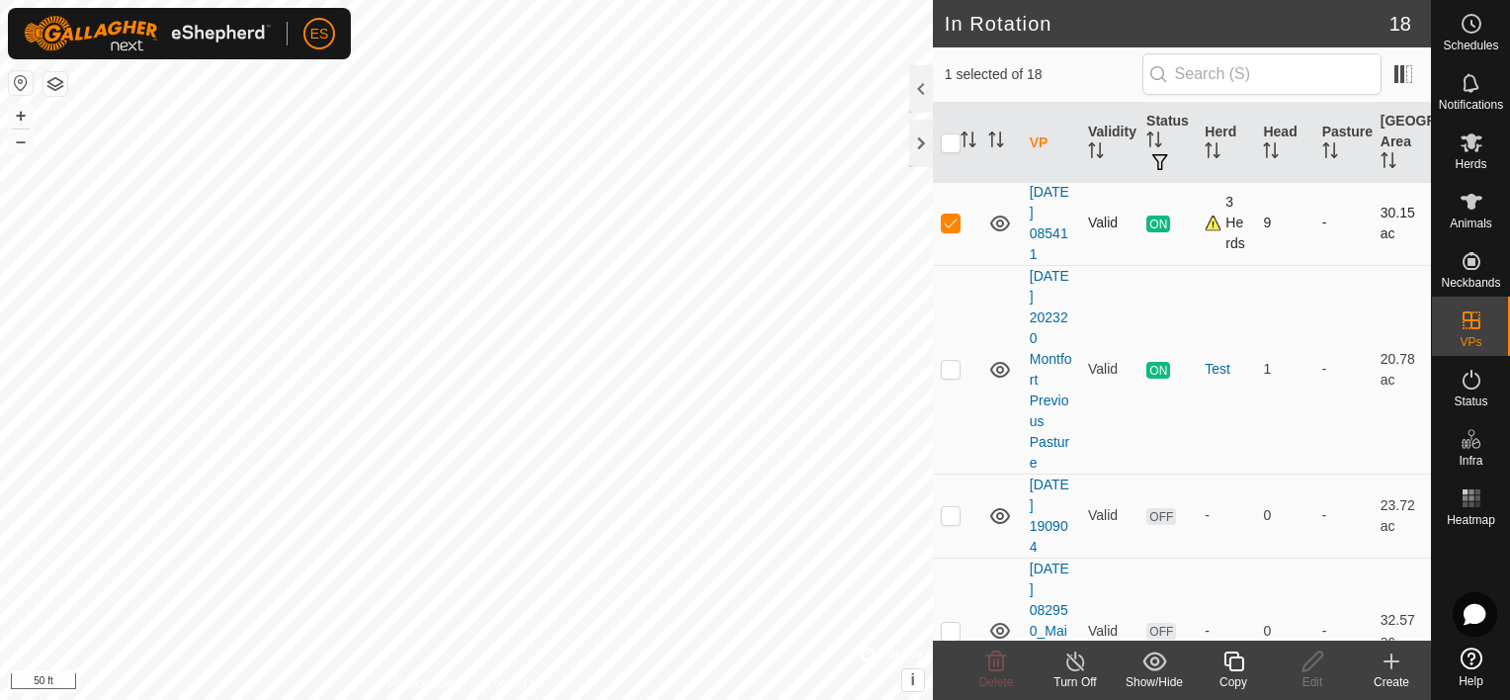
scroll to position [593, 0]
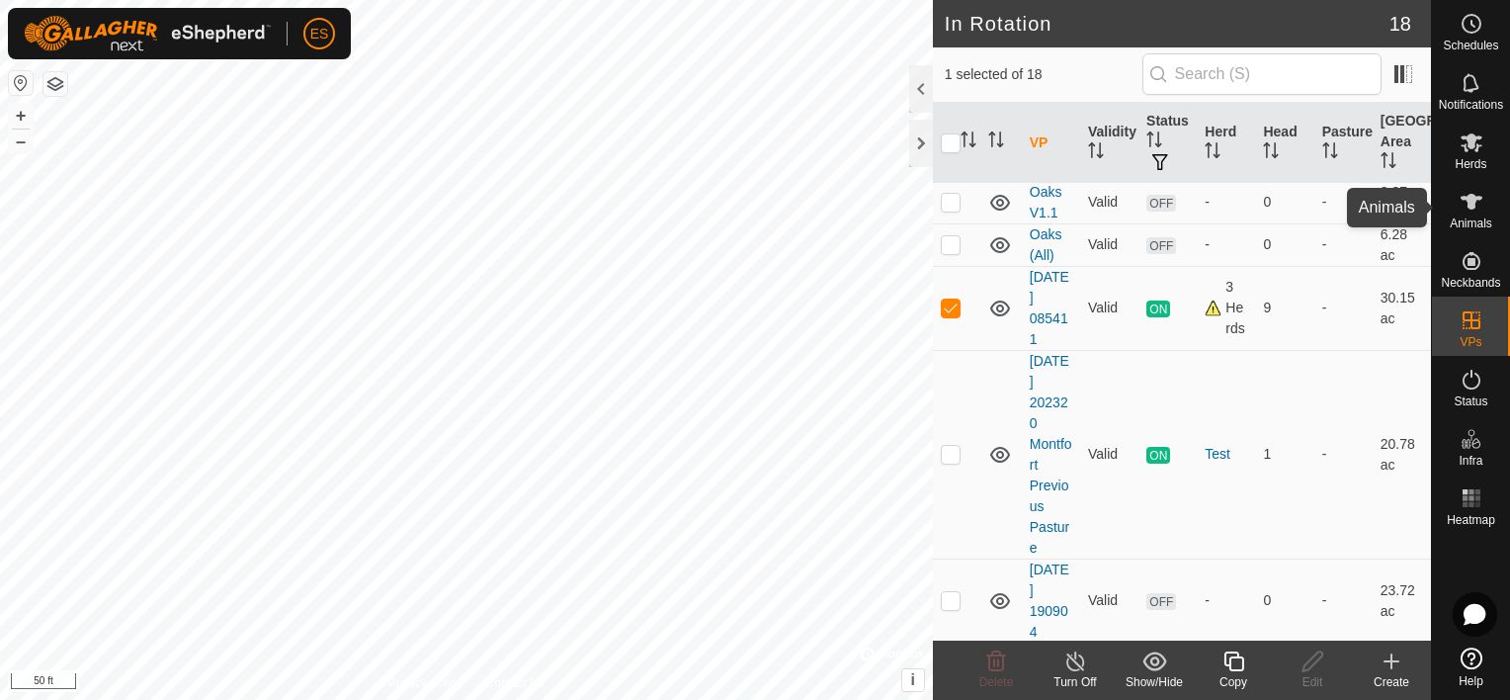
click at [1468, 221] on span "Animals" at bounding box center [1471, 223] width 42 height 12
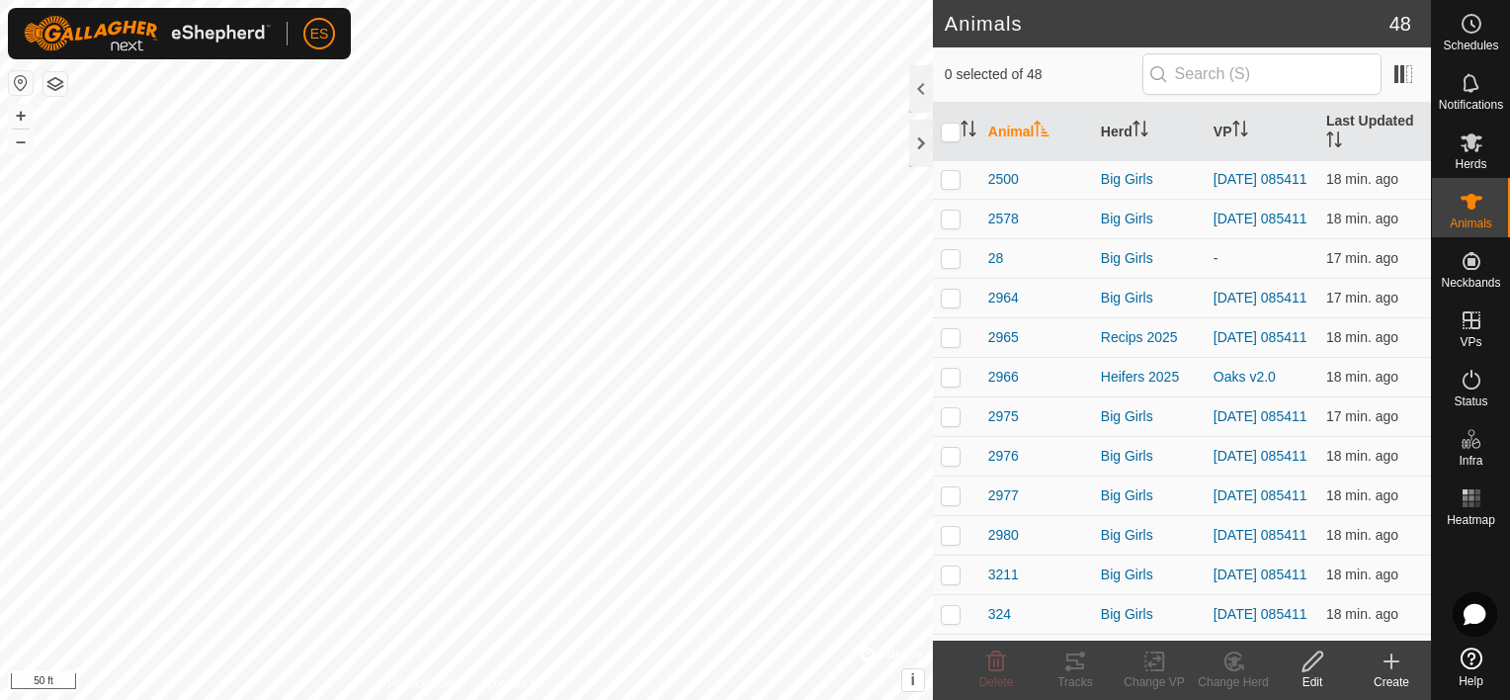
scroll to position [469, 0]
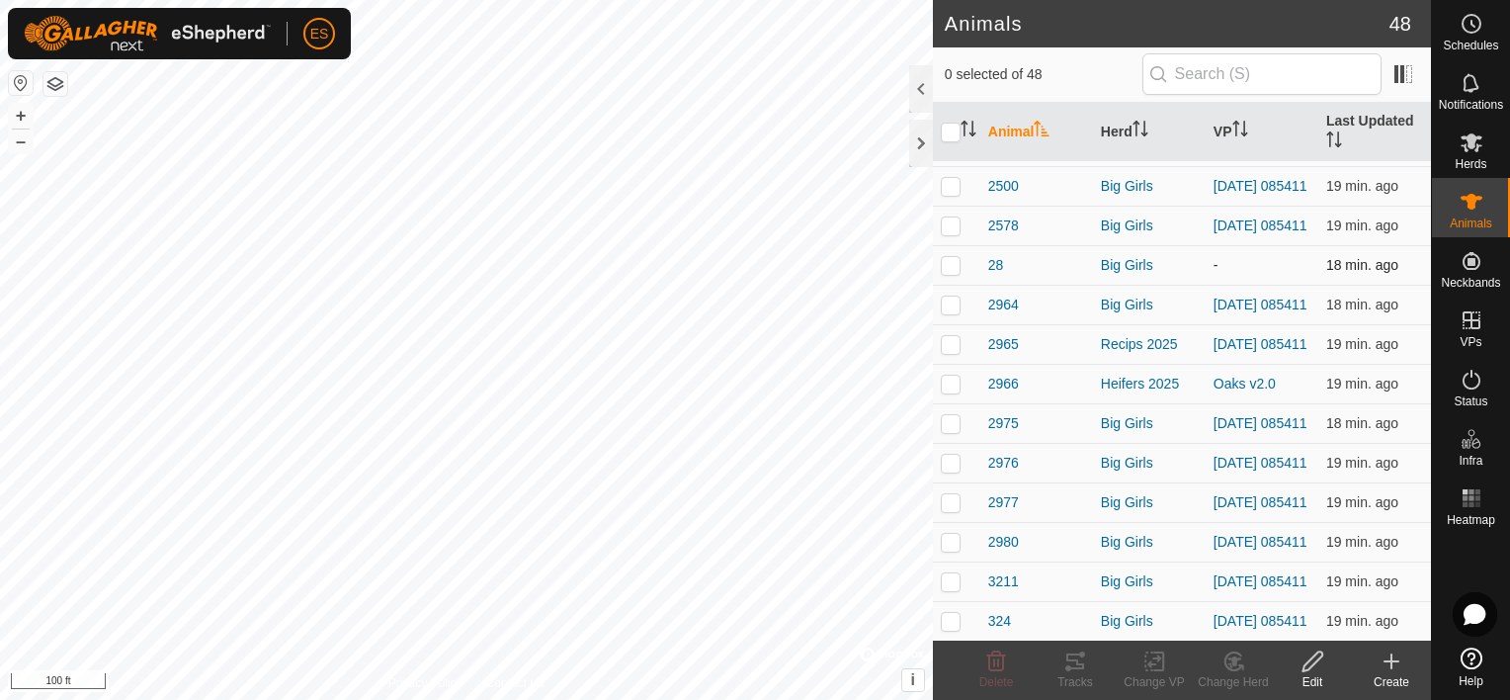
click at [945, 273] on p-checkbox at bounding box center [951, 265] width 20 height 16
checkbox input "true"
click at [1159, 664] on icon at bounding box center [1154, 661] width 25 height 24
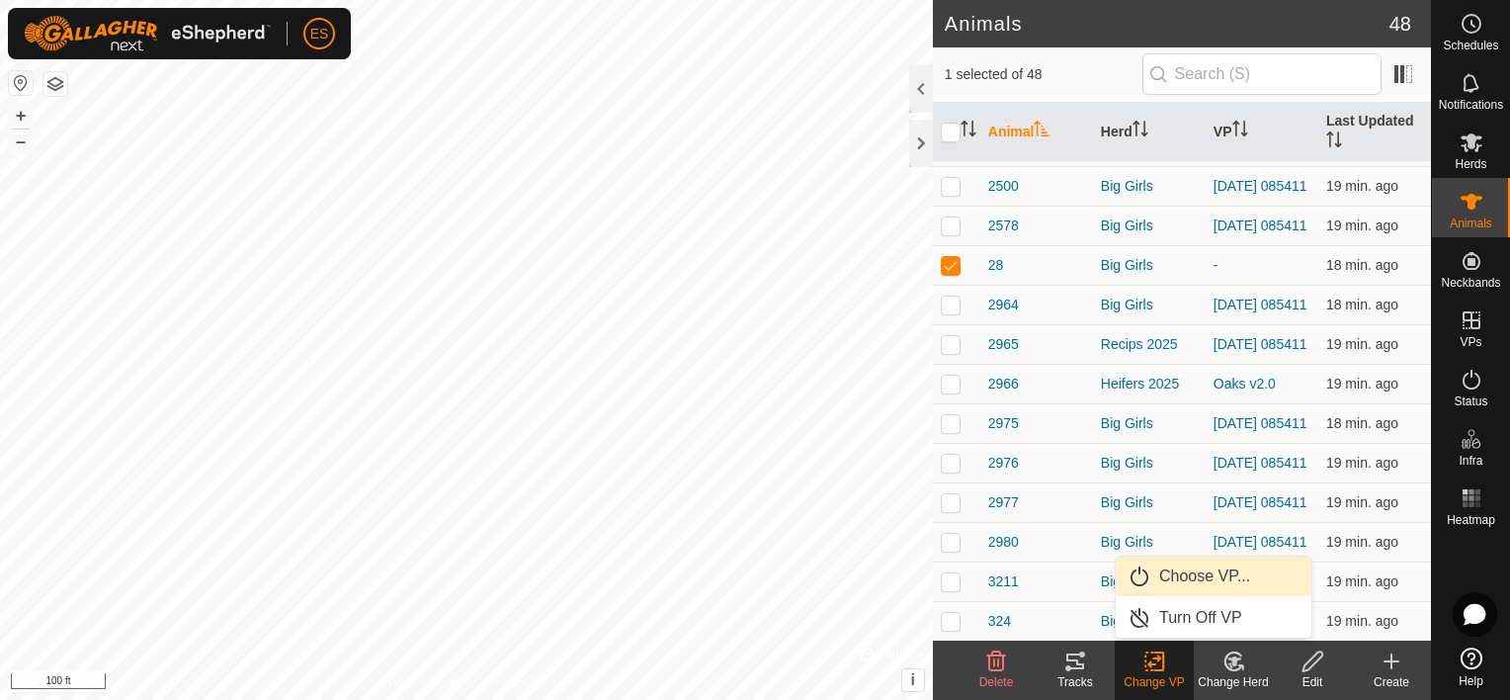
click at [1209, 573] on link "Choose VP..." at bounding box center [1214, 576] width 196 height 40
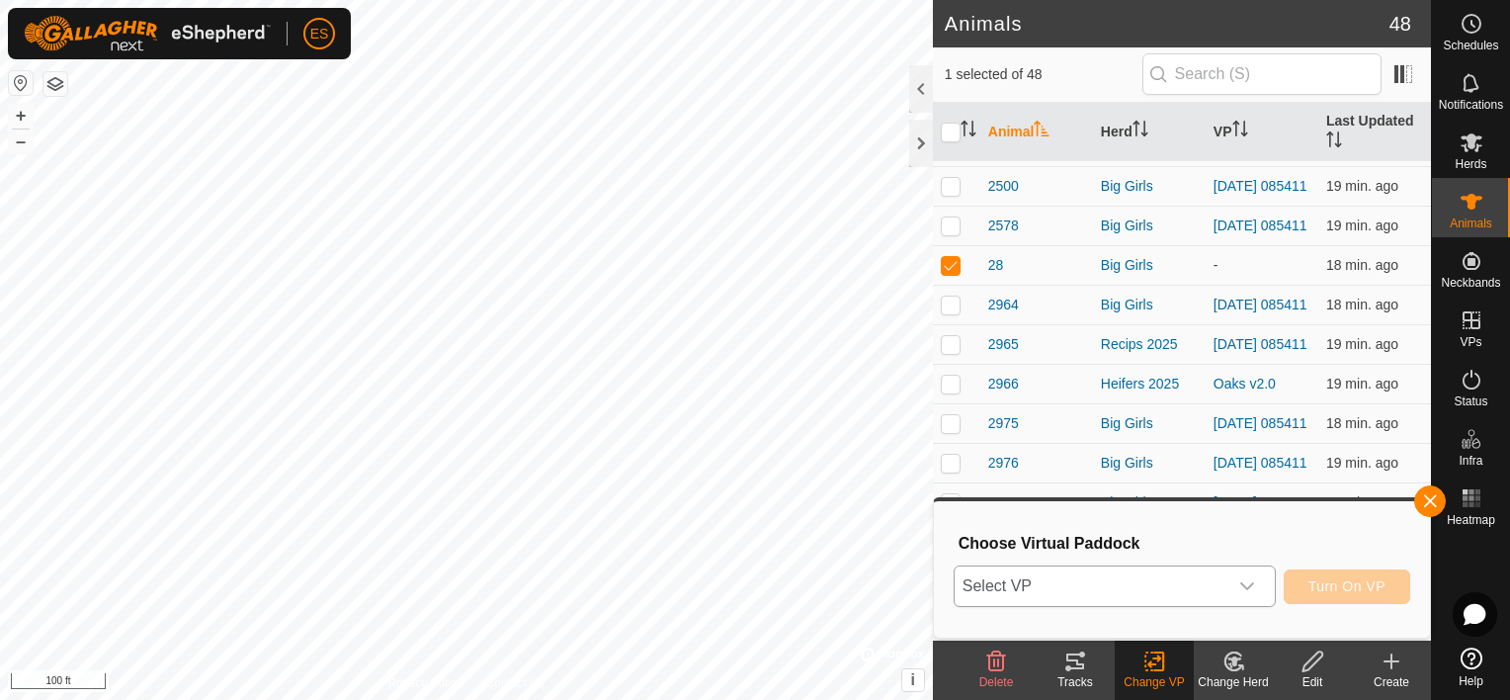
click at [1255, 588] on icon "dropdown trigger" at bounding box center [1247, 586] width 16 height 16
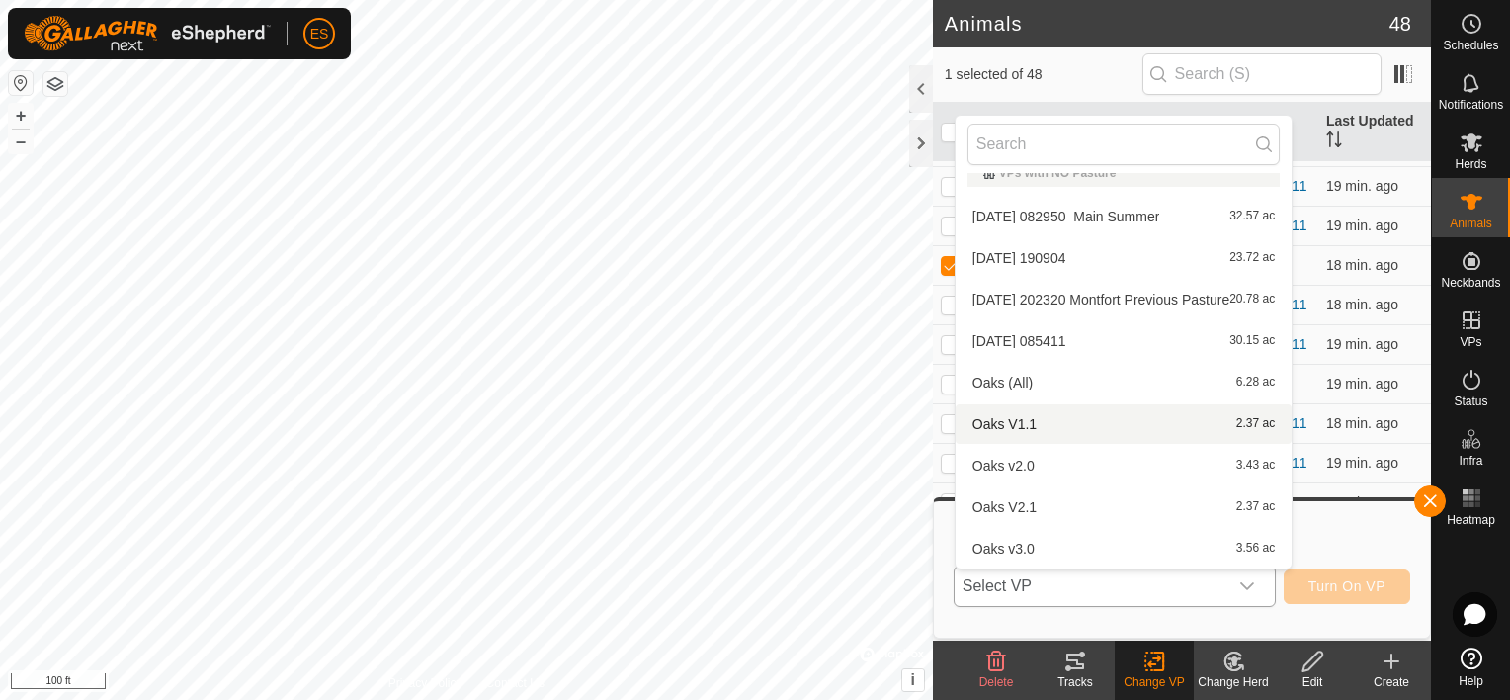
scroll to position [0, 0]
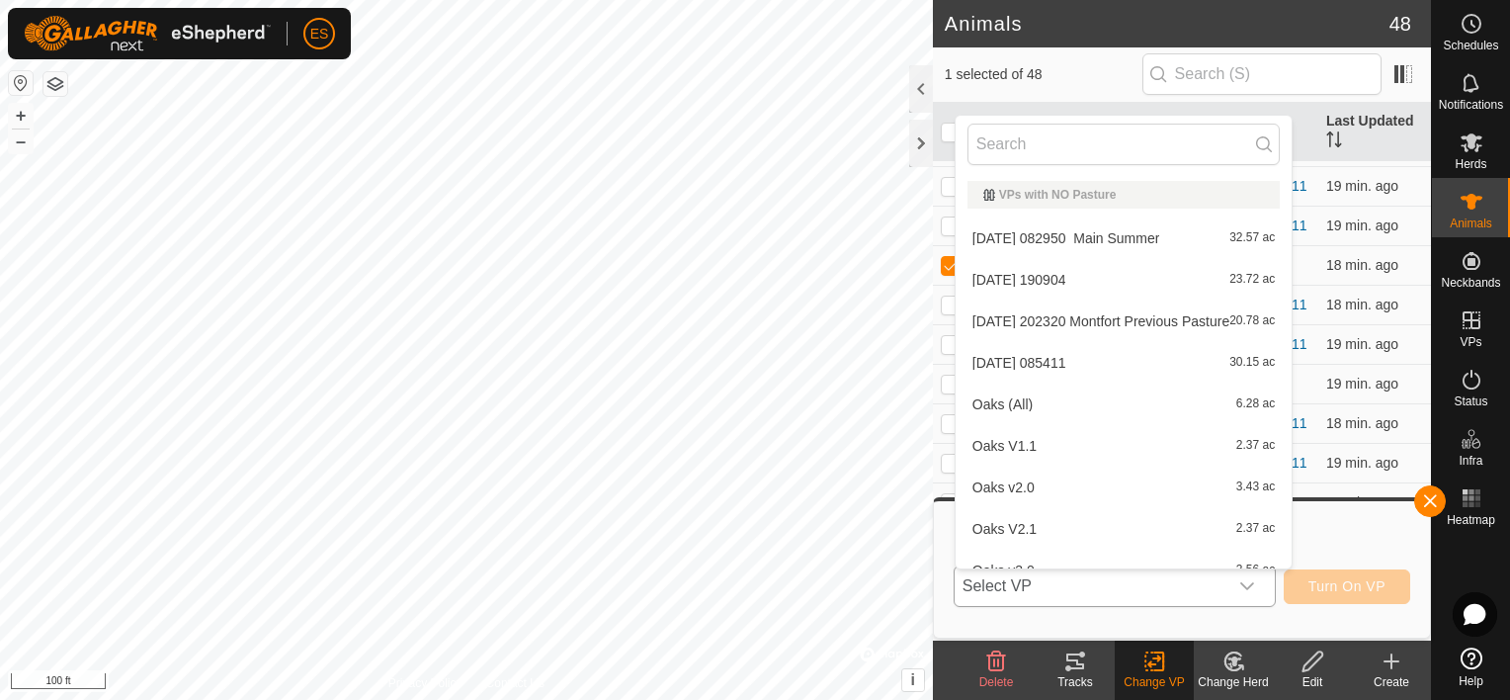
click at [1082, 363] on li "[DATE] 085411 30.15 ac" at bounding box center [1124, 363] width 336 height 40
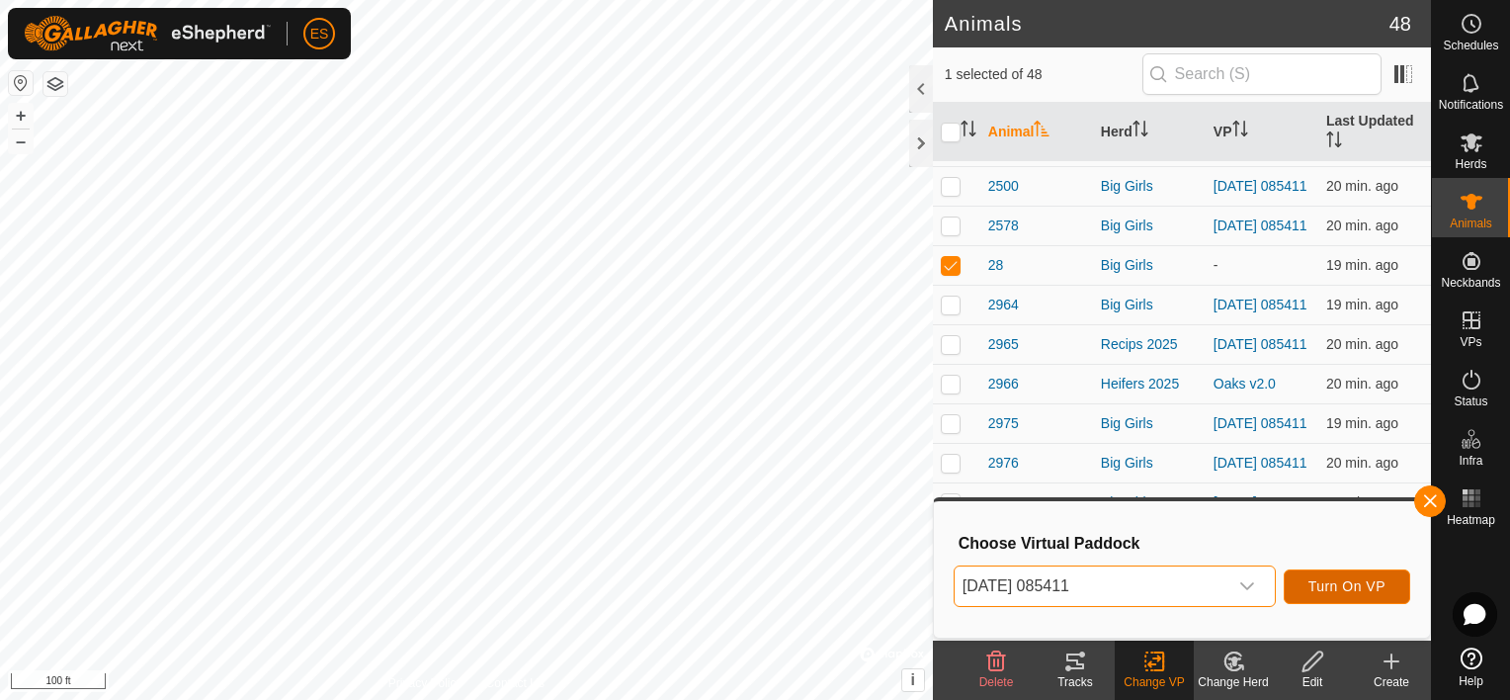
click at [1345, 578] on span "Turn On VP" at bounding box center [1346, 586] width 77 height 16
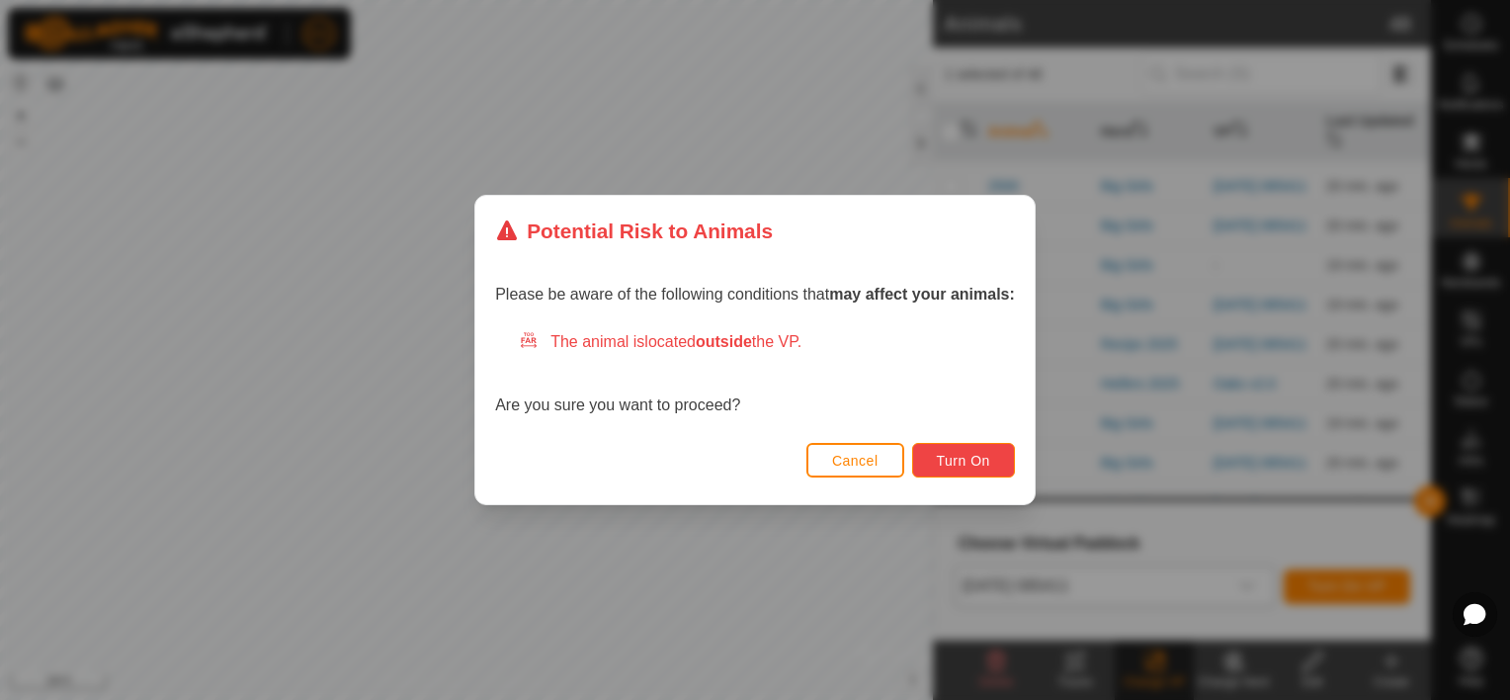
click at [954, 462] on span "Turn On" at bounding box center [963, 461] width 53 height 16
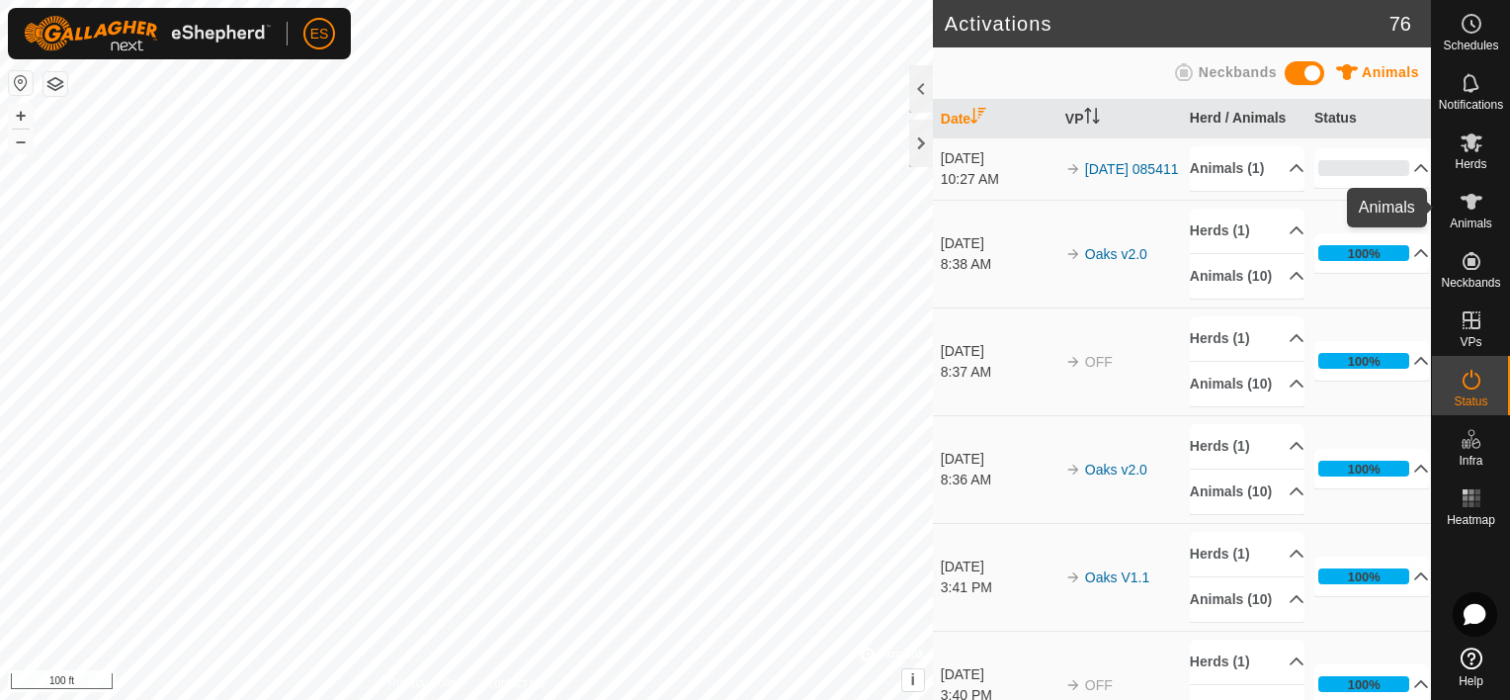
click at [1482, 206] on es-animals-svg-icon at bounding box center [1472, 202] width 36 height 32
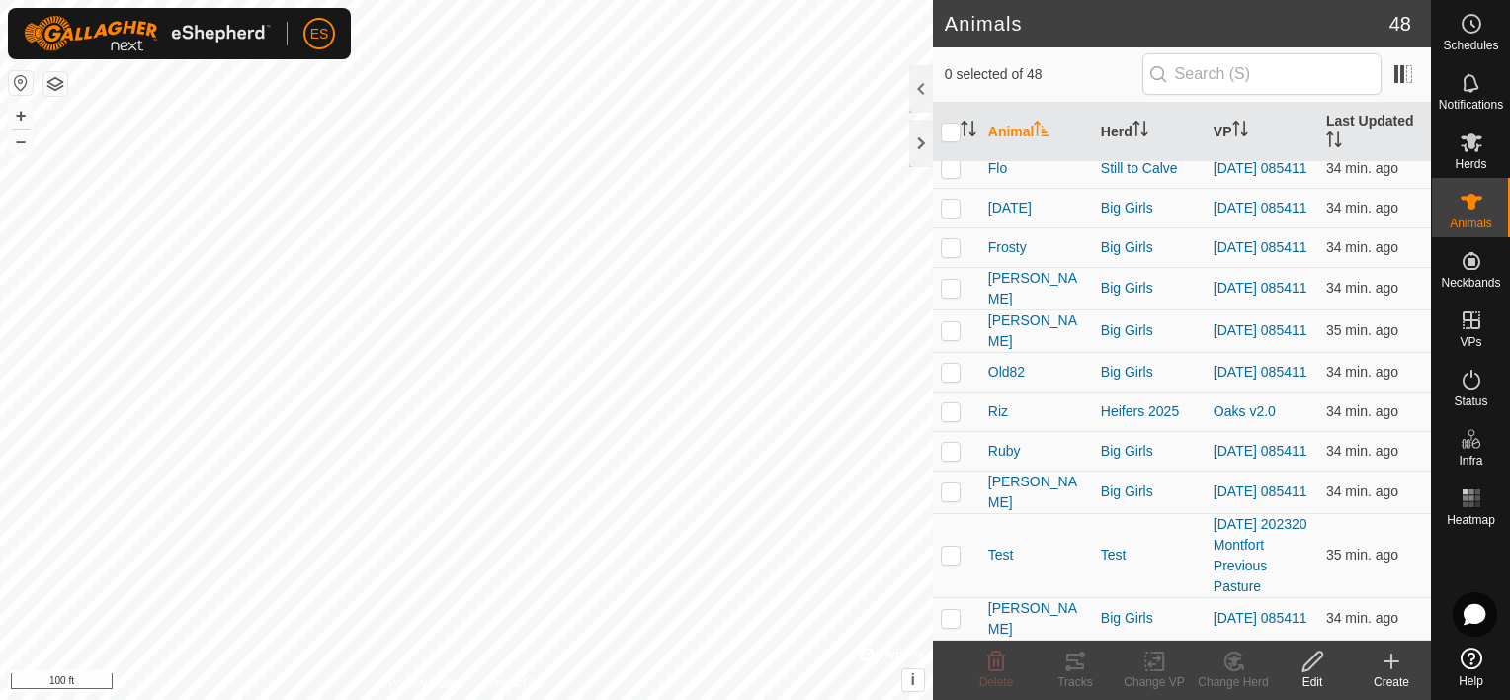
scroll to position [1532, 0]
click at [961, 309] on td at bounding box center [956, 288] width 47 height 42
checkbox input "true"
click at [1161, 669] on icon at bounding box center [1158, 661] width 9 height 18
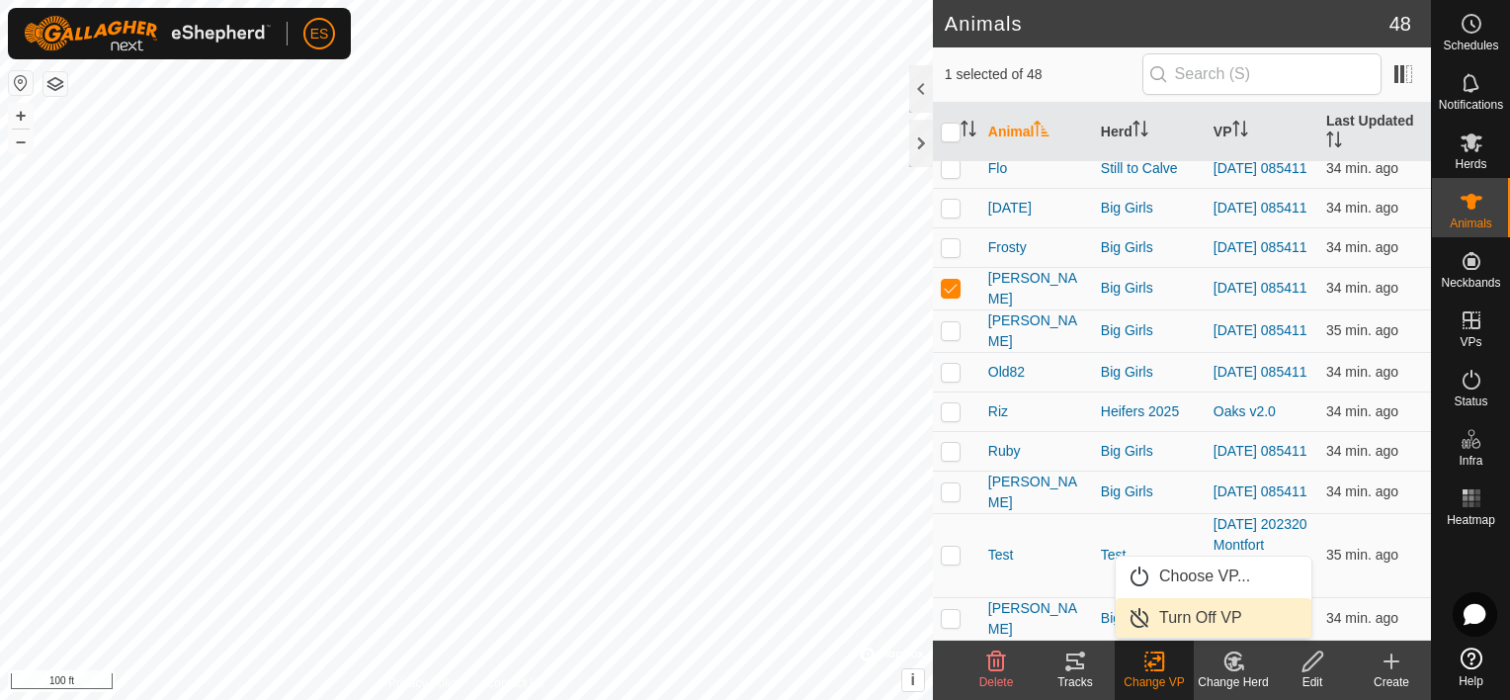
click at [1174, 621] on link "Turn Off VP" at bounding box center [1214, 618] width 196 height 40
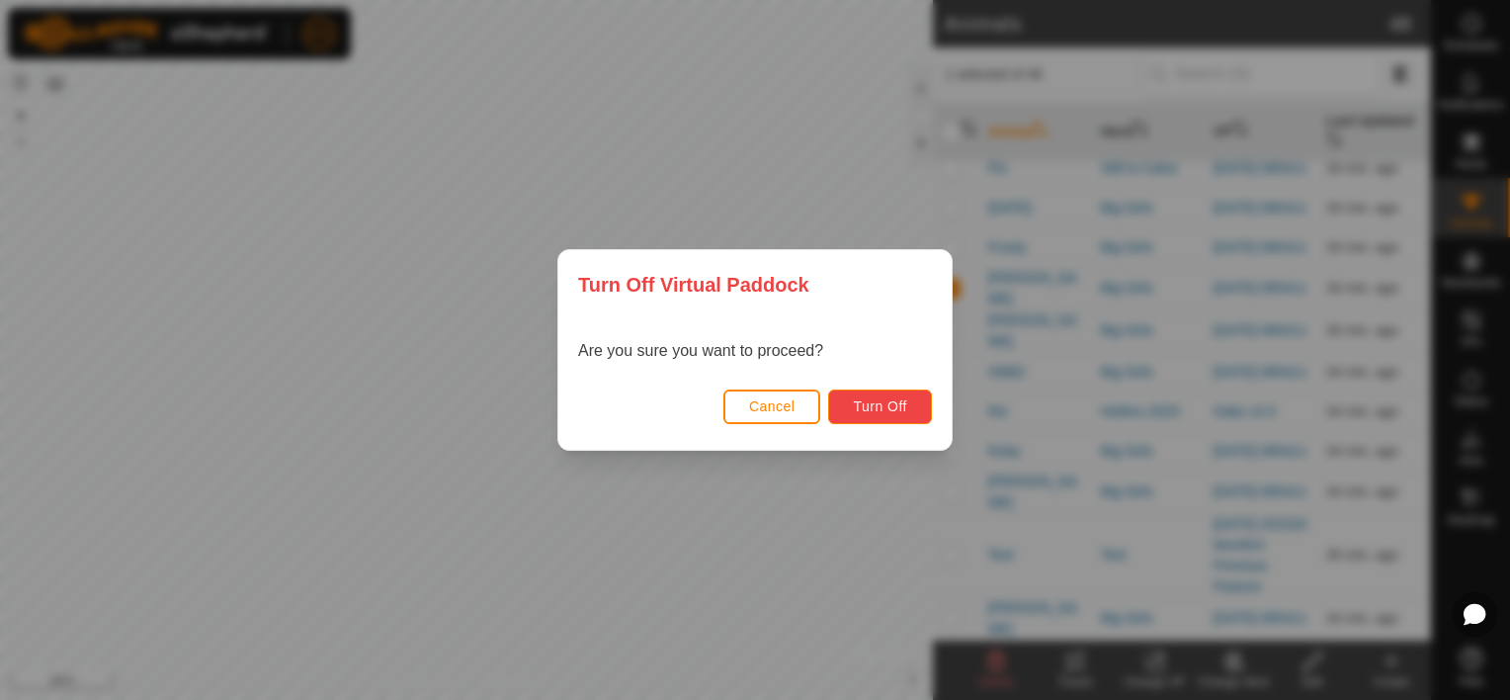
click at [909, 416] on button "Turn Off" at bounding box center [880, 406] width 104 height 35
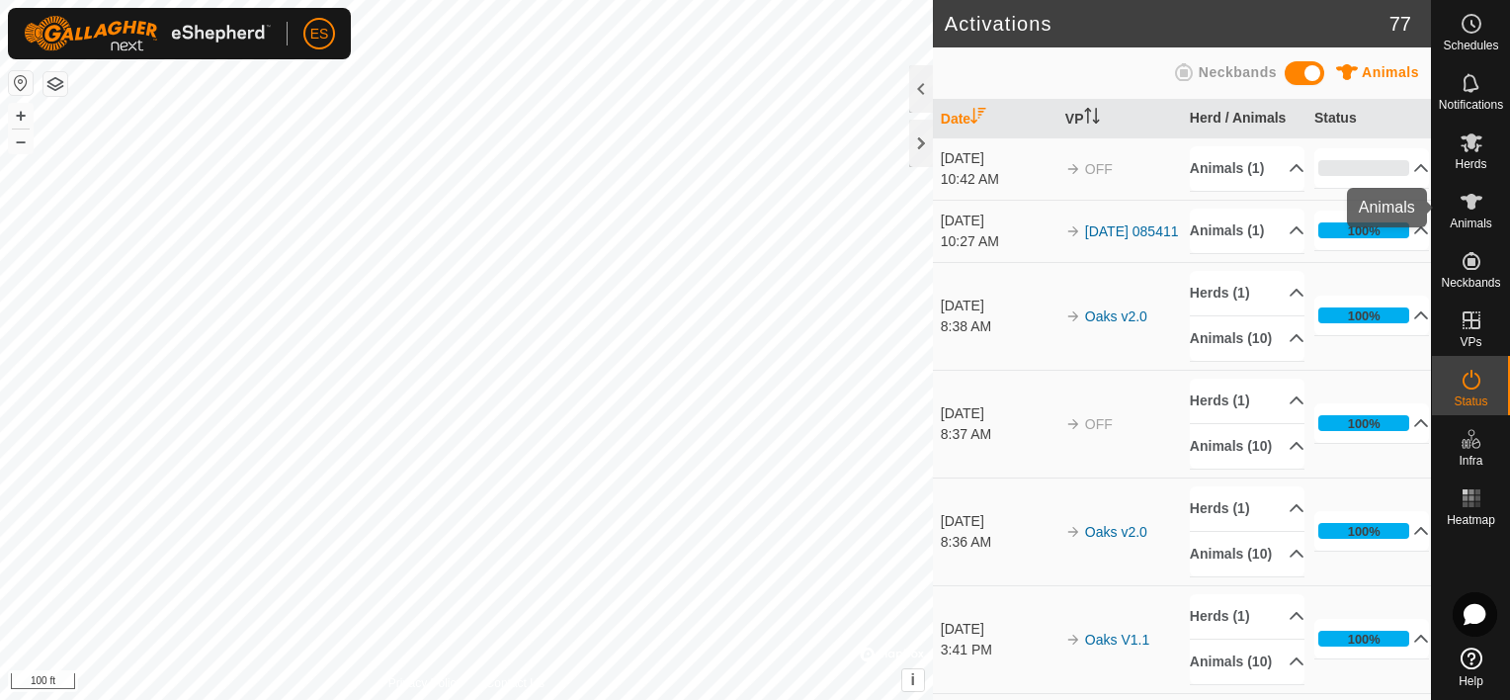
click at [1459, 206] on icon at bounding box center [1471, 202] width 24 height 24
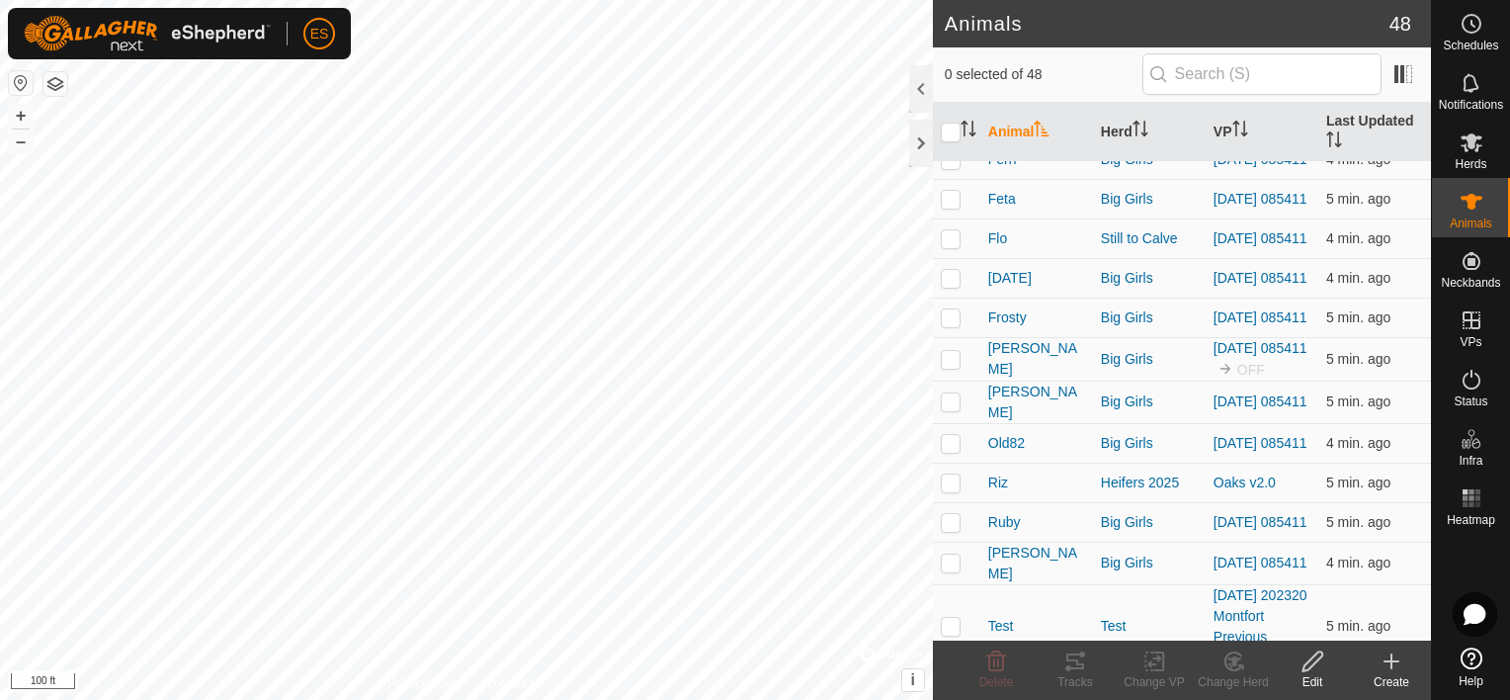
scroll to position [1482, 0]
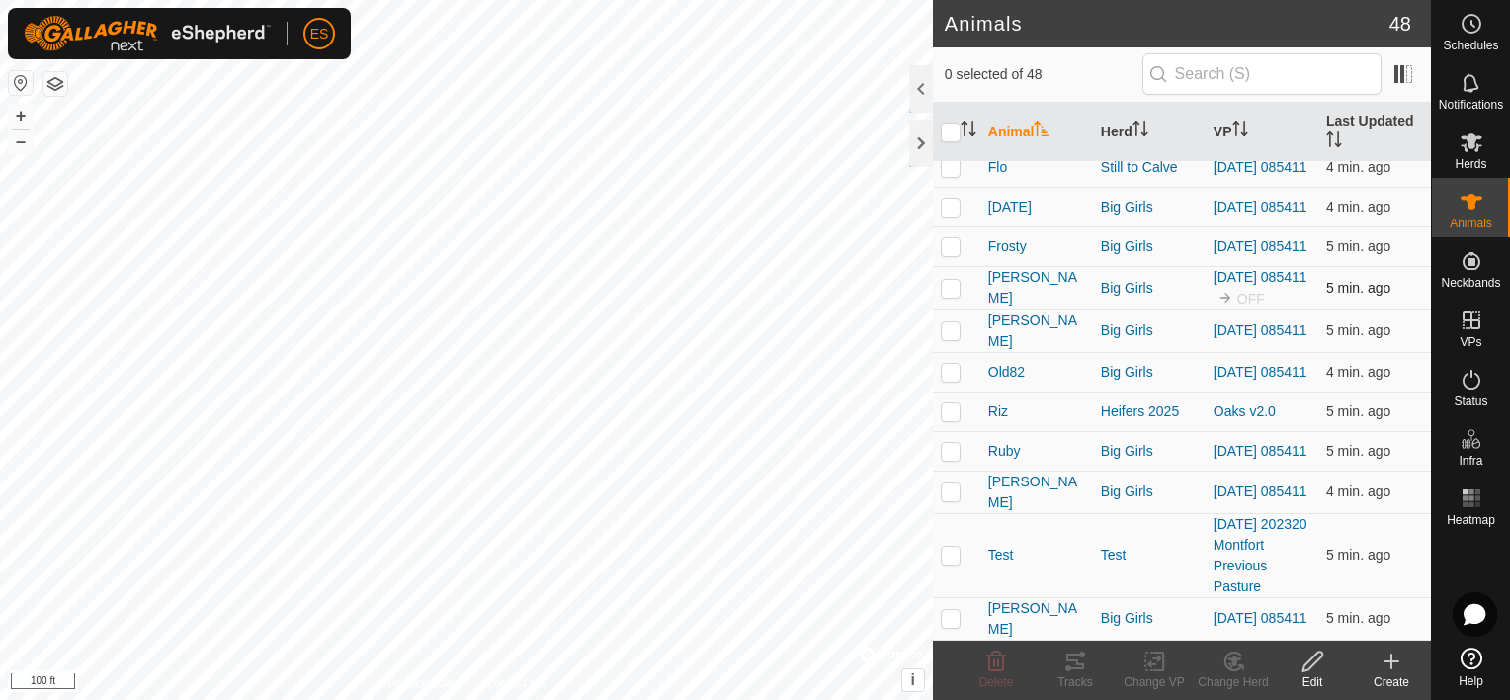
click at [961, 309] on td at bounding box center [956, 287] width 47 height 43
checkbox input "true"
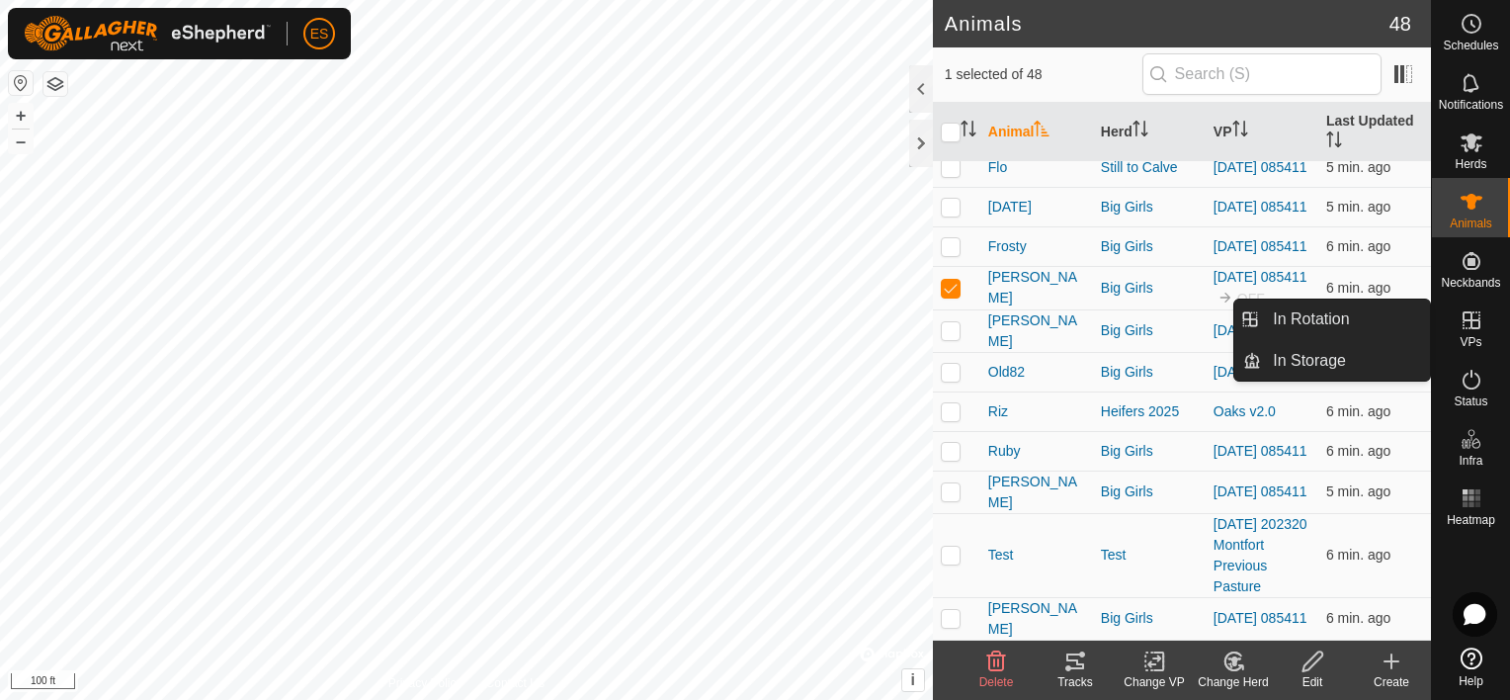
click at [1474, 332] on es-virtualpaddocks-svg-icon at bounding box center [1472, 320] width 36 height 32
click at [1381, 324] on link "In Rotation" at bounding box center [1345, 319] width 169 height 40
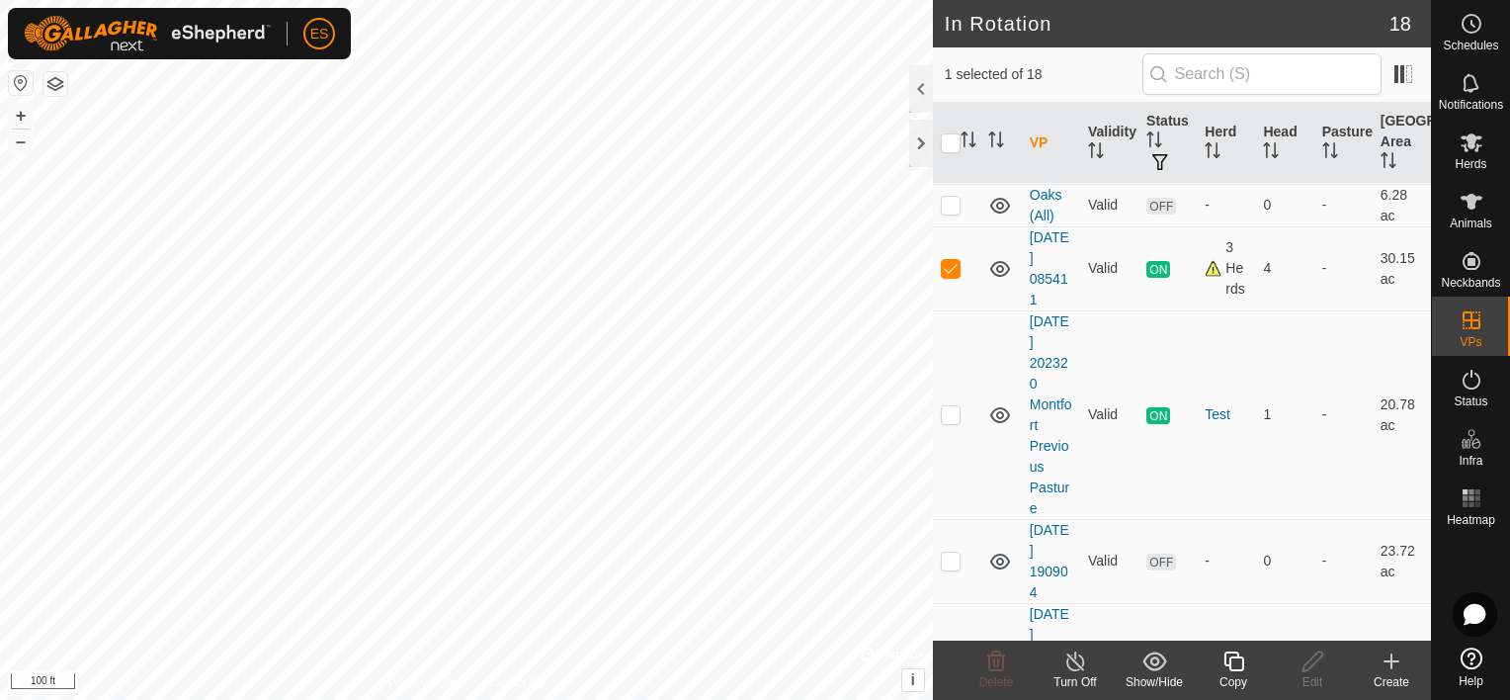
scroll to position [511, 0]
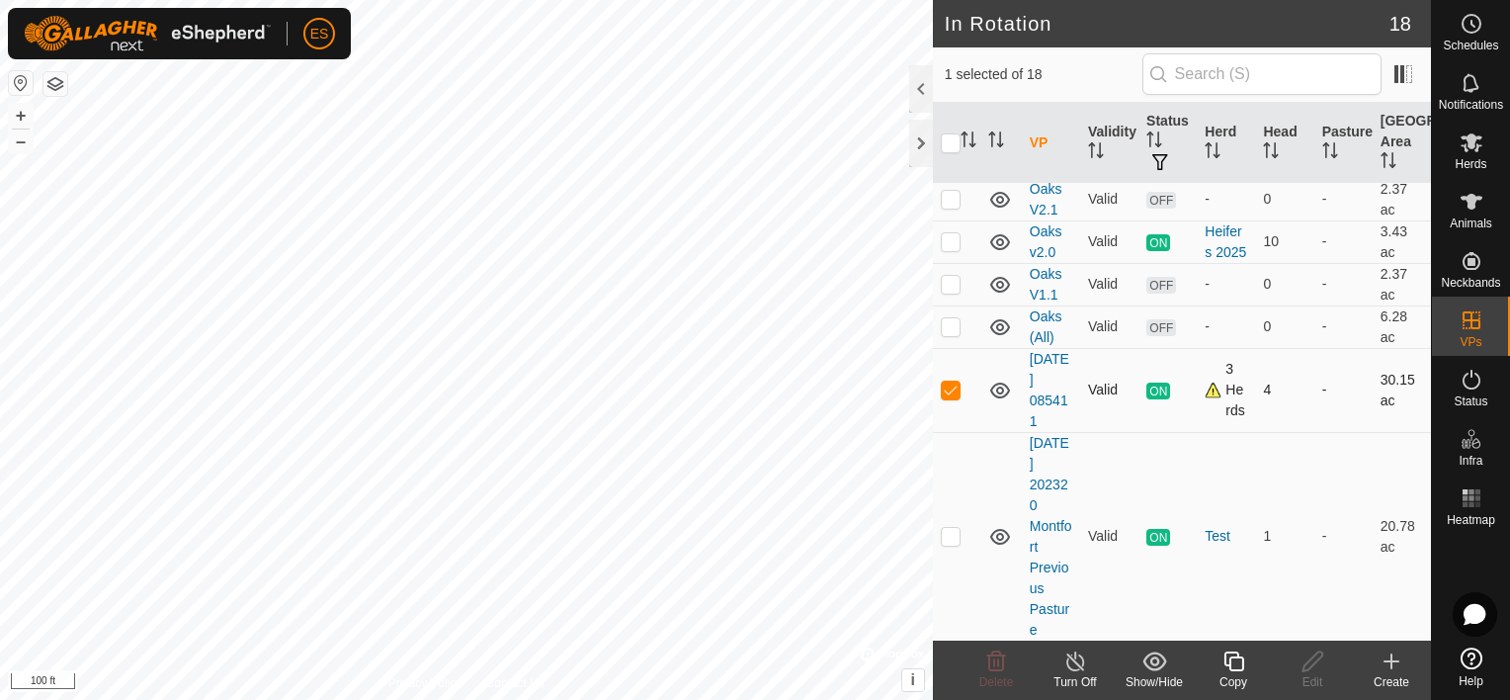
click at [953, 397] on p-checkbox at bounding box center [951, 389] width 20 height 16
checkbox input "true"
click at [1232, 670] on icon at bounding box center [1233, 661] width 20 height 20
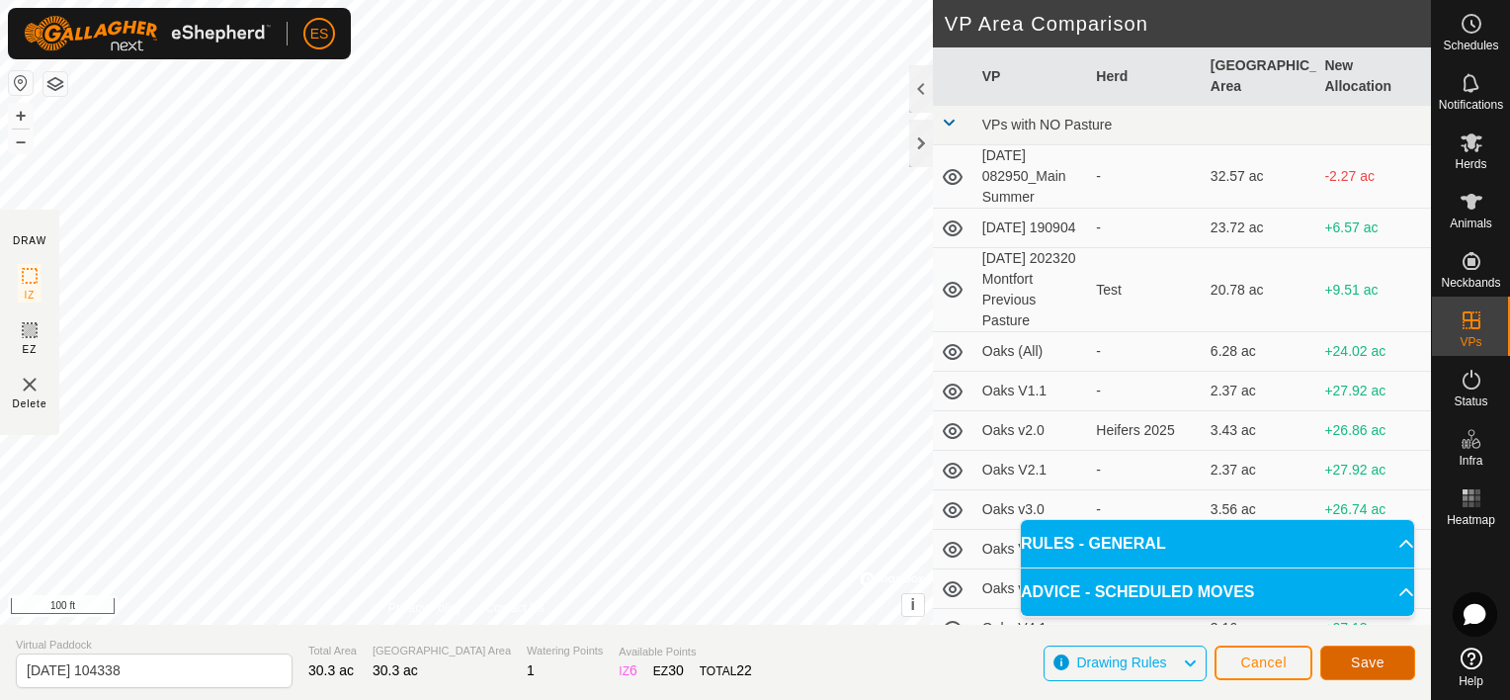
click at [1363, 656] on span "Save" at bounding box center [1368, 662] width 34 height 16
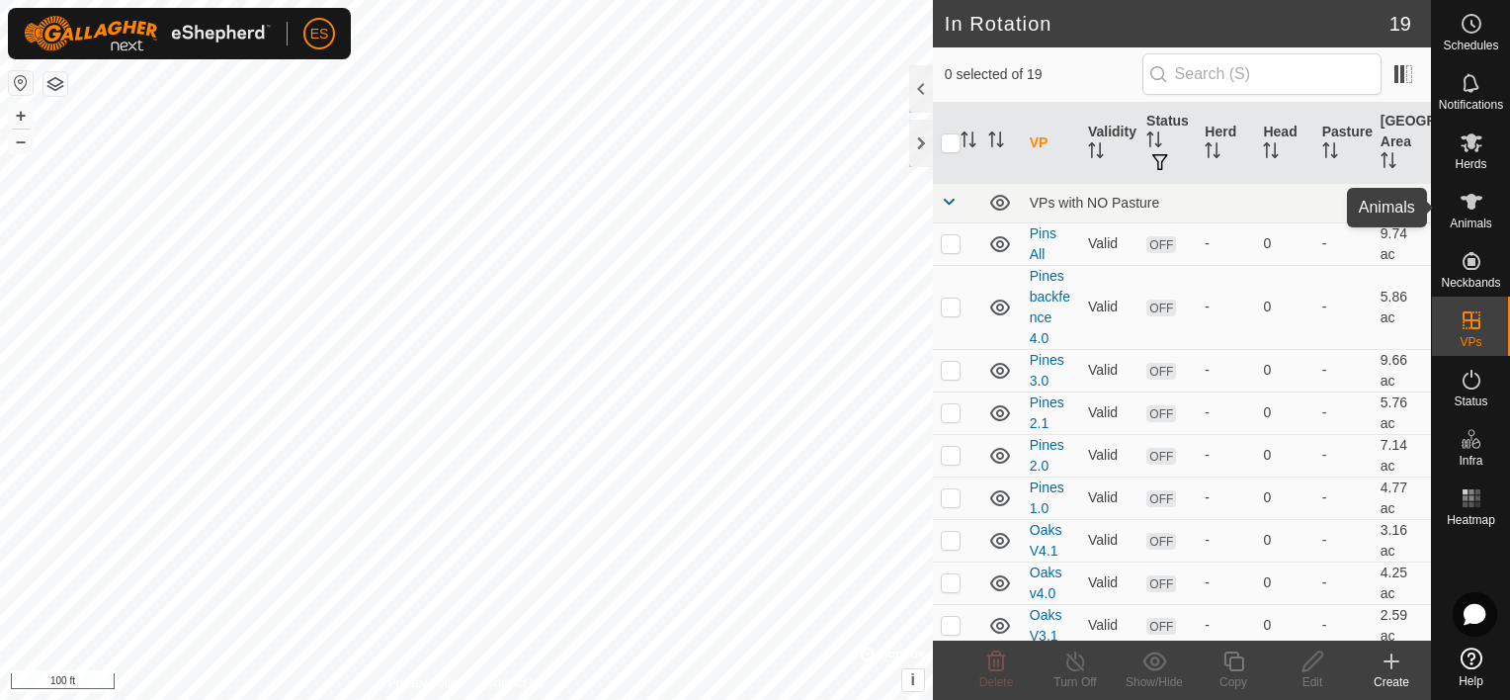
click at [1464, 213] on es-animals-svg-icon at bounding box center [1472, 202] width 36 height 32
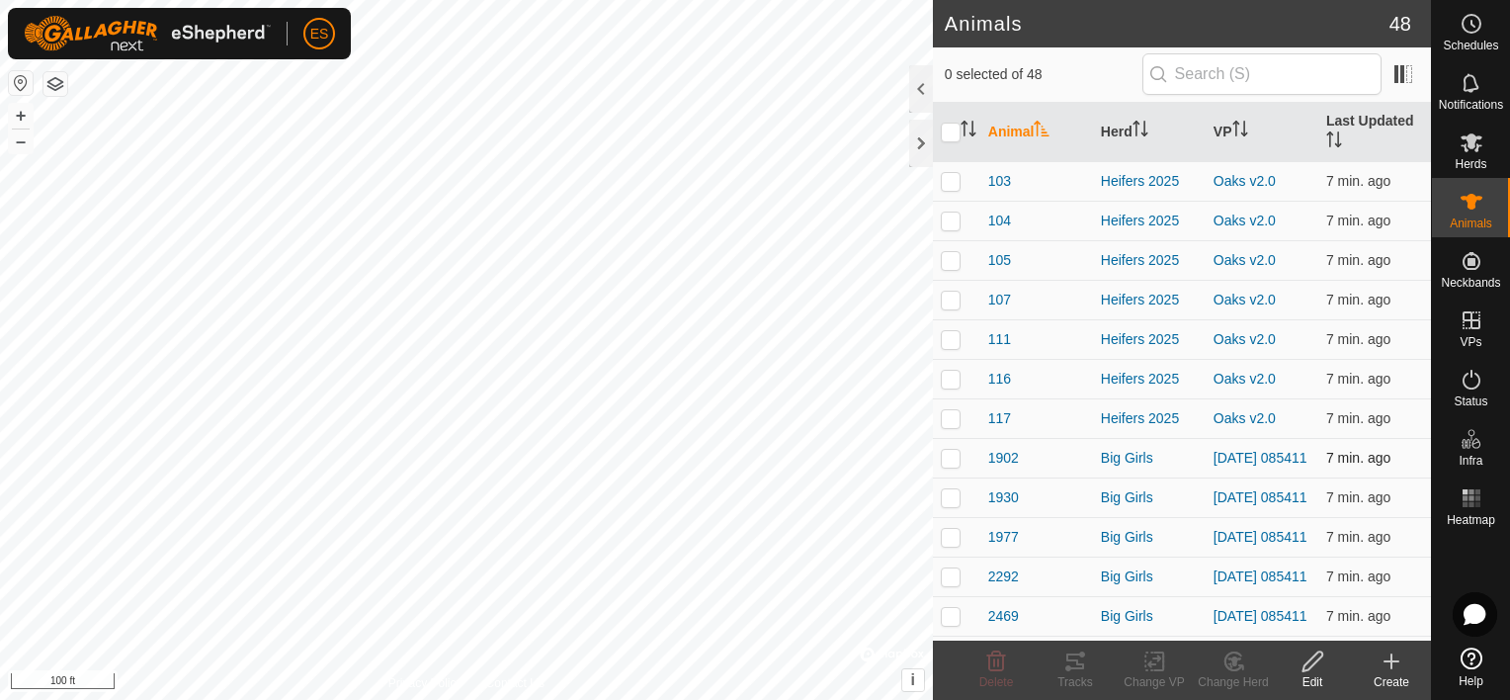
click at [957, 458] on p-checkbox at bounding box center [951, 458] width 20 height 16
checkbox input "true"
click at [957, 498] on p-checkbox at bounding box center [951, 497] width 20 height 16
checkbox input "true"
click at [956, 538] on p-checkbox at bounding box center [951, 537] width 20 height 16
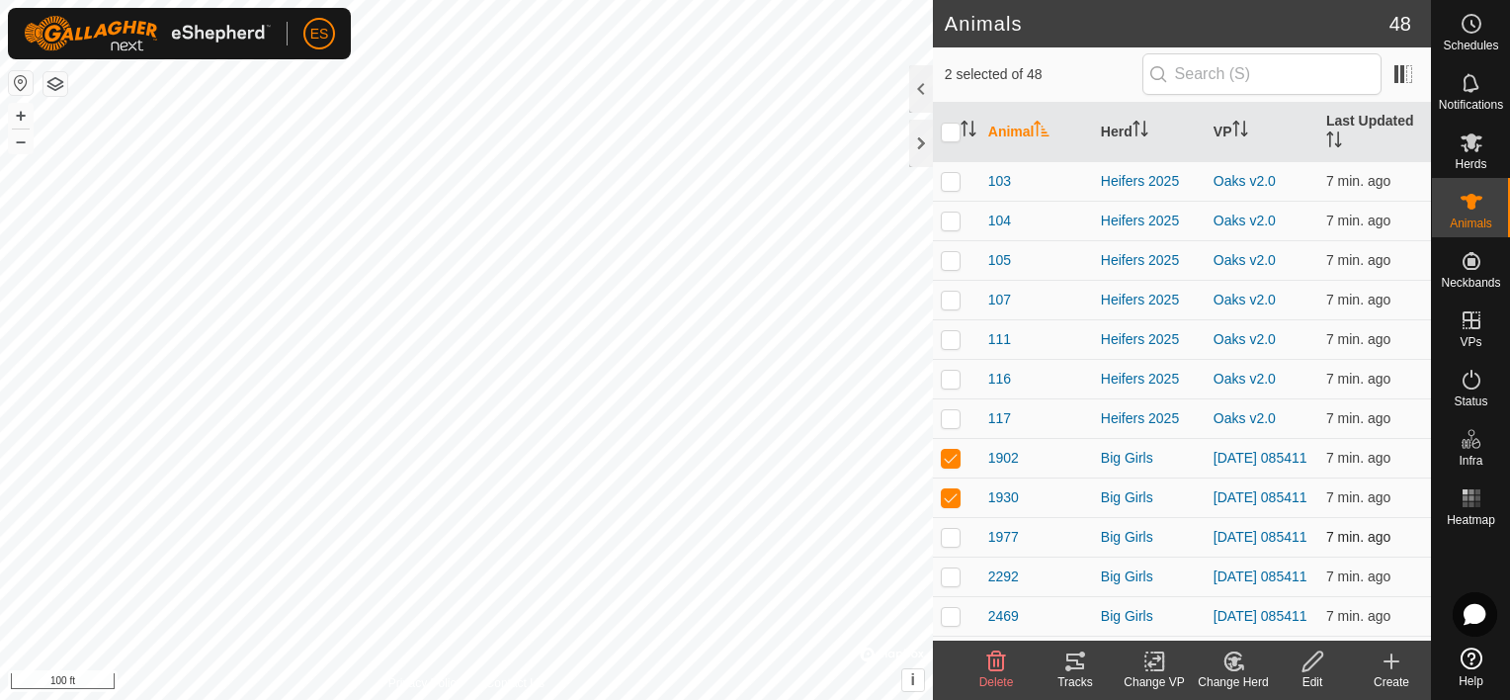
checkbox input "true"
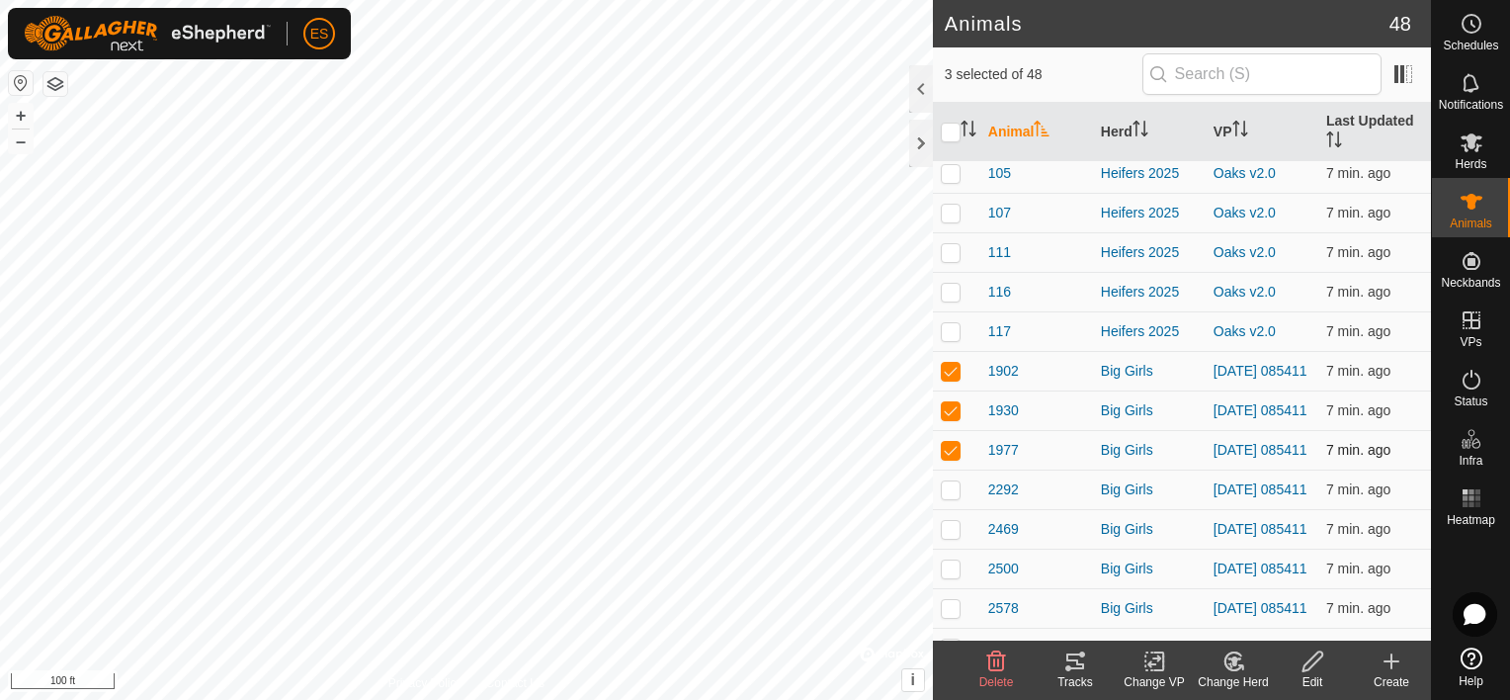
scroll to position [123, 0]
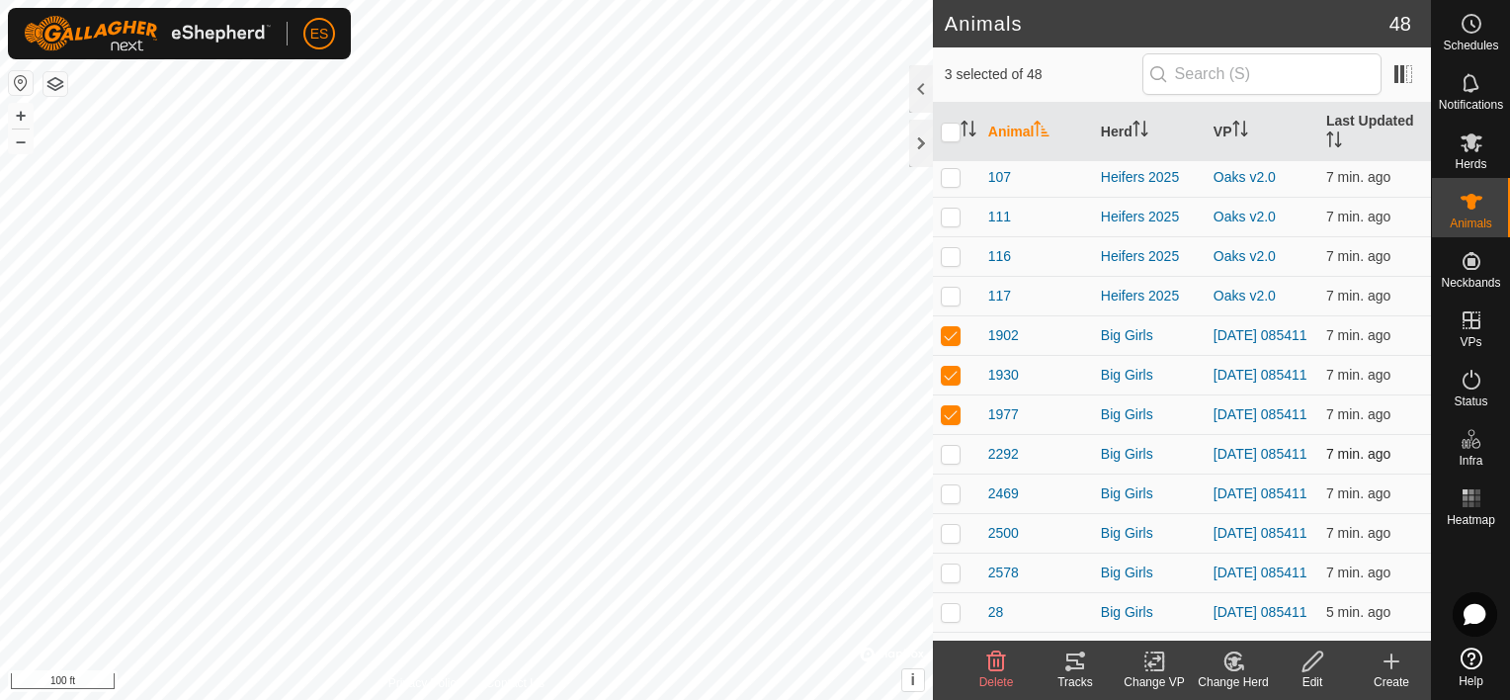
click at [953, 461] on p-checkbox at bounding box center [951, 454] width 20 height 16
checkbox input "true"
click at [952, 501] on p-checkbox at bounding box center [951, 493] width 20 height 16
checkbox input "true"
click at [959, 541] on p-checkbox at bounding box center [951, 533] width 20 height 16
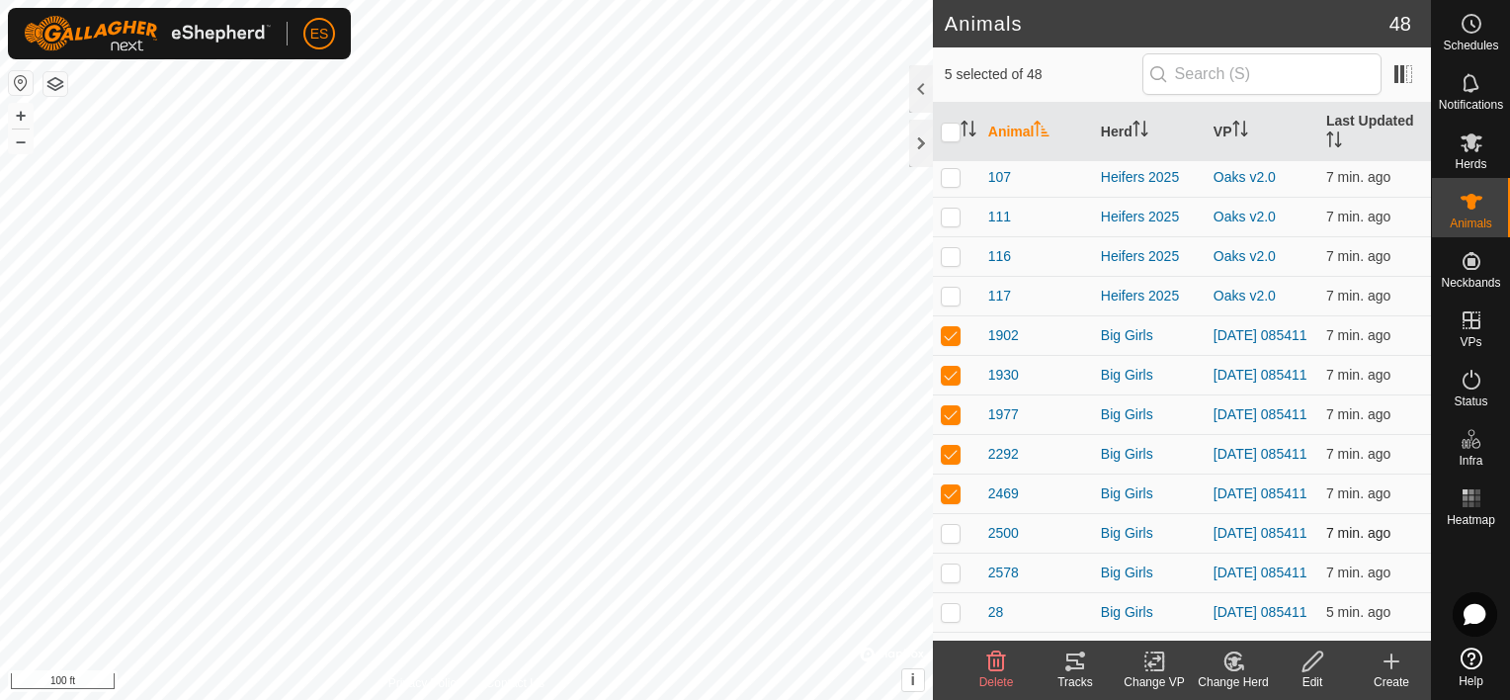
checkbox input "true"
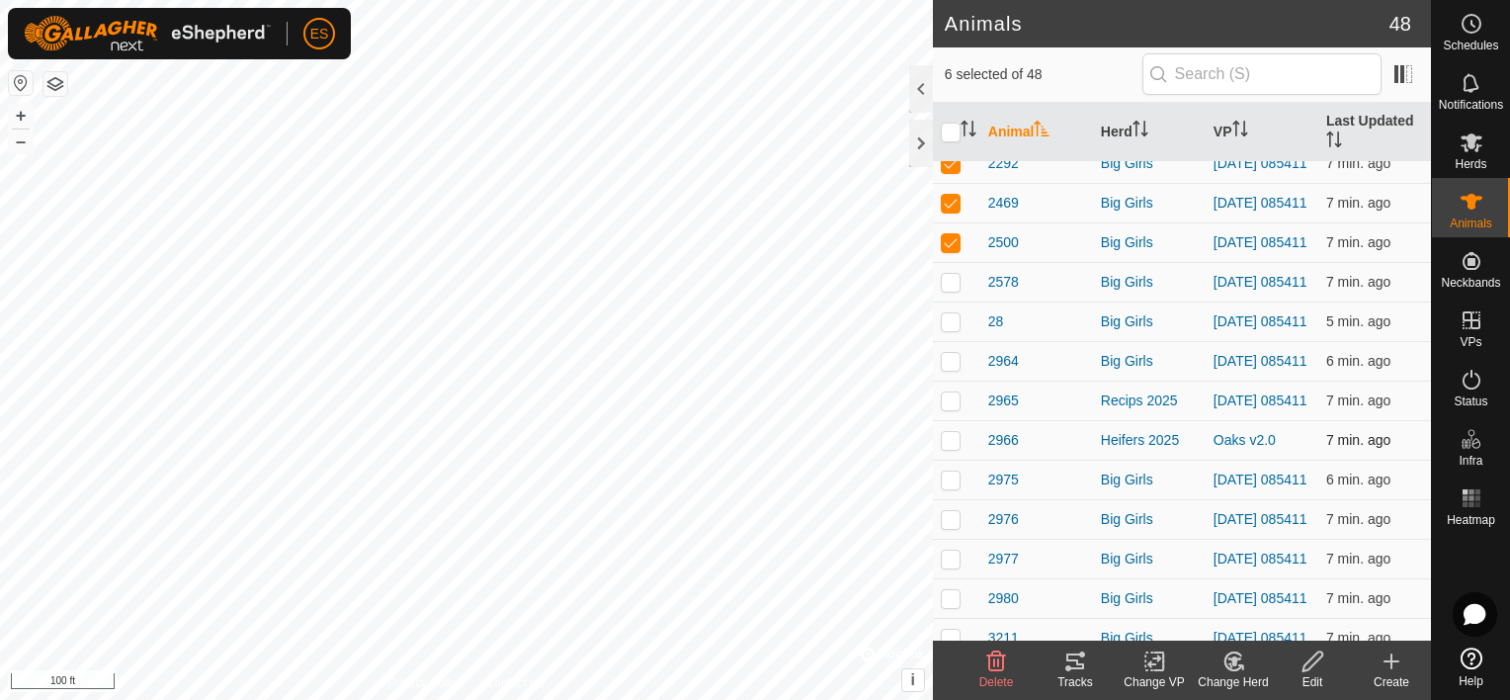
scroll to position [419, 0]
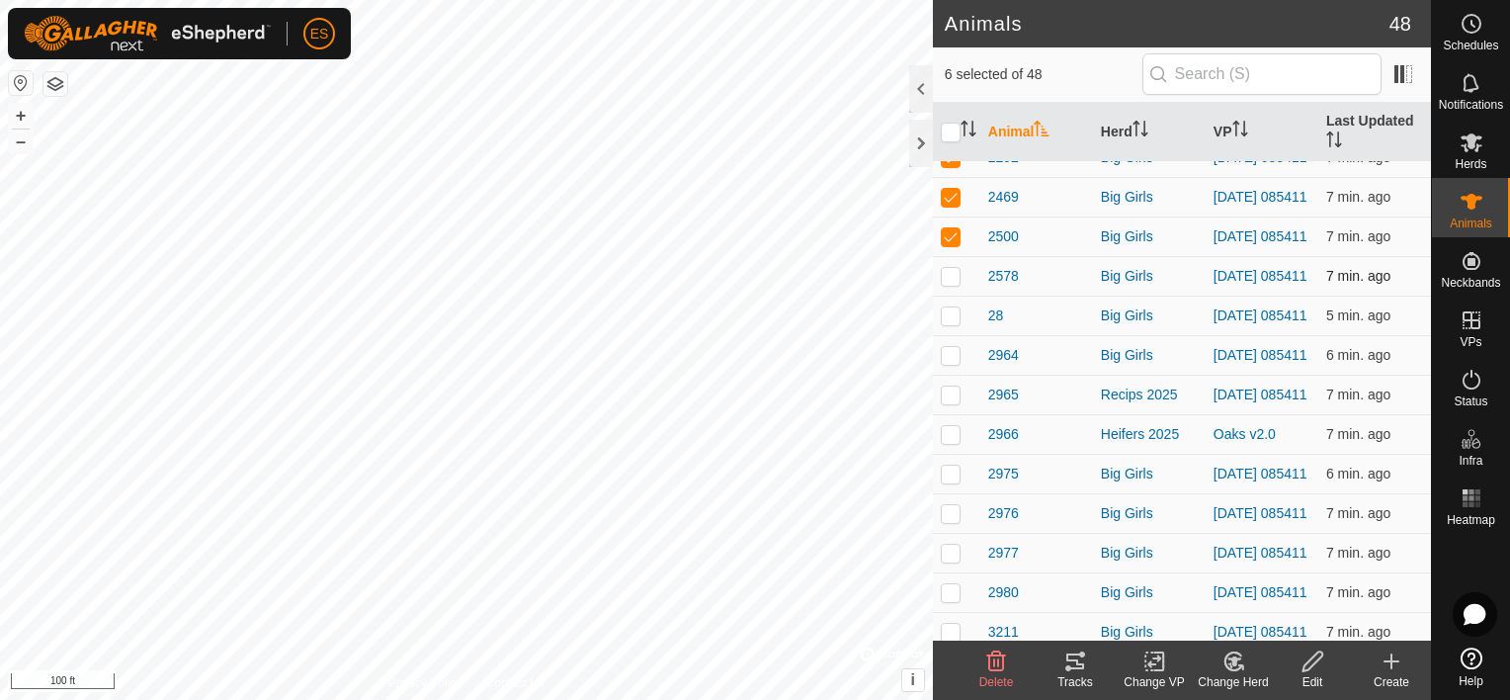
click at [957, 284] on p-checkbox at bounding box center [951, 276] width 20 height 16
checkbox input "true"
click at [948, 323] on p-checkbox at bounding box center [951, 315] width 20 height 16
checkbox input "true"
click at [952, 363] on p-checkbox at bounding box center [951, 355] width 20 height 16
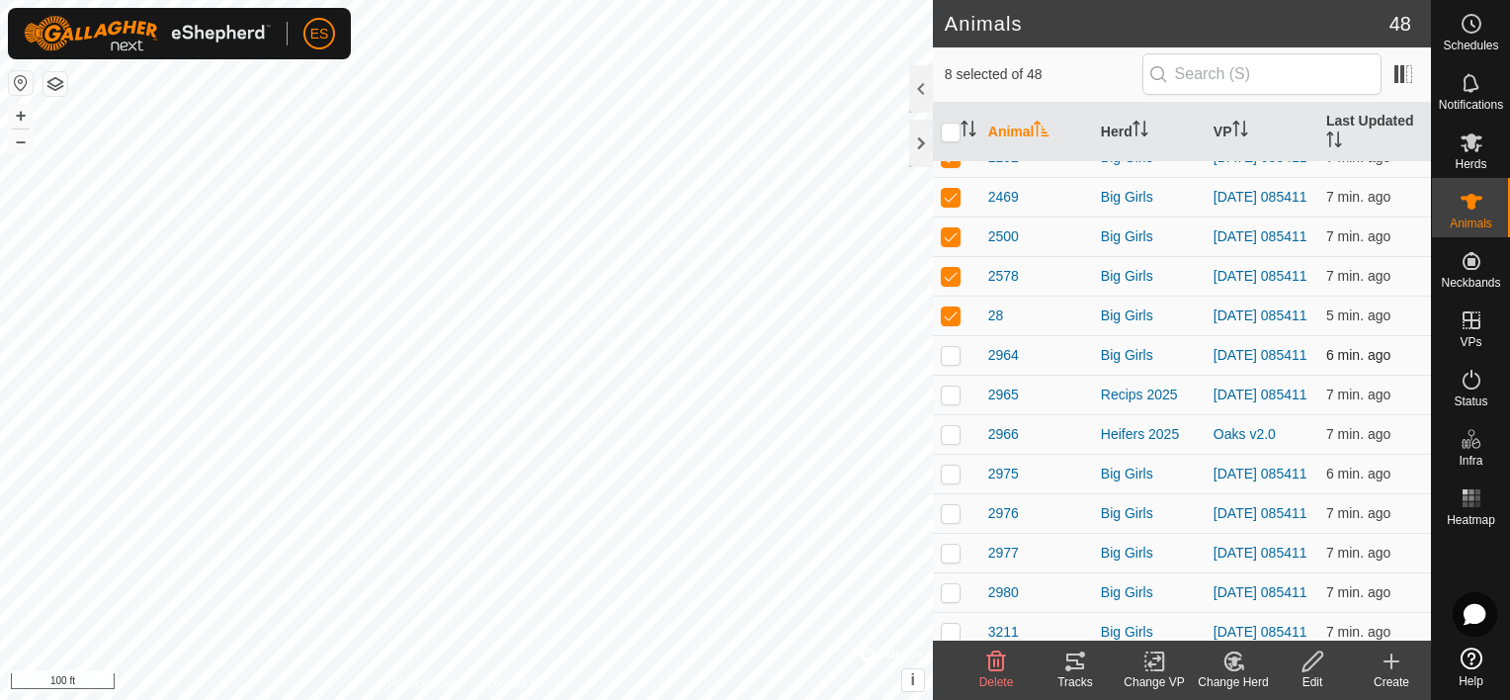
checkbox input "true"
click at [0, 129] on html "ES Schedules Notifications Herds Animals Neckbands VPs Status Infra Heatmap Hel…" at bounding box center [755, 350] width 1510 height 700
click at [946, 481] on p-checkbox at bounding box center [951, 473] width 20 height 16
checkbox input "true"
click at [949, 521] on p-checkbox at bounding box center [951, 513] width 20 height 16
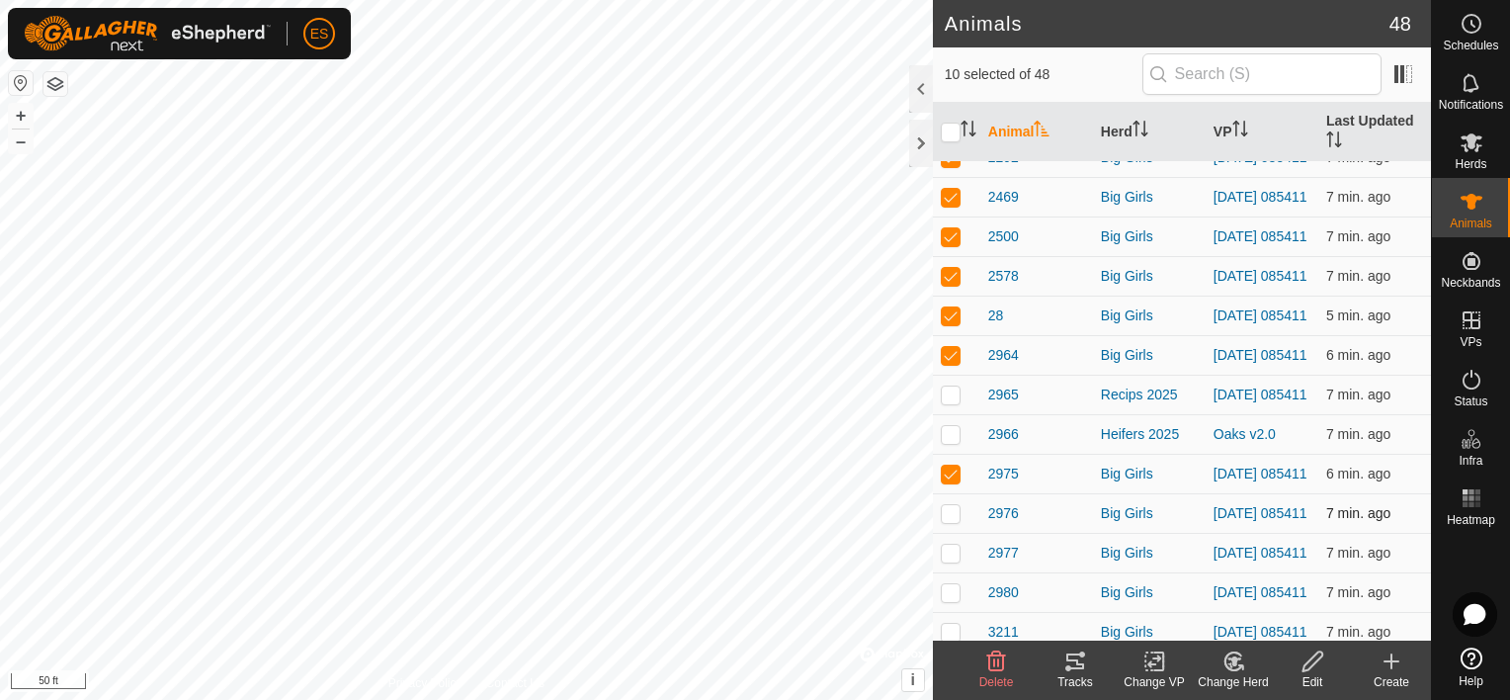
checkbox input "true"
click at [955, 560] on p-checkbox at bounding box center [951, 552] width 20 height 16
checkbox input "true"
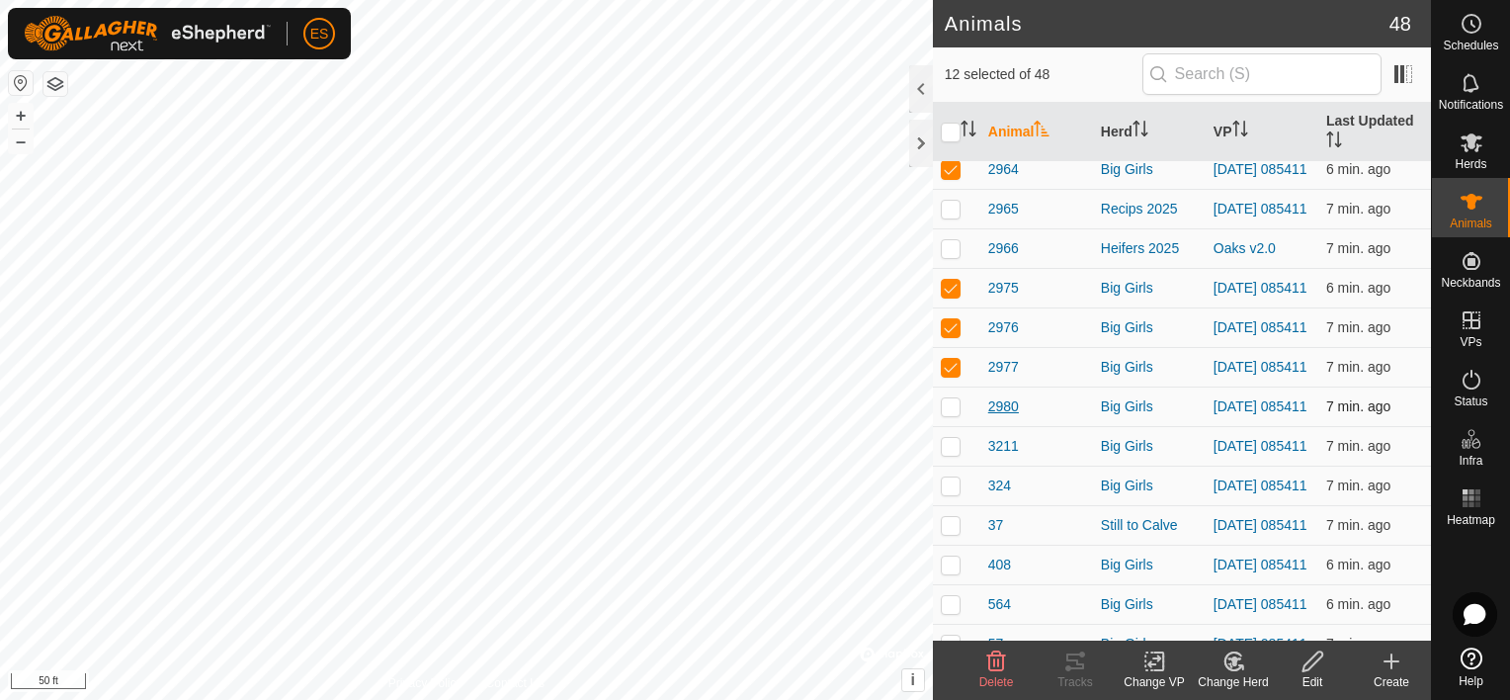
scroll to position [593, 0]
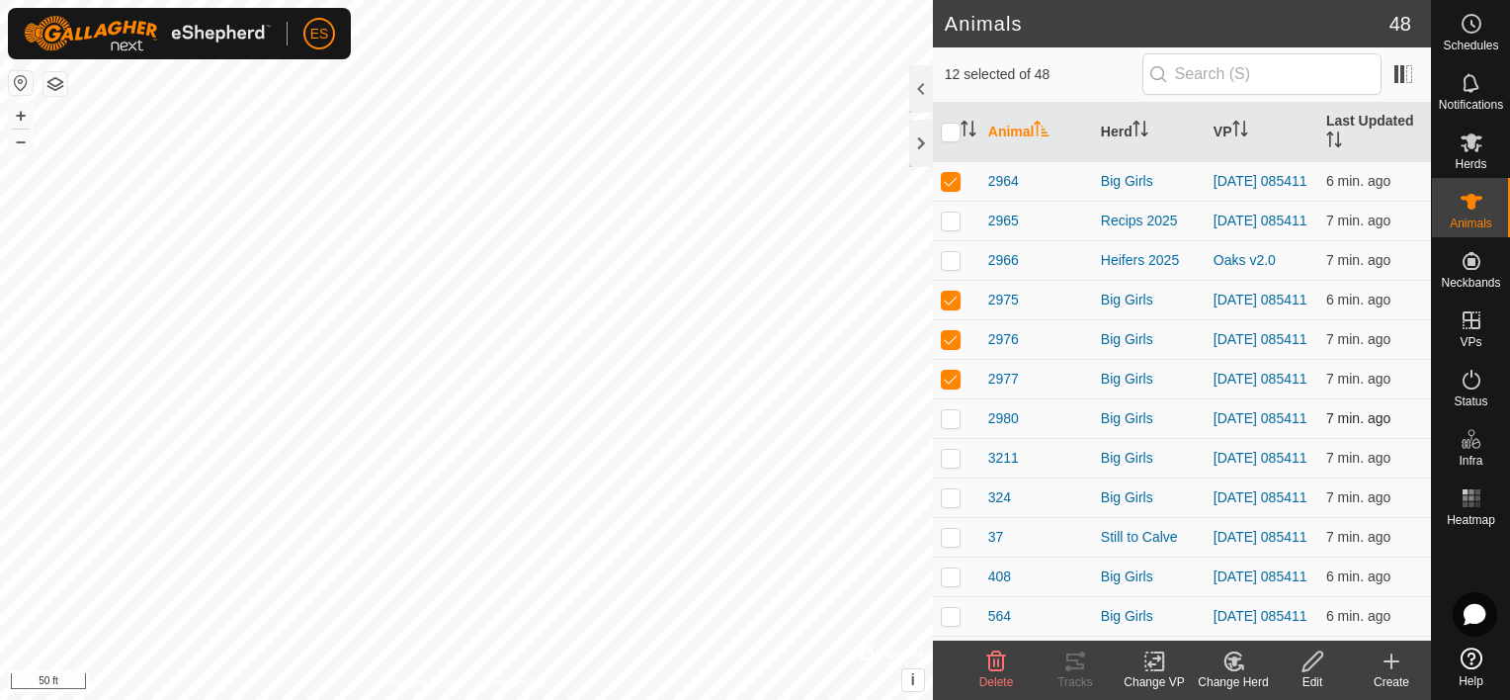
click at [945, 426] on p-checkbox at bounding box center [951, 418] width 20 height 16
checkbox input "true"
click at [947, 477] on td at bounding box center [956, 458] width 47 height 40
checkbox input "true"
click at [953, 505] on p-checkbox at bounding box center [951, 497] width 20 height 16
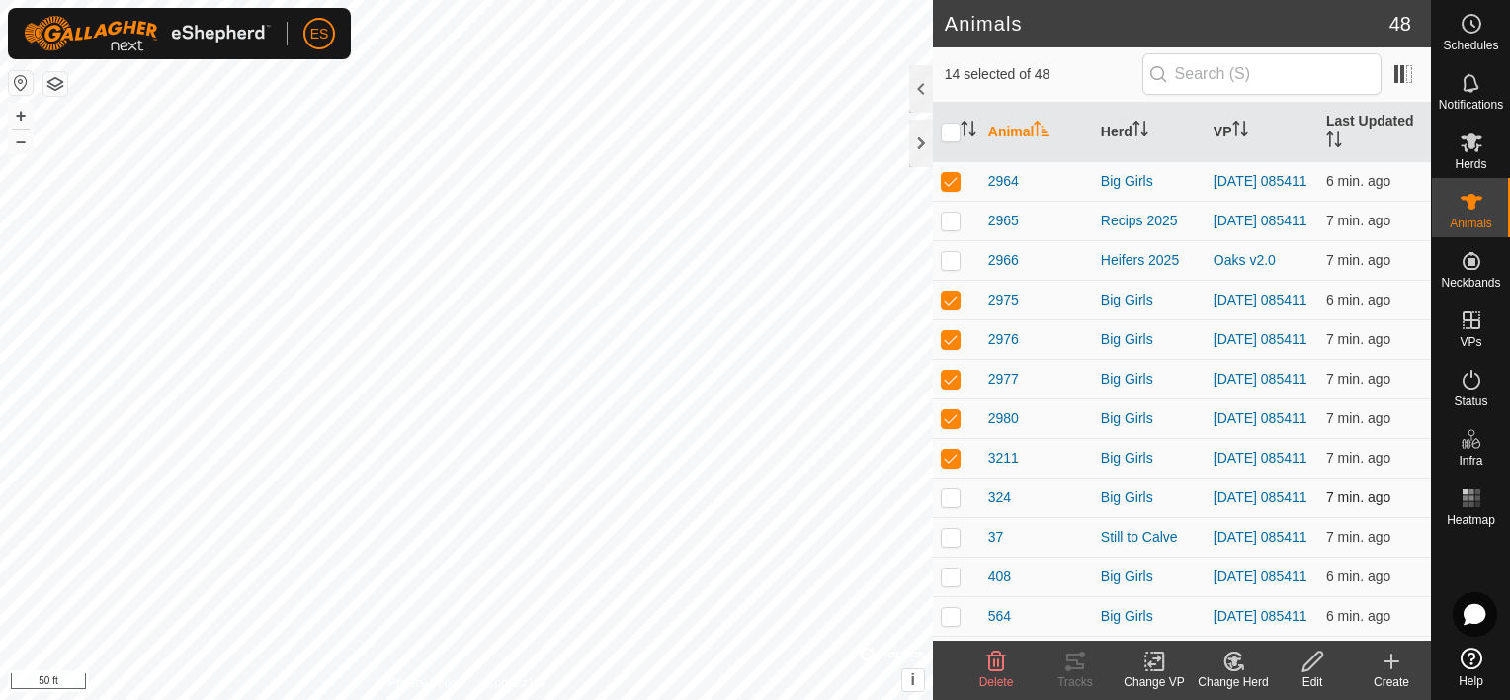
checkbox input "true"
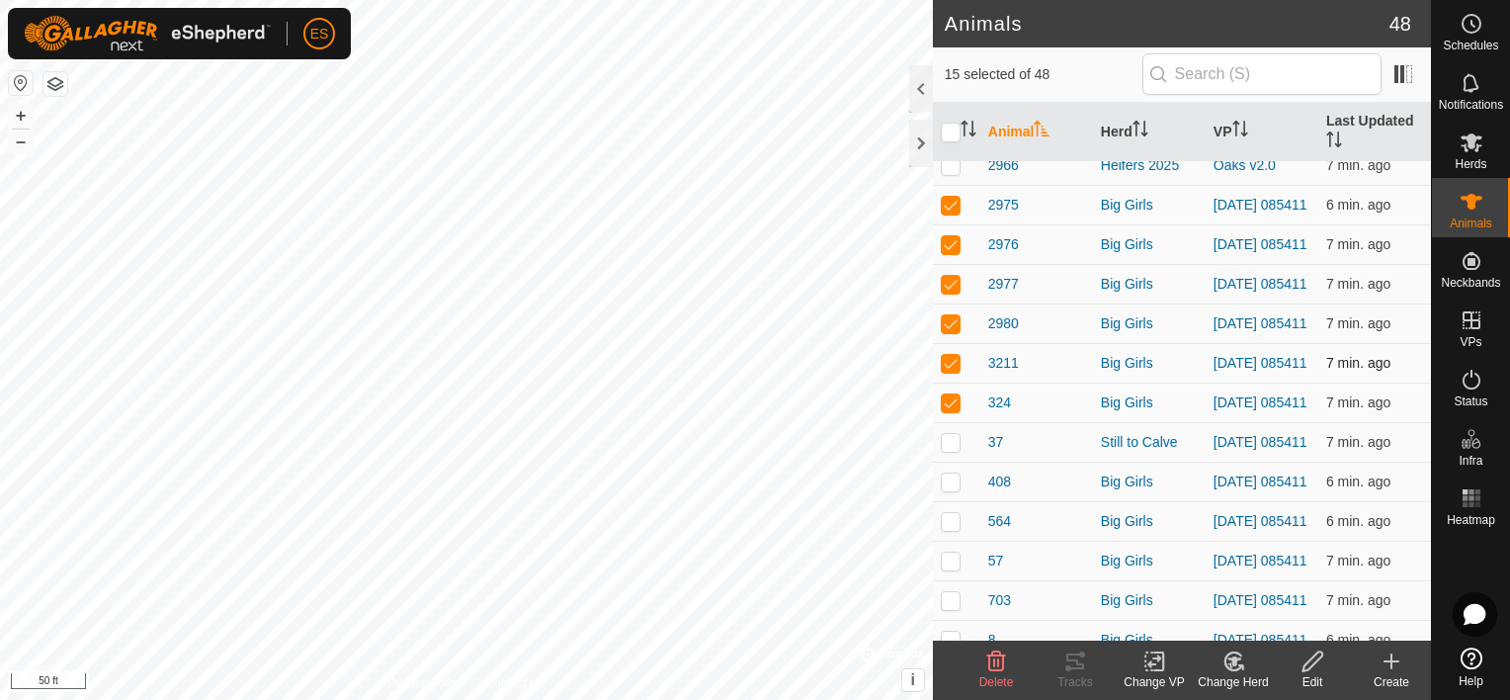
scroll to position [692, 0]
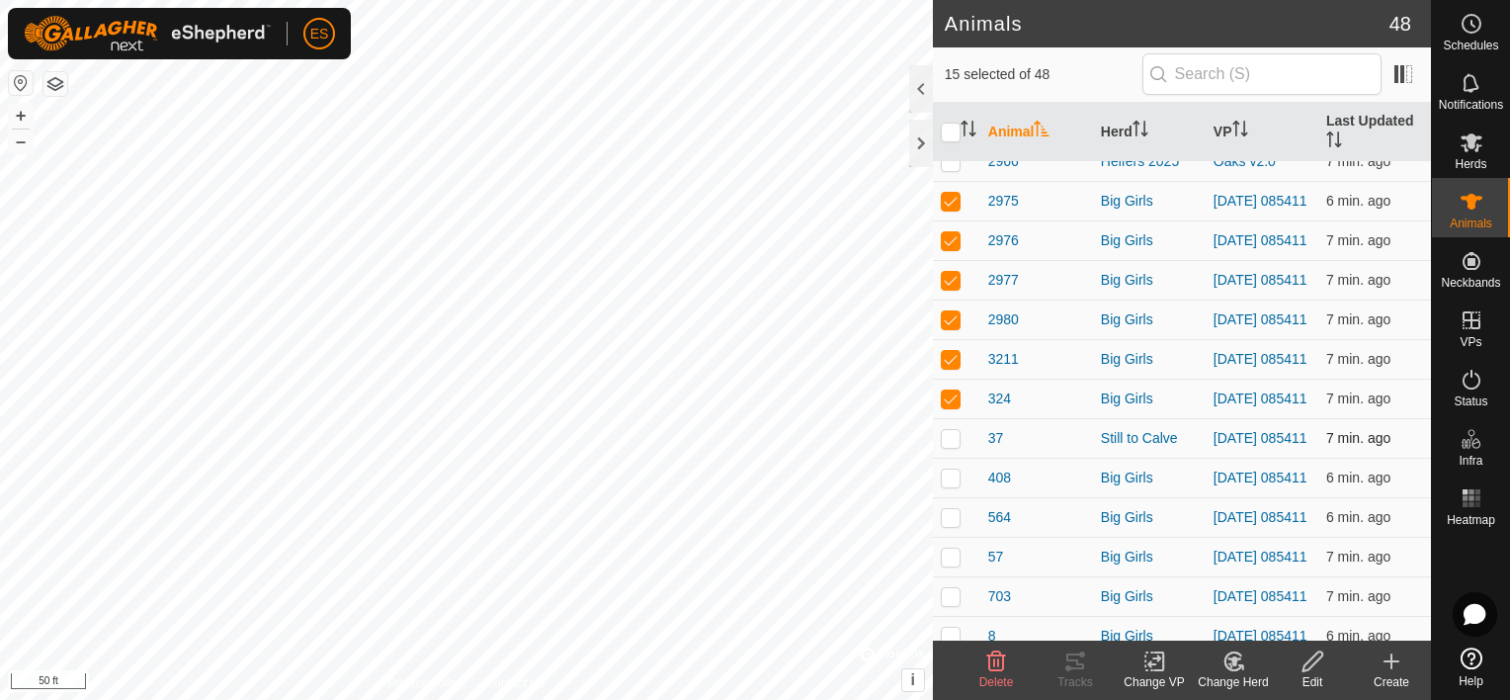
click at [948, 446] on p-checkbox at bounding box center [951, 438] width 20 height 16
checkbox input "true"
click at [953, 485] on p-checkbox at bounding box center [951, 477] width 20 height 16
checkbox input "true"
drag, startPoint x: 948, startPoint y: 562, endPoint x: 976, endPoint y: 553, distance: 30.0
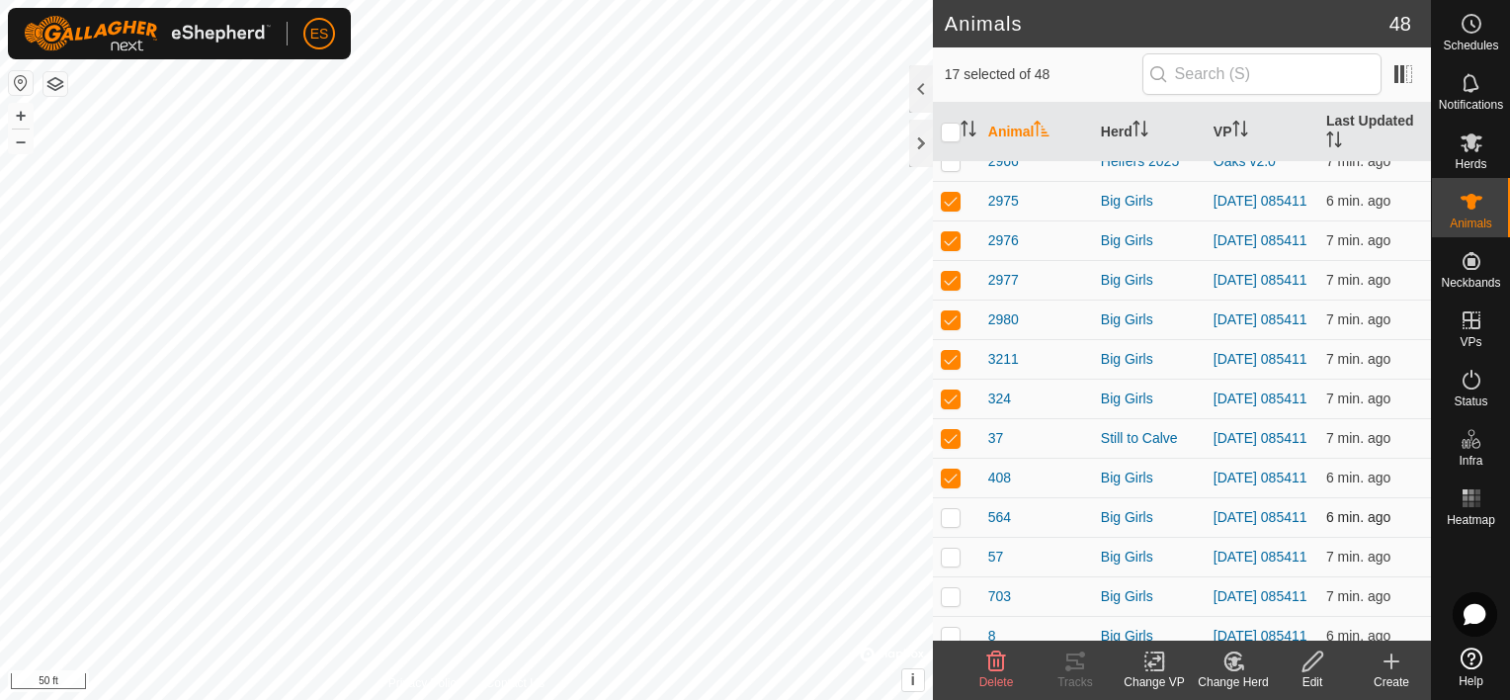
click at [949, 525] on p-checkbox at bounding box center [951, 517] width 20 height 16
checkbox input "true"
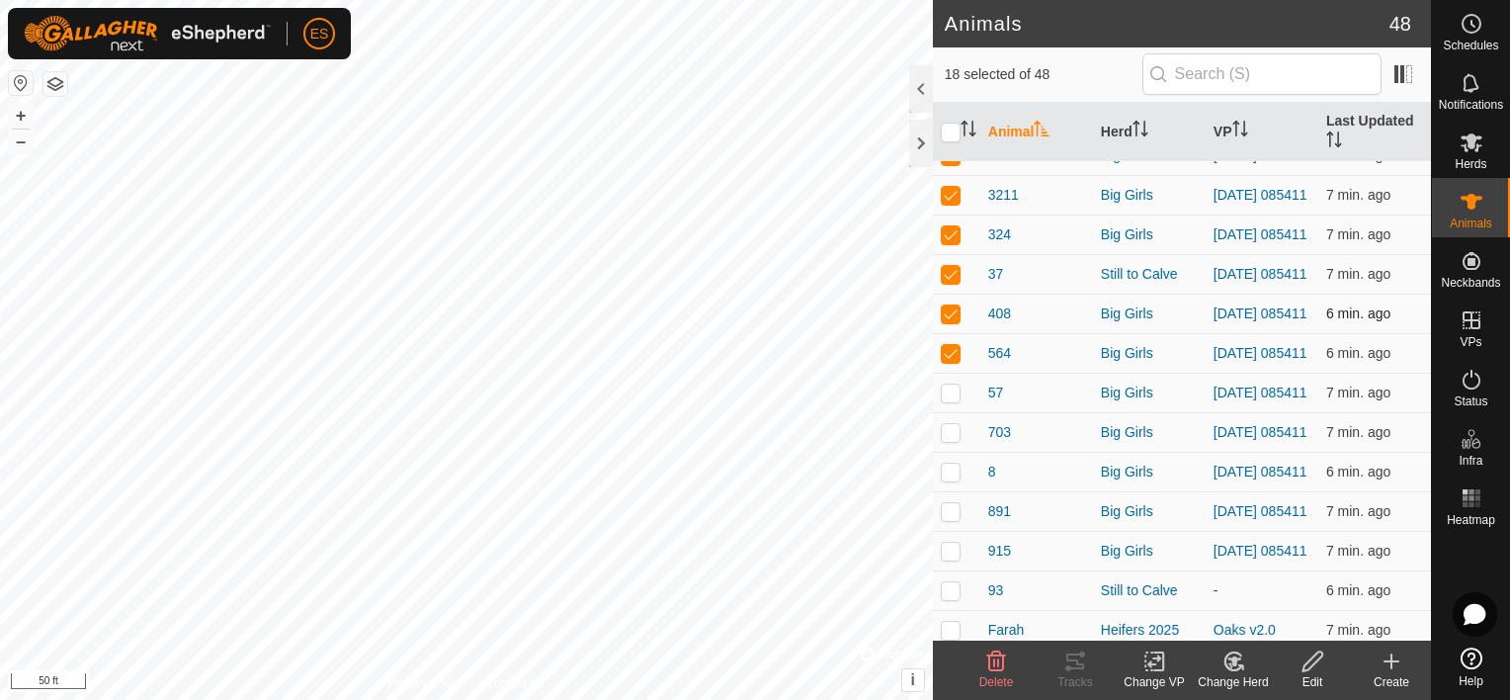
scroll to position [865, 0]
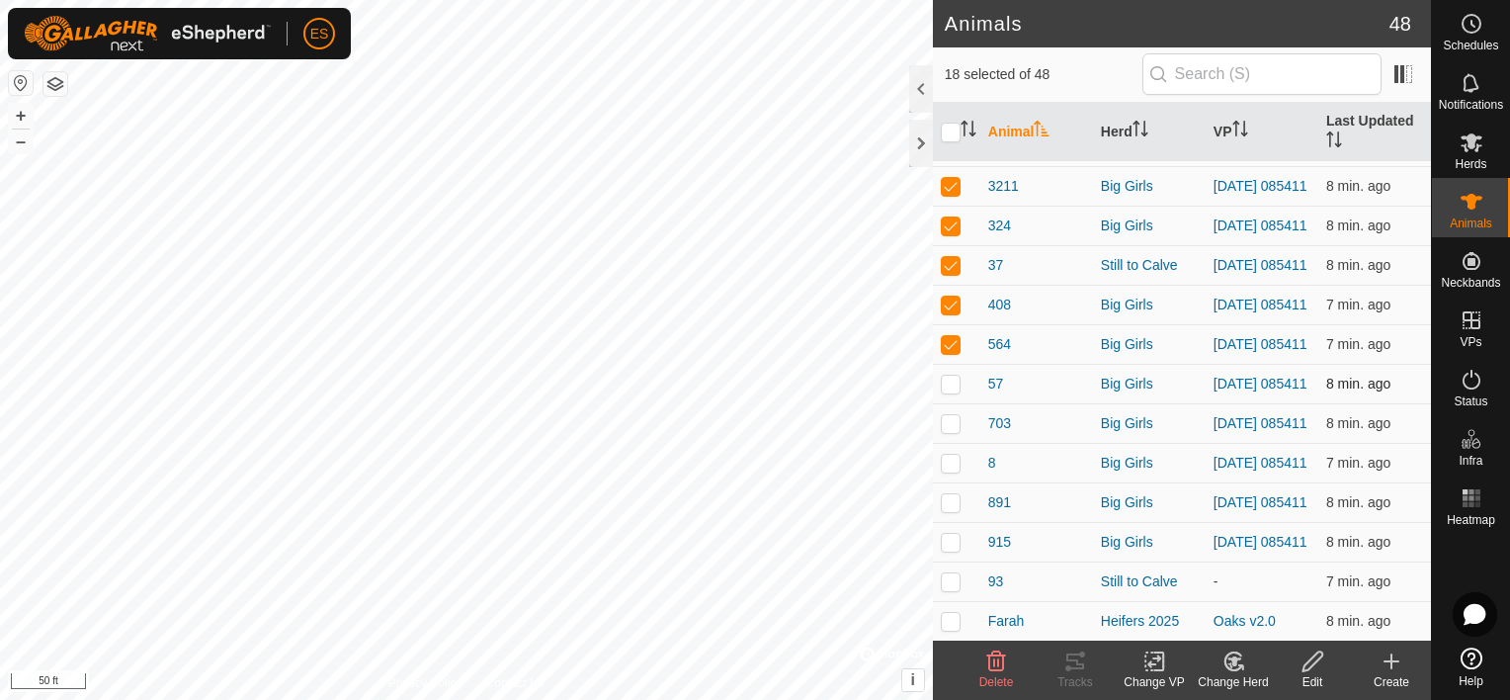
click at [955, 391] on p-checkbox at bounding box center [951, 383] width 20 height 16
checkbox input "true"
click at [947, 431] on p-checkbox at bounding box center [951, 423] width 20 height 16
checkbox input "true"
click at [956, 470] on p-checkbox at bounding box center [951, 463] width 20 height 16
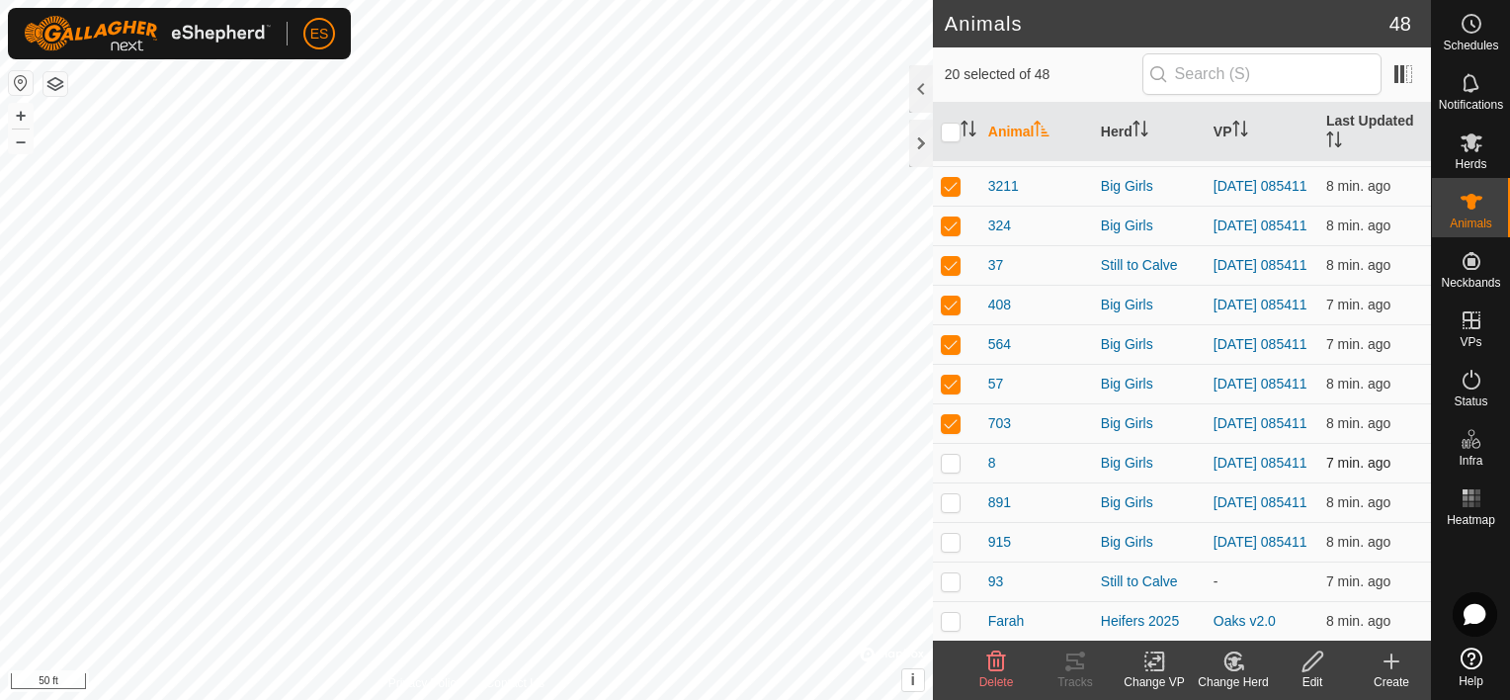
checkbox input "true"
click at [953, 510] on p-checkbox at bounding box center [951, 502] width 20 height 16
checkbox input "true"
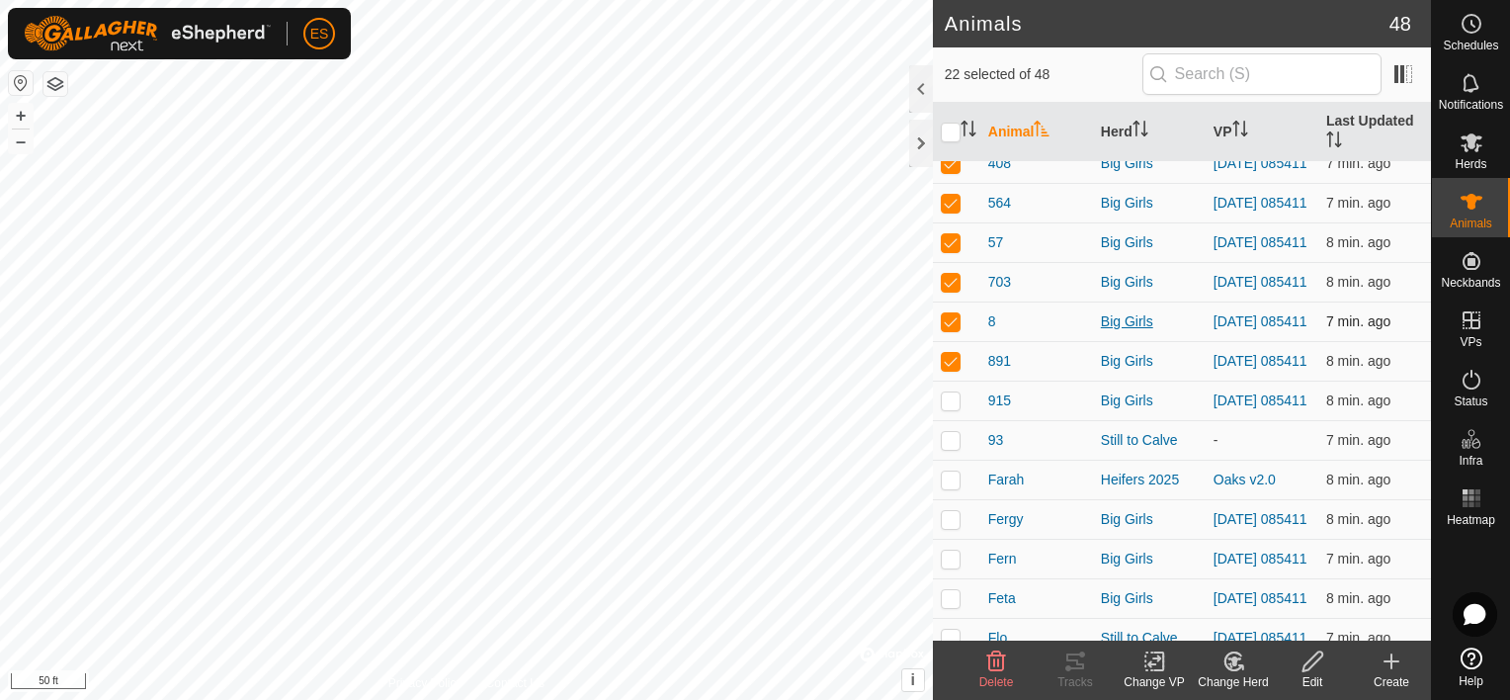
scroll to position [1012, 0]
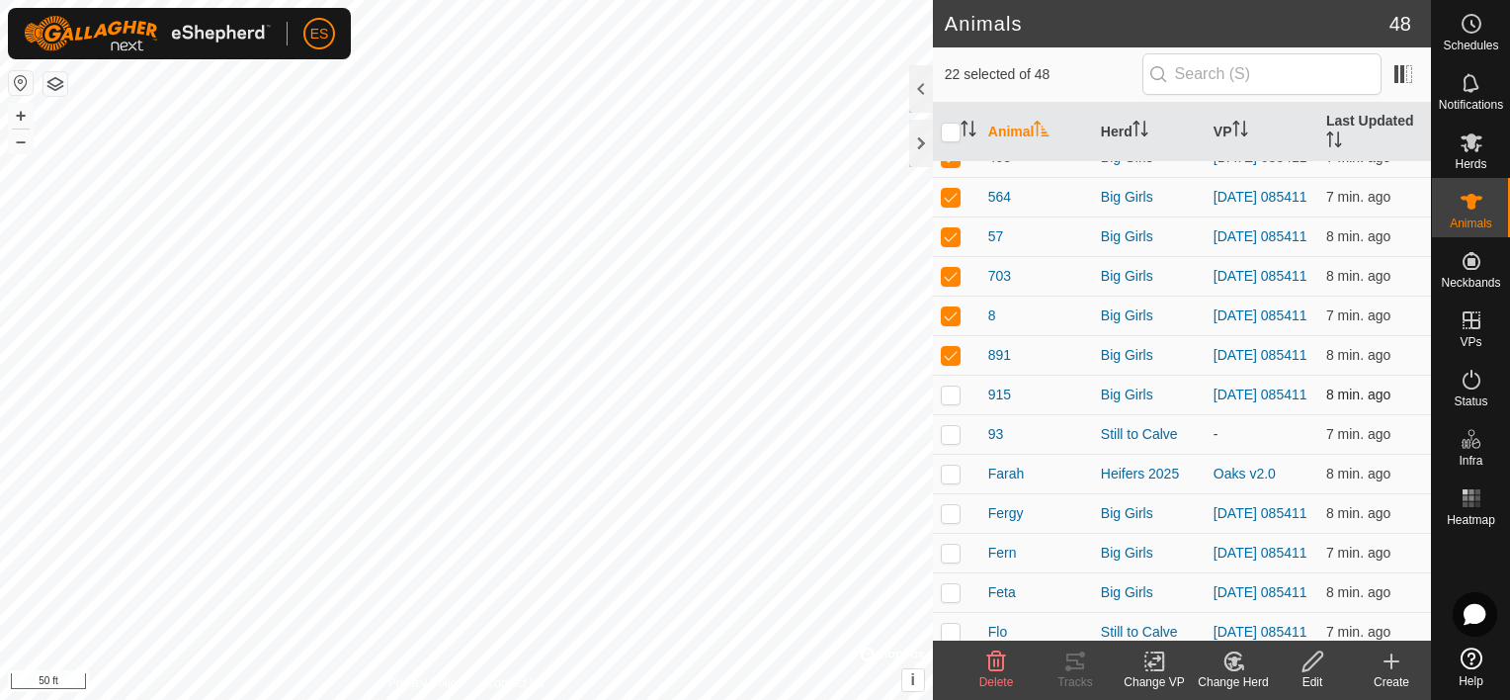
click at [953, 402] on p-checkbox at bounding box center [951, 394] width 20 height 16
checkbox input "true"
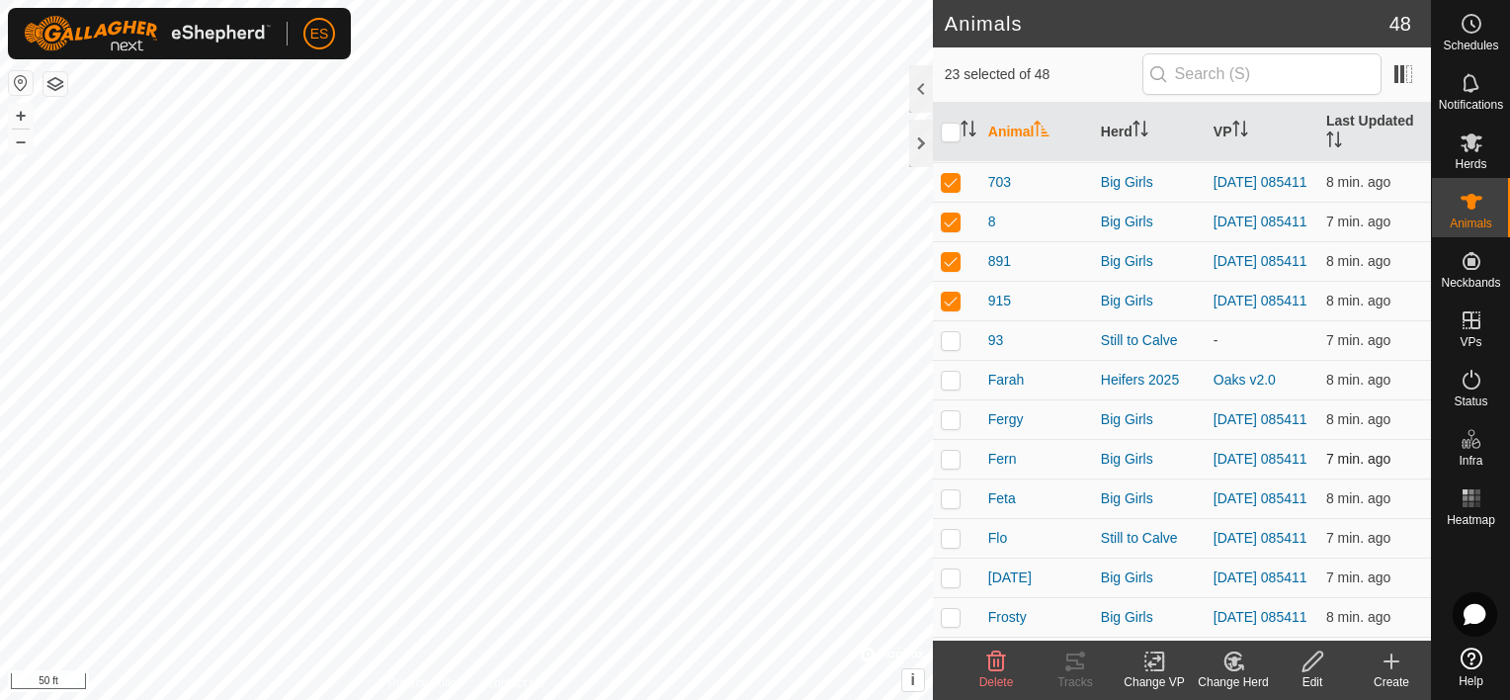
scroll to position [1111, 0]
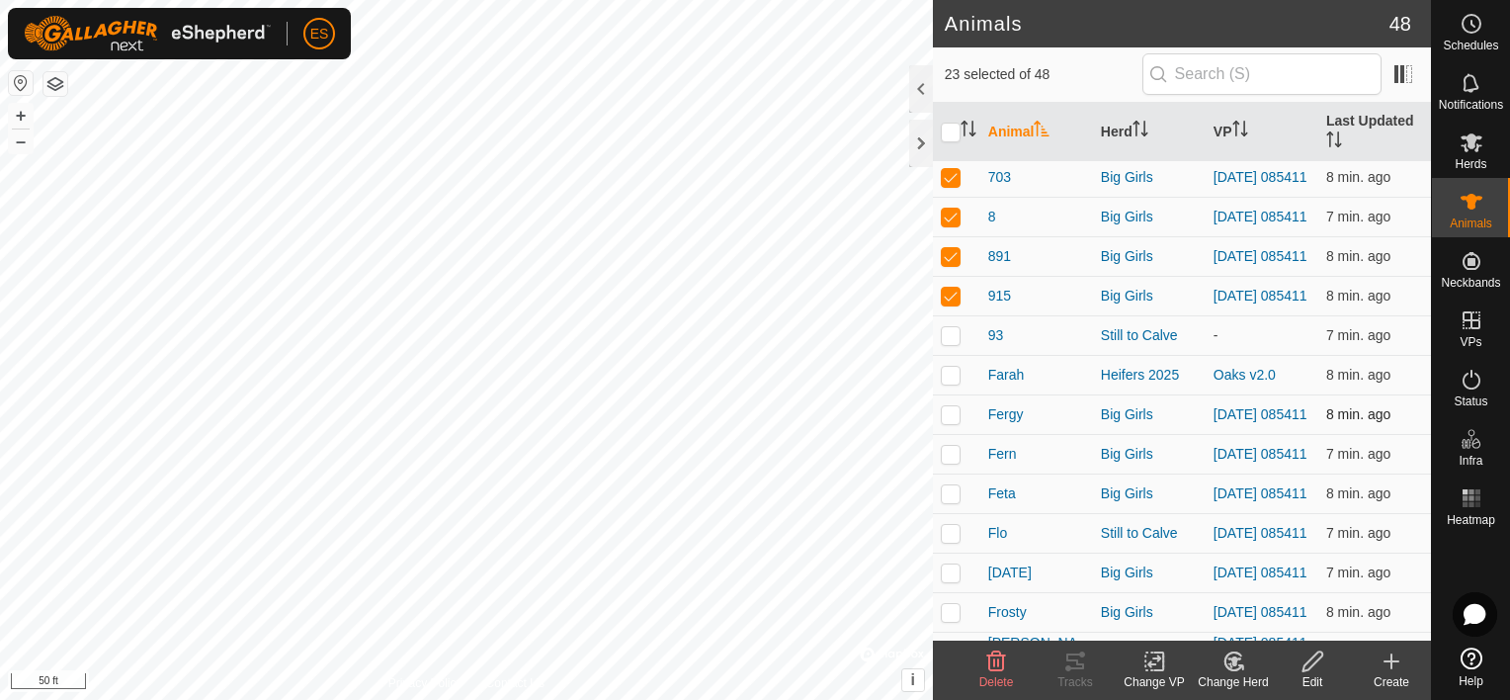
click at [957, 422] on p-checkbox at bounding box center [951, 414] width 20 height 16
checkbox input "true"
click at [957, 461] on p-checkbox at bounding box center [951, 454] width 20 height 16
checkbox input "true"
click at [956, 501] on p-checkbox at bounding box center [951, 493] width 20 height 16
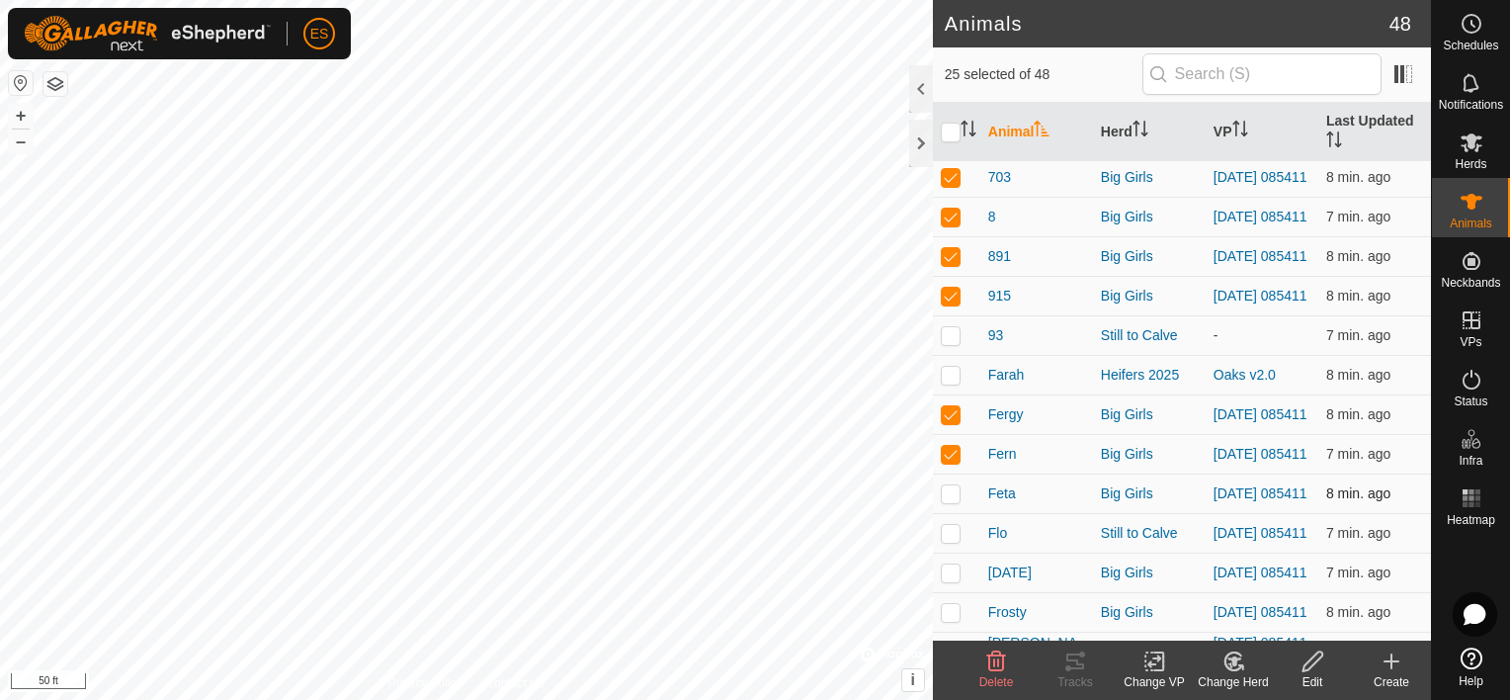
checkbox input "true"
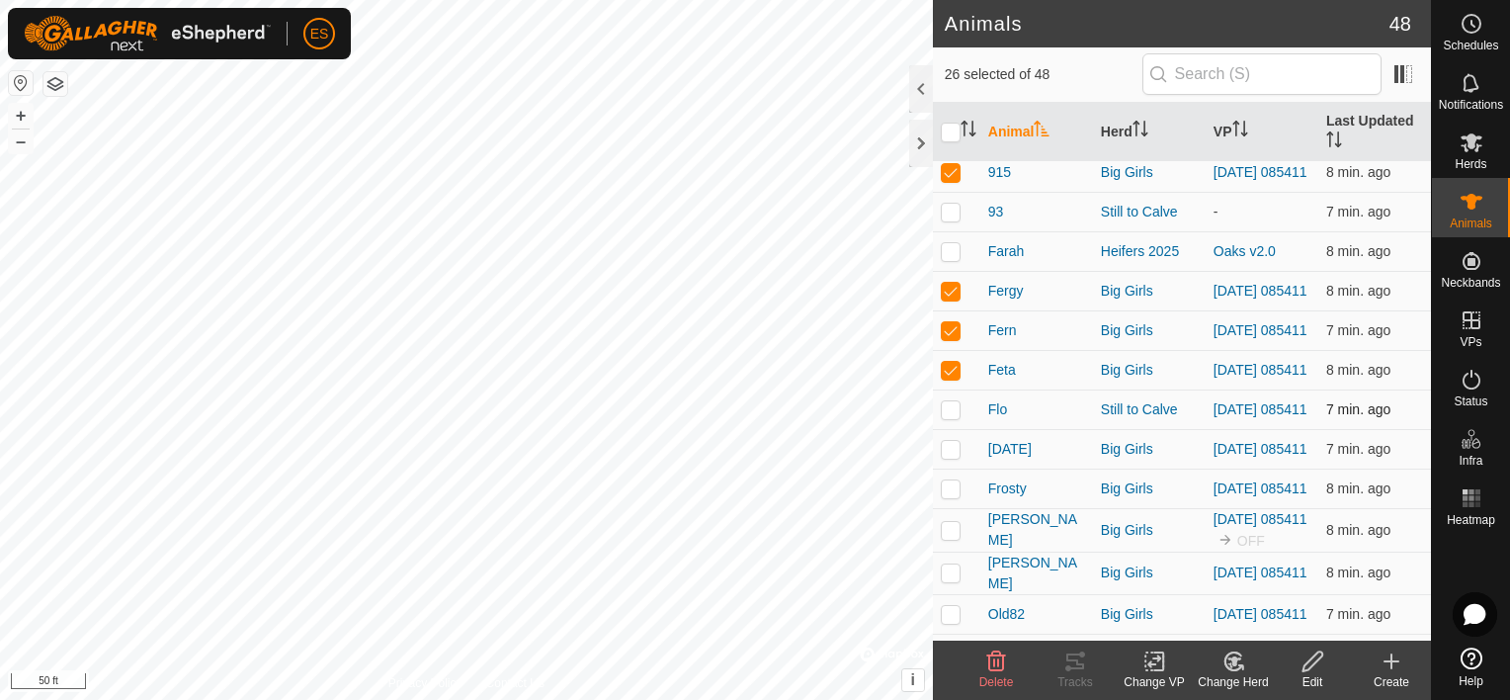
scroll to position [1235, 0]
click at [953, 416] on p-checkbox at bounding box center [951, 408] width 20 height 16
checkbox input "true"
click at [956, 456] on p-checkbox at bounding box center [951, 448] width 20 height 16
checkbox input "true"
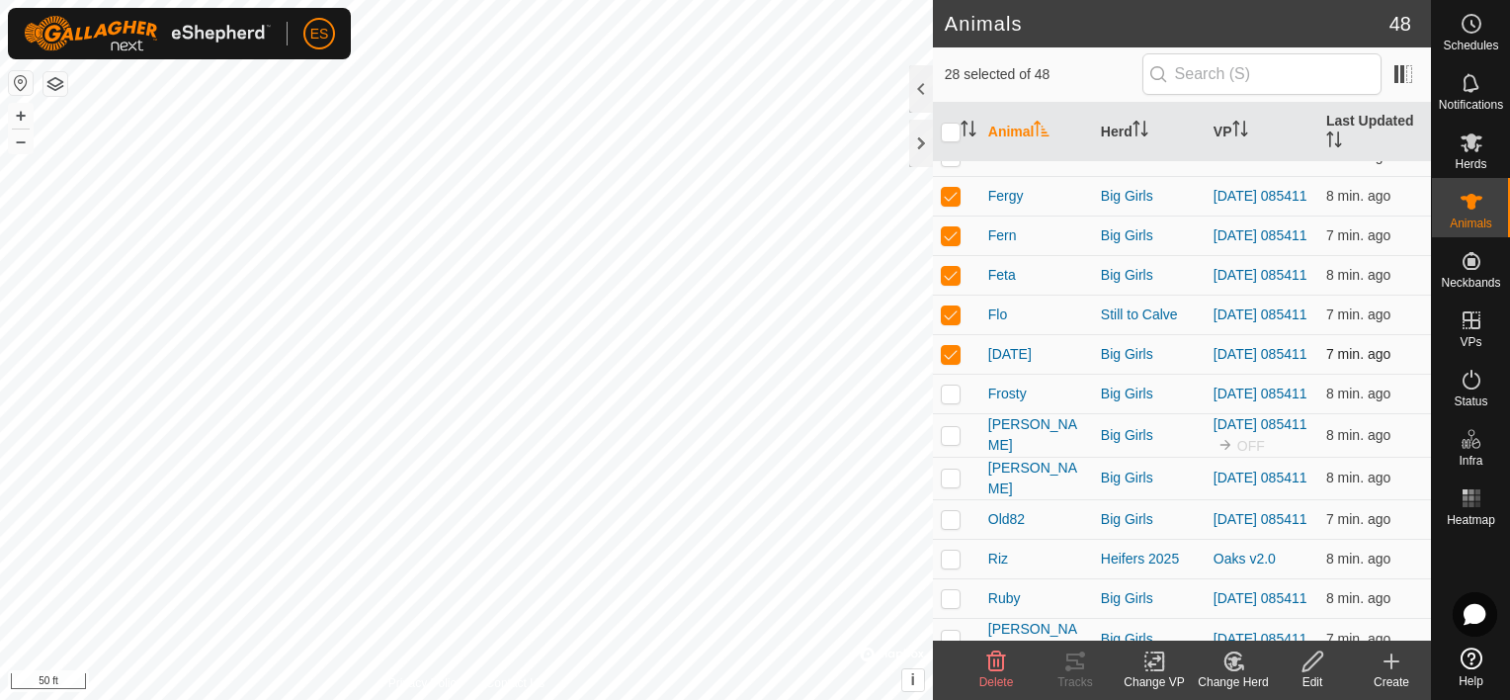
scroll to position [1334, 0]
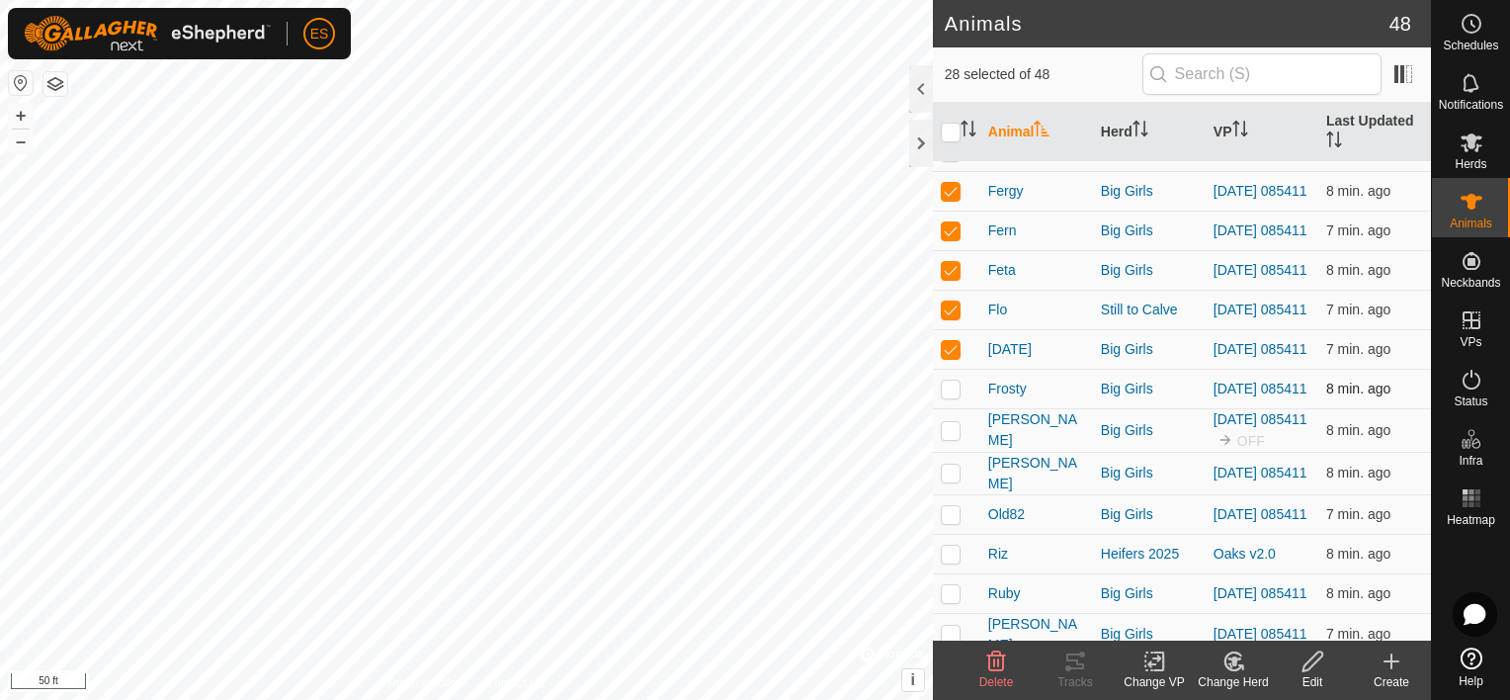
click at [943, 396] on p-checkbox at bounding box center [951, 388] width 20 height 16
checkbox input "true"
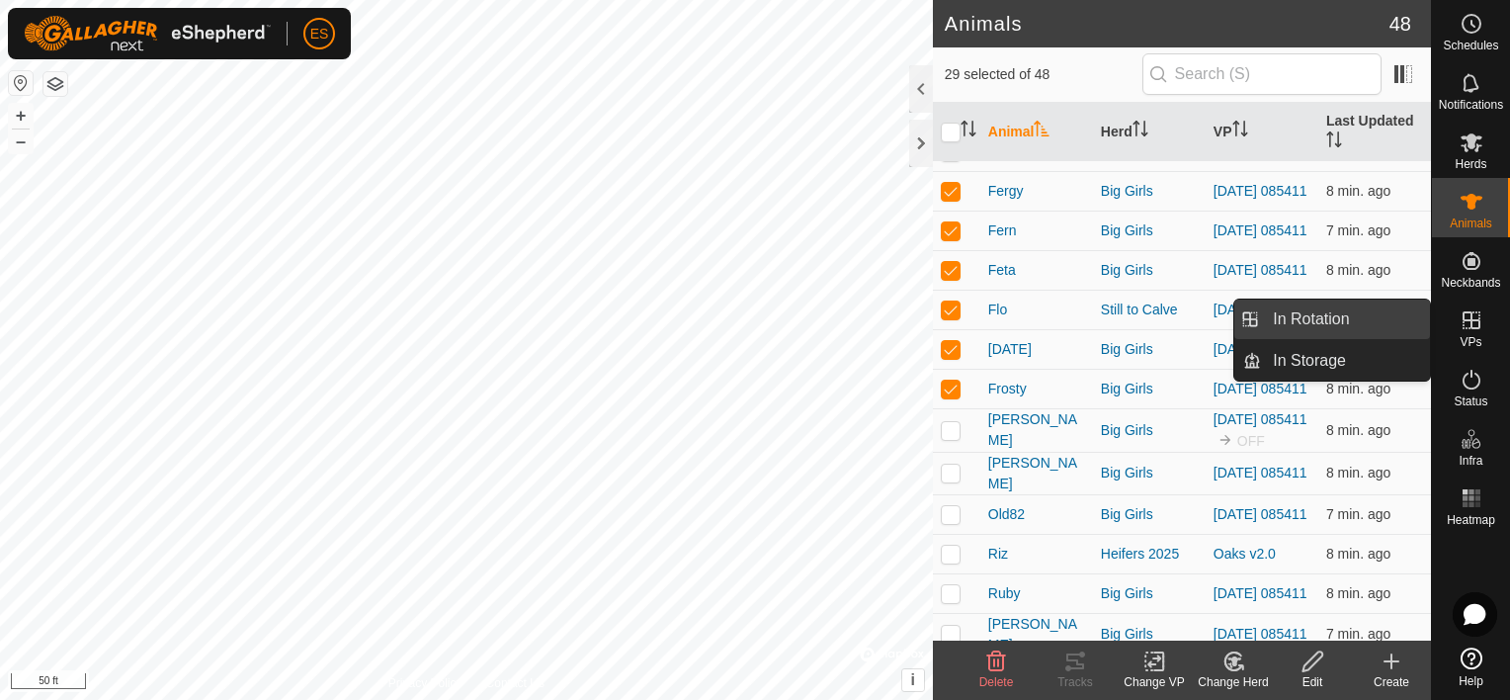
click at [1392, 321] on link "In Rotation" at bounding box center [1345, 319] width 169 height 40
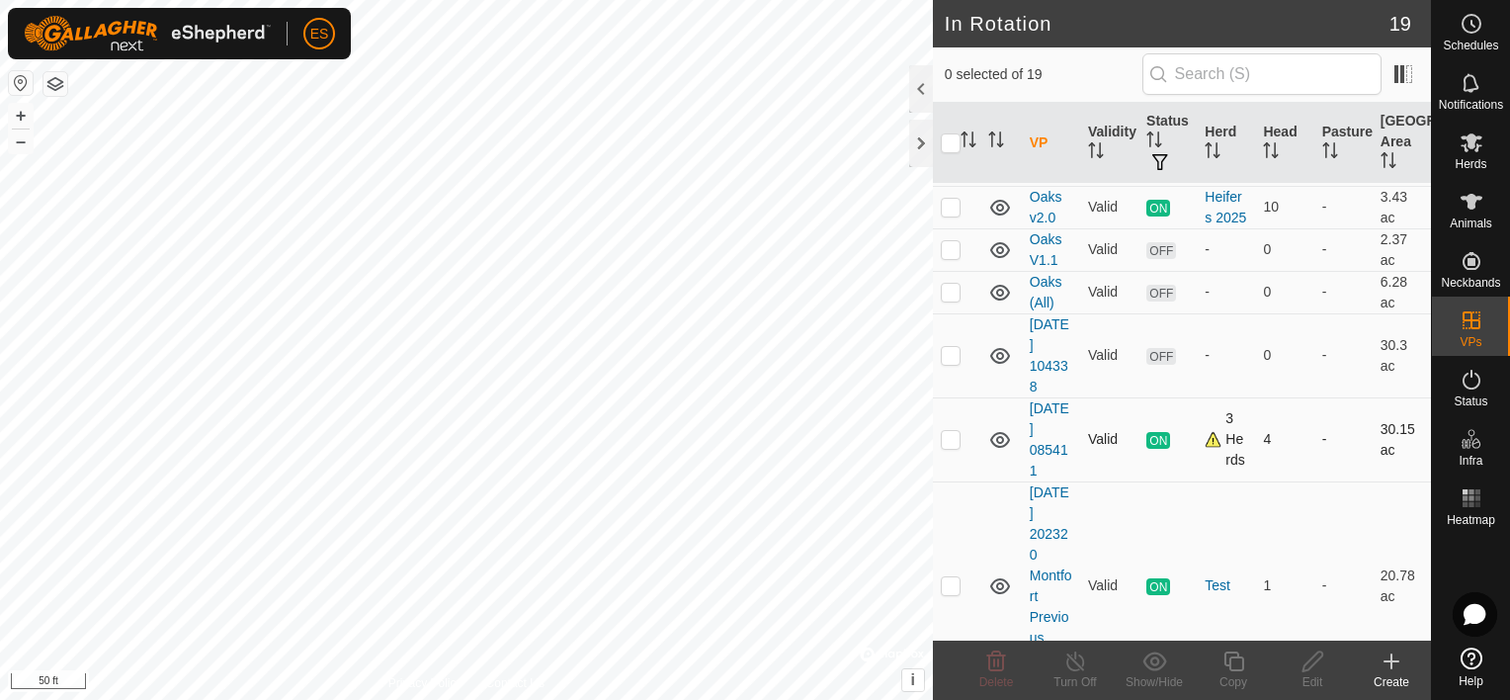
scroll to position [545, 0]
click at [952, 363] on p-checkbox at bounding box center [951, 355] width 20 height 16
checkbox input "true"
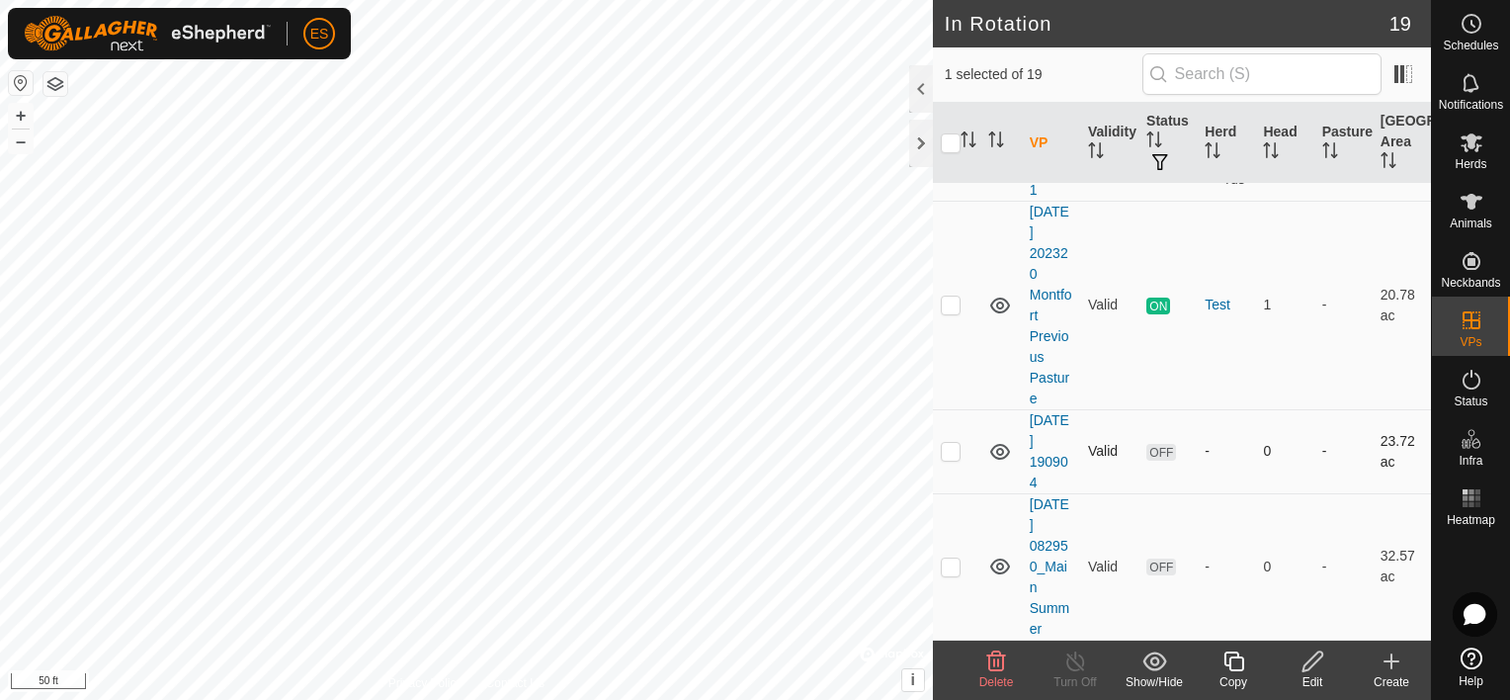
scroll to position [842, 0]
click at [1314, 660] on icon at bounding box center [1312, 661] width 25 height 24
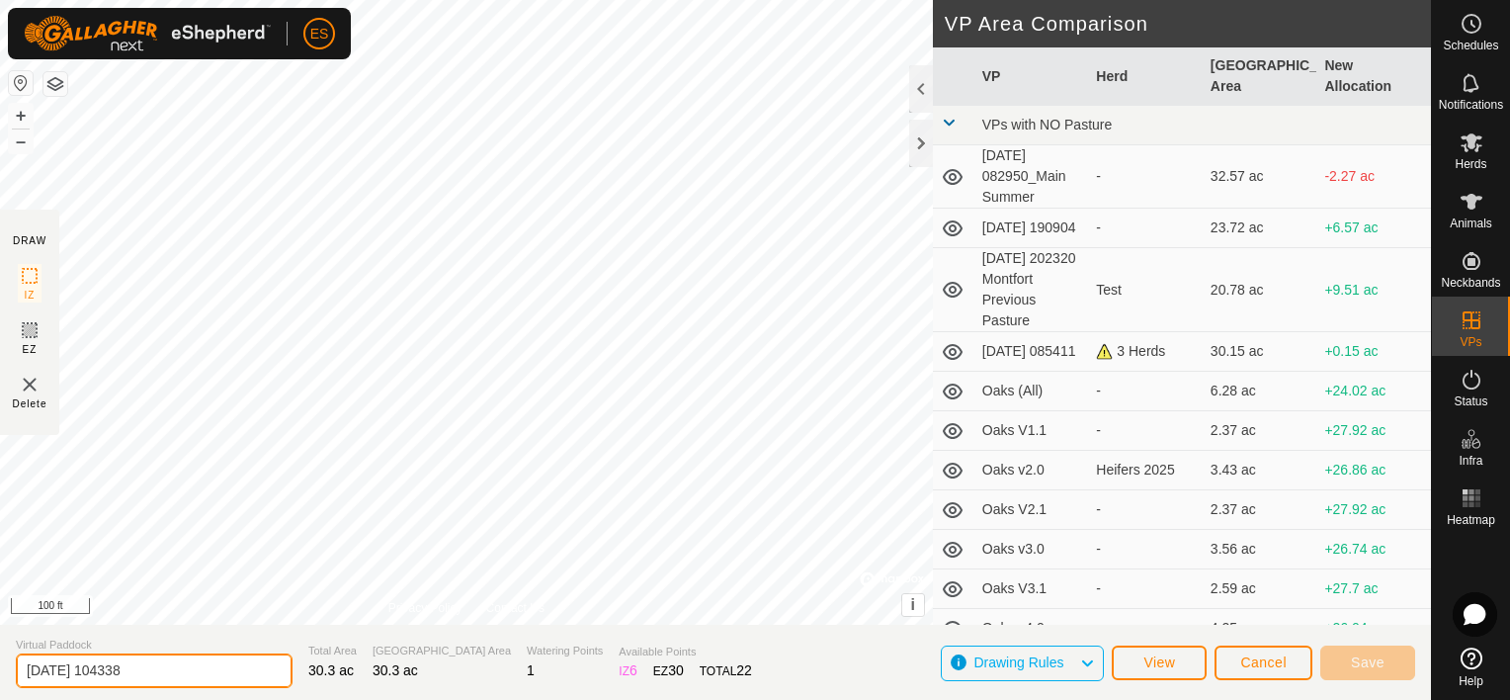
drag, startPoint x: 166, startPoint y: 664, endPoint x: 12, endPoint y: 656, distance: 154.4
click at [12, 656] on section "Virtual Paddock [DATE] 104338 Total Area 30.3 ac Grazing Area 30.3 ac Watering …" at bounding box center [715, 661] width 1431 height 75
type input "Back wo above pit"
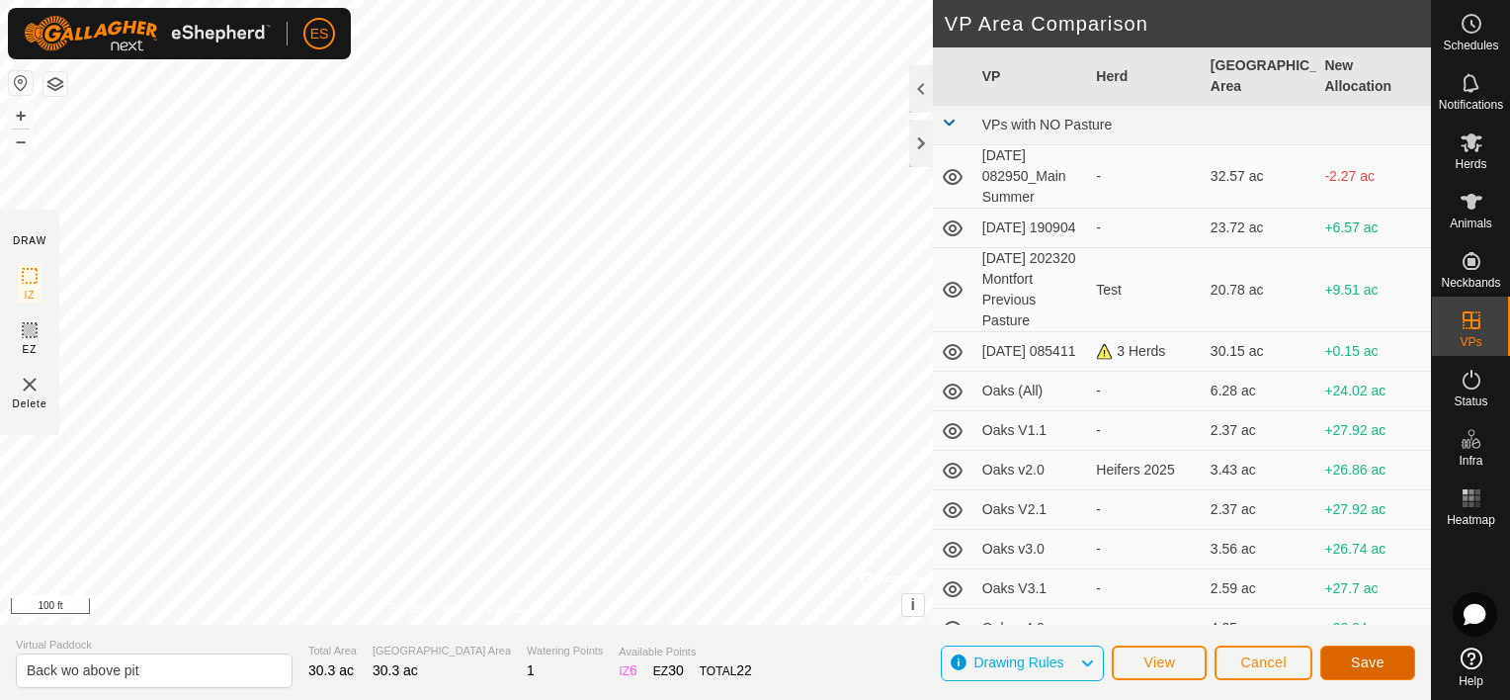
click at [1363, 652] on button "Save" at bounding box center [1367, 662] width 95 height 35
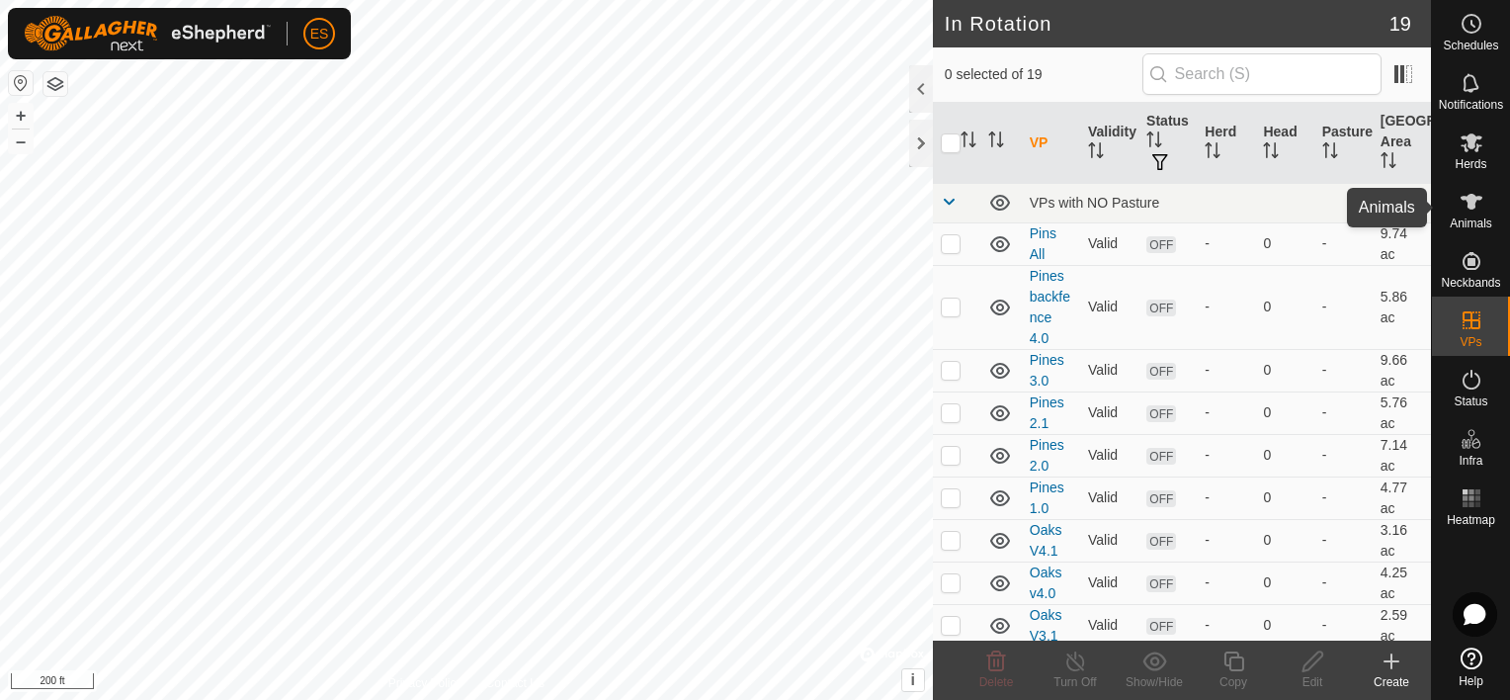
click at [1475, 200] on icon at bounding box center [1471, 202] width 22 height 16
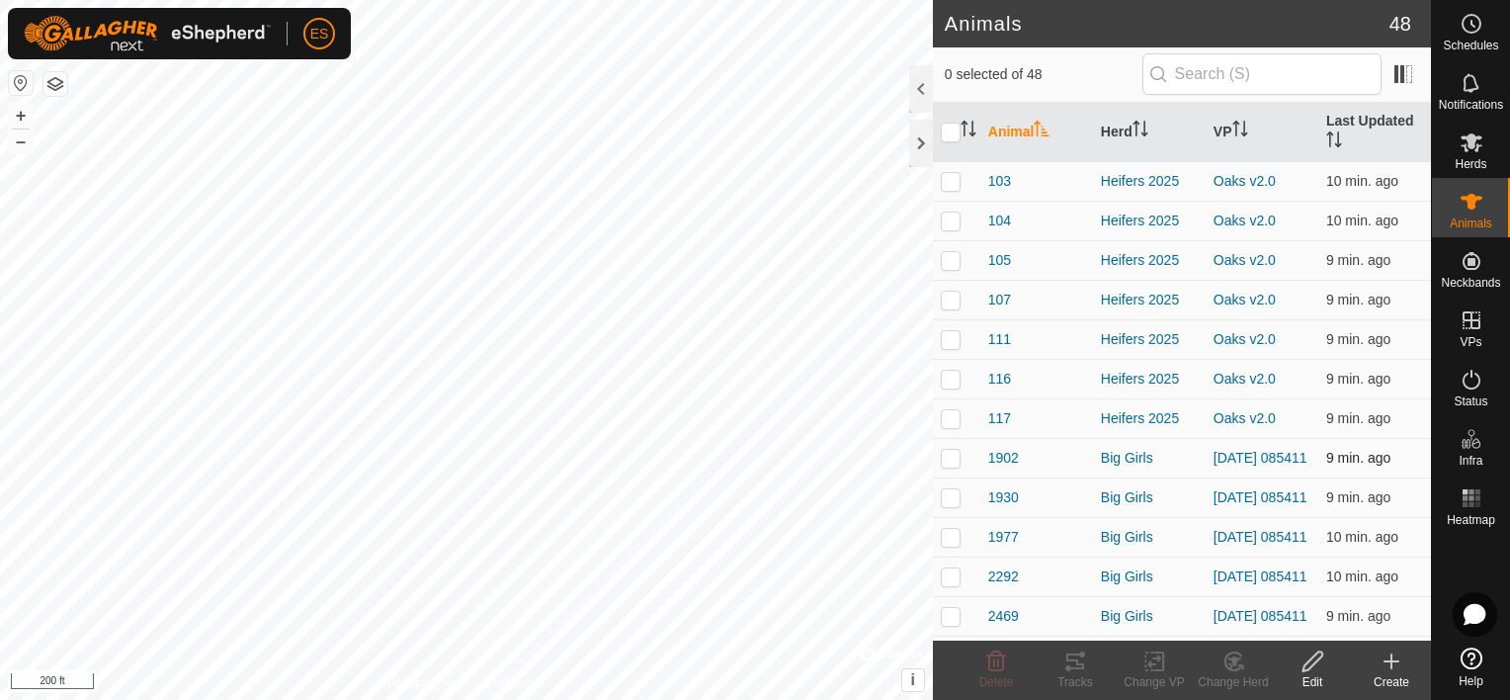
click at [954, 459] on p-checkbox at bounding box center [951, 458] width 20 height 16
checkbox input "true"
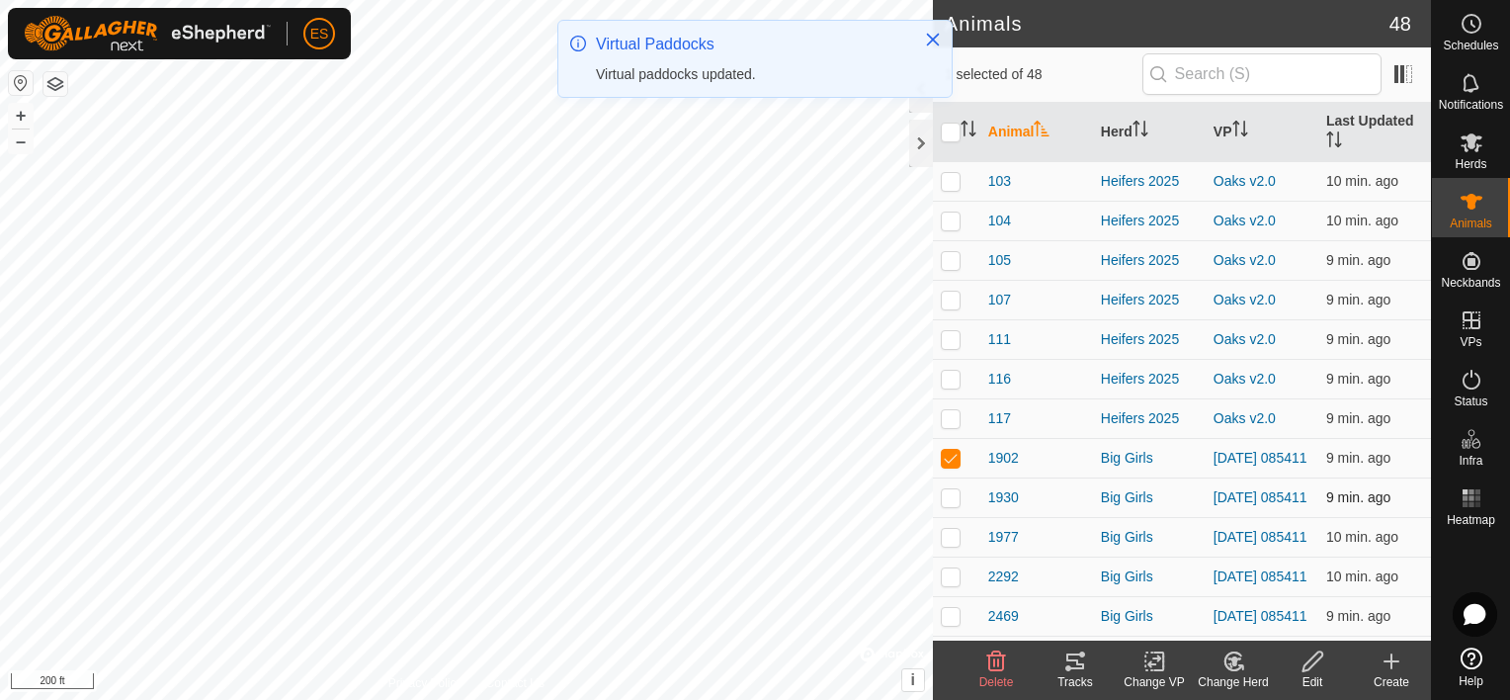
drag, startPoint x: 951, startPoint y: 494, endPoint x: 957, endPoint y: 502, distance: 10.5
click at [951, 495] on p-checkbox at bounding box center [951, 497] width 20 height 16
checkbox input "true"
click at [950, 537] on p-checkbox at bounding box center [951, 537] width 20 height 16
checkbox input "true"
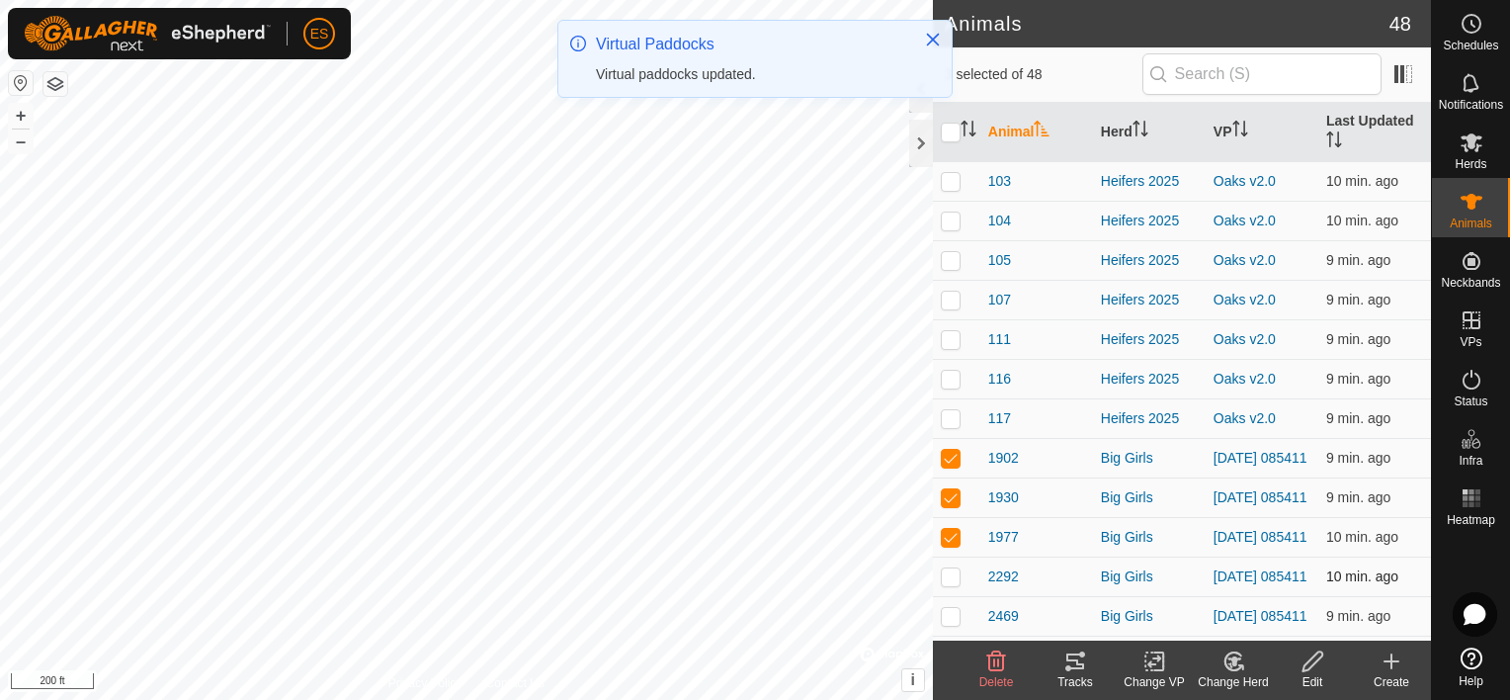
click at [946, 582] on p-checkbox at bounding box center [951, 576] width 20 height 16
checkbox input "true"
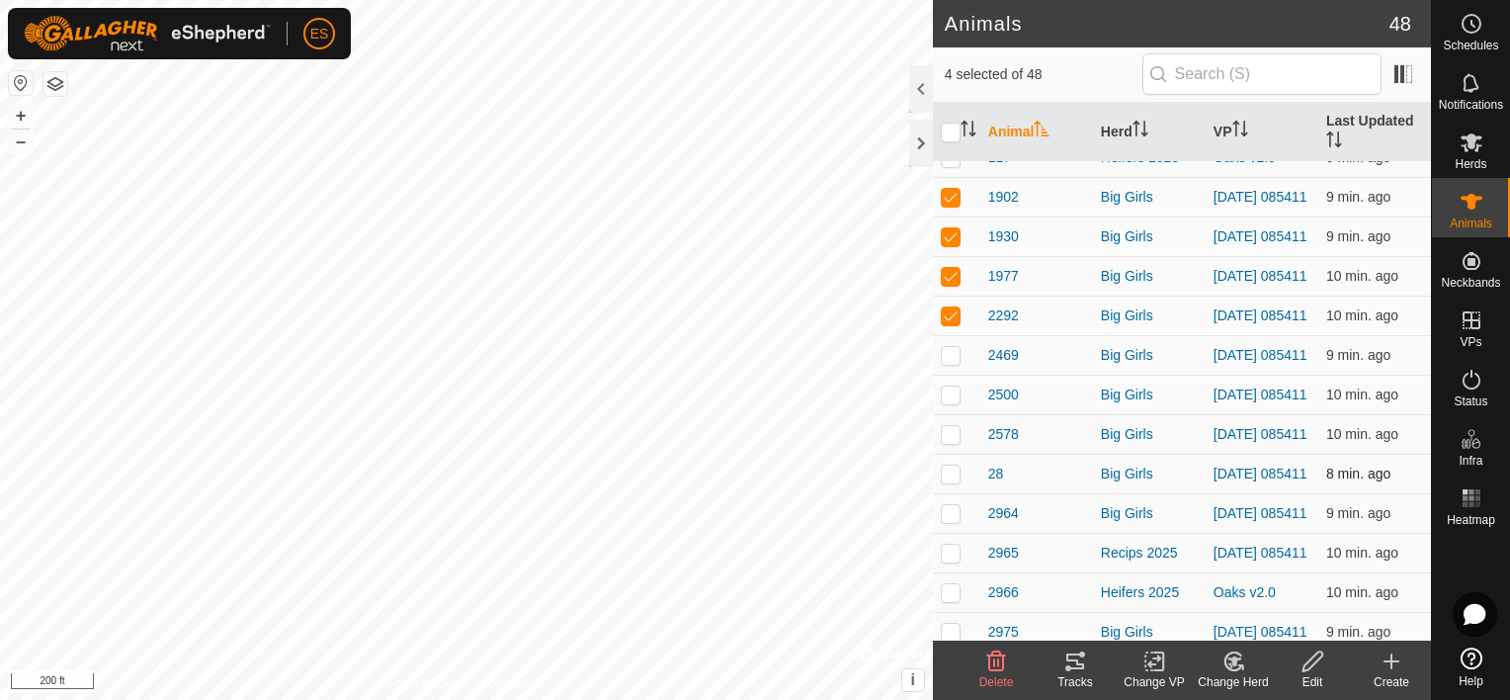
scroll to position [272, 0]
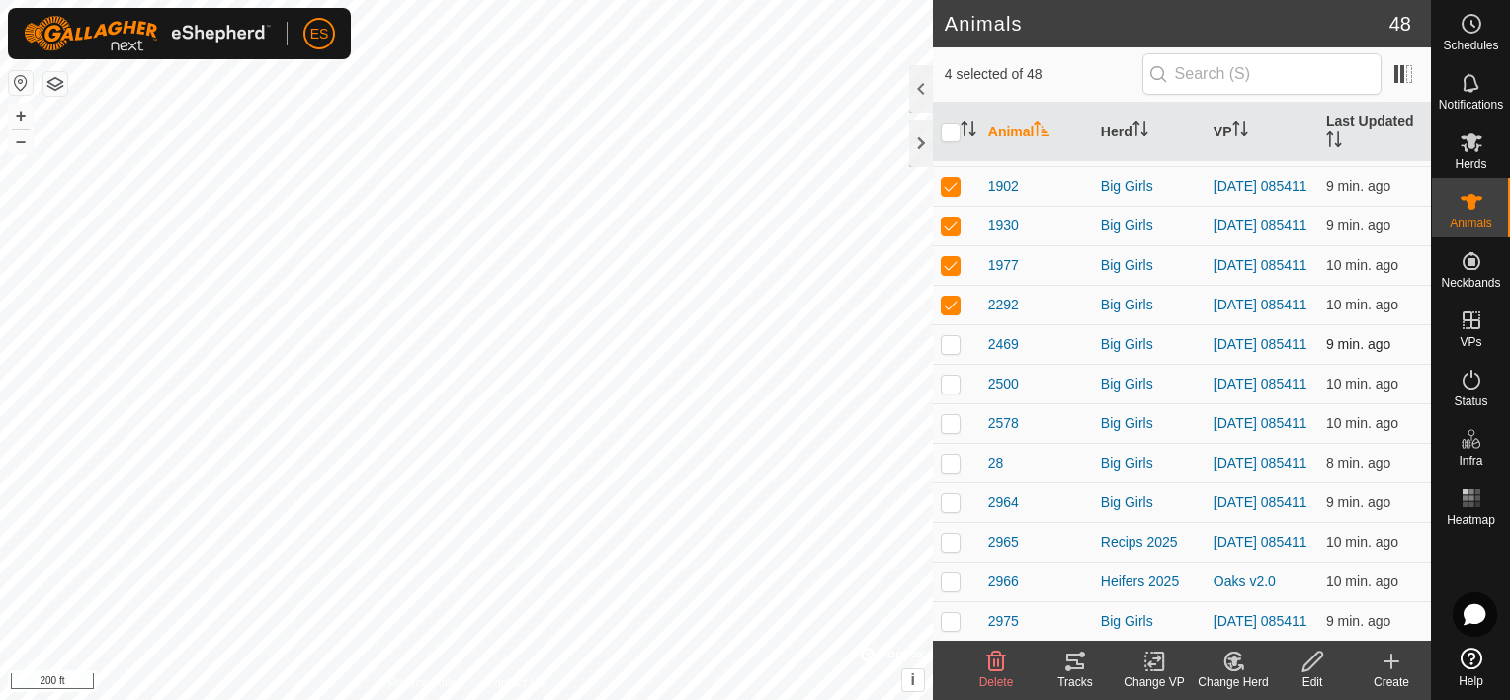
click at [952, 352] on p-checkbox at bounding box center [951, 344] width 20 height 16
checkbox input "true"
click at [955, 387] on td at bounding box center [956, 384] width 47 height 40
checkbox input "true"
click at [951, 431] on p-checkbox at bounding box center [951, 423] width 20 height 16
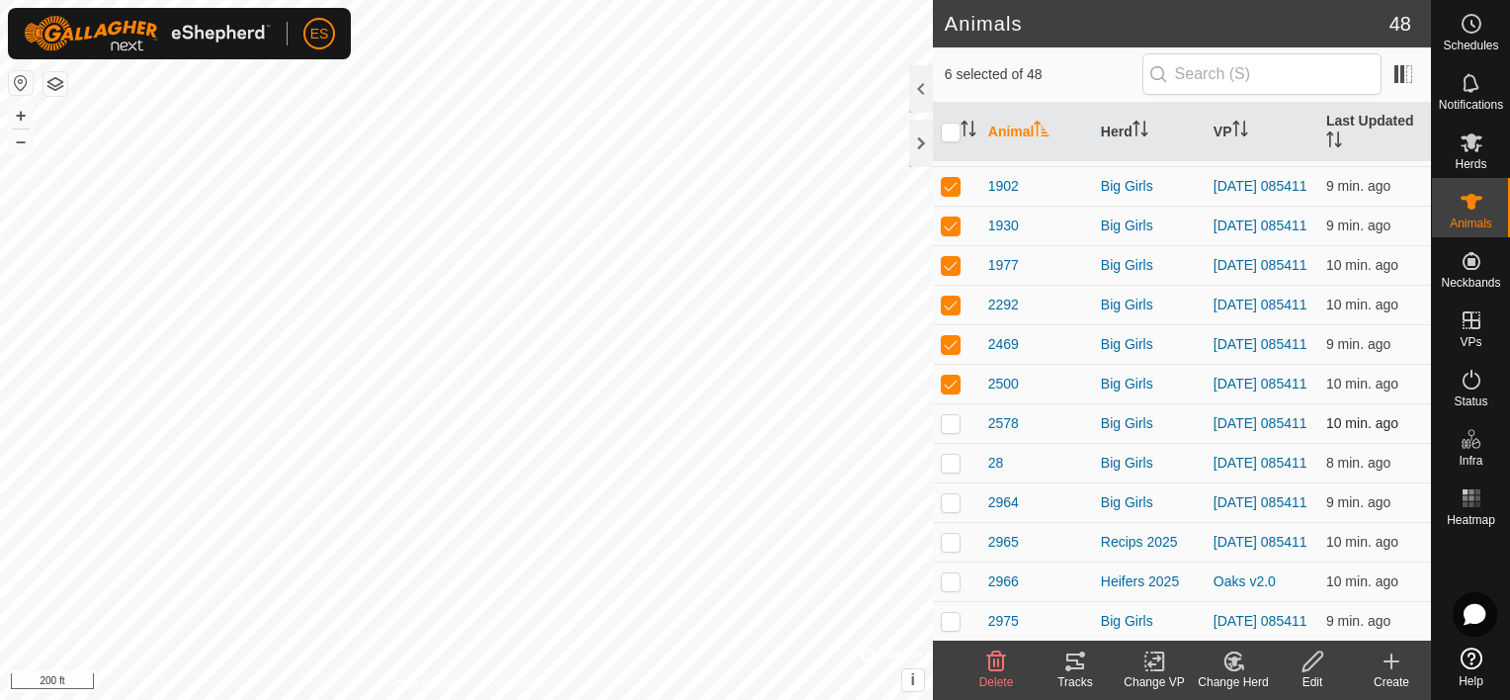
checkbox input "true"
click at [952, 470] on p-checkbox at bounding box center [951, 463] width 20 height 16
checkbox input "true"
click at [953, 510] on p-checkbox at bounding box center [951, 502] width 20 height 16
checkbox input "true"
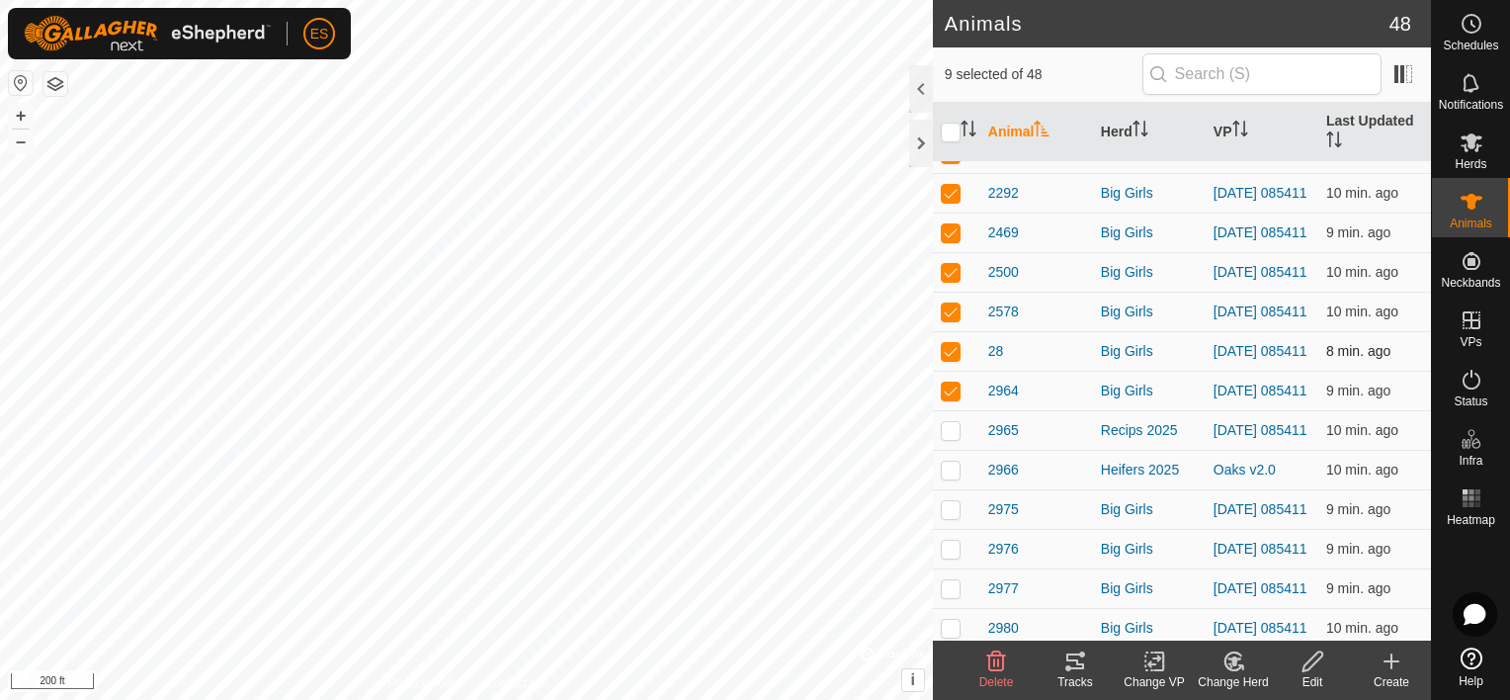
scroll to position [419, 0]
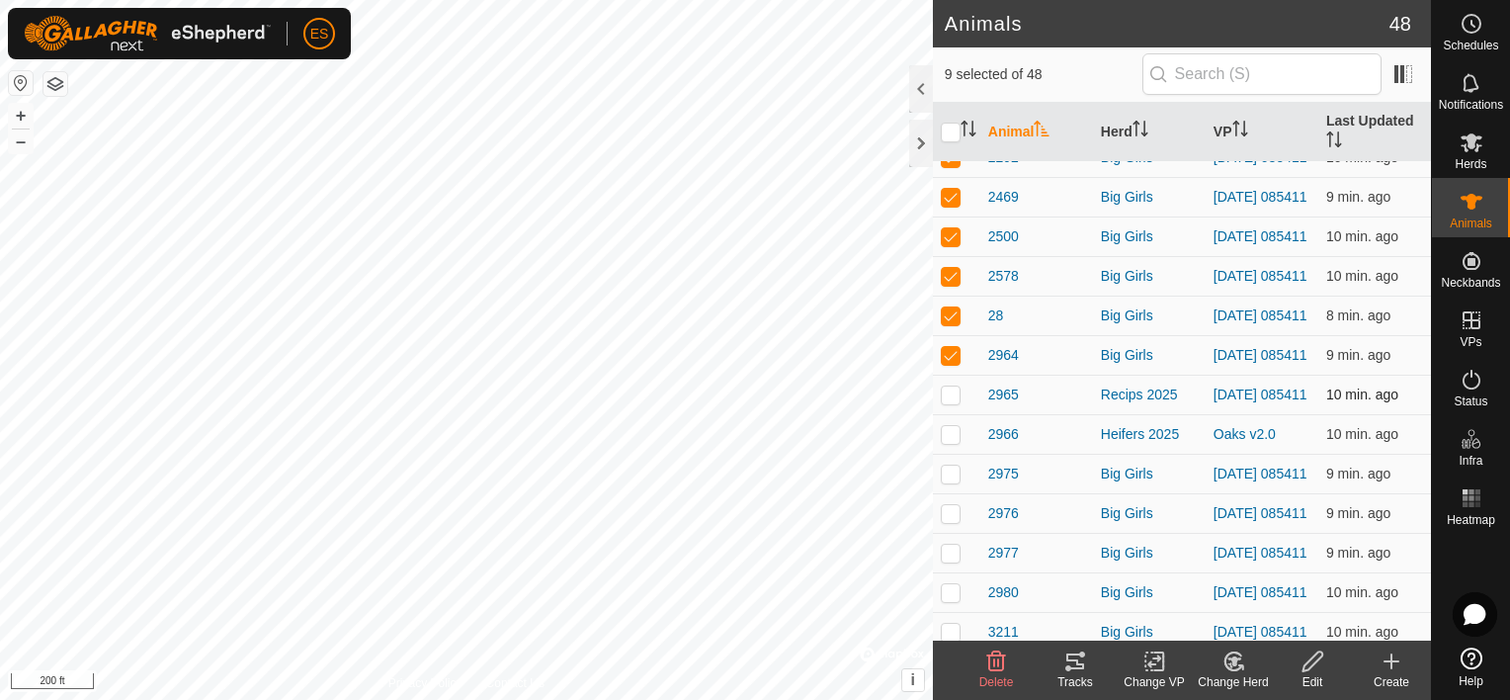
click at [949, 402] on p-checkbox at bounding box center [951, 394] width 20 height 16
checkbox input "true"
click at [951, 481] on p-checkbox at bounding box center [951, 473] width 20 height 16
checkbox input "true"
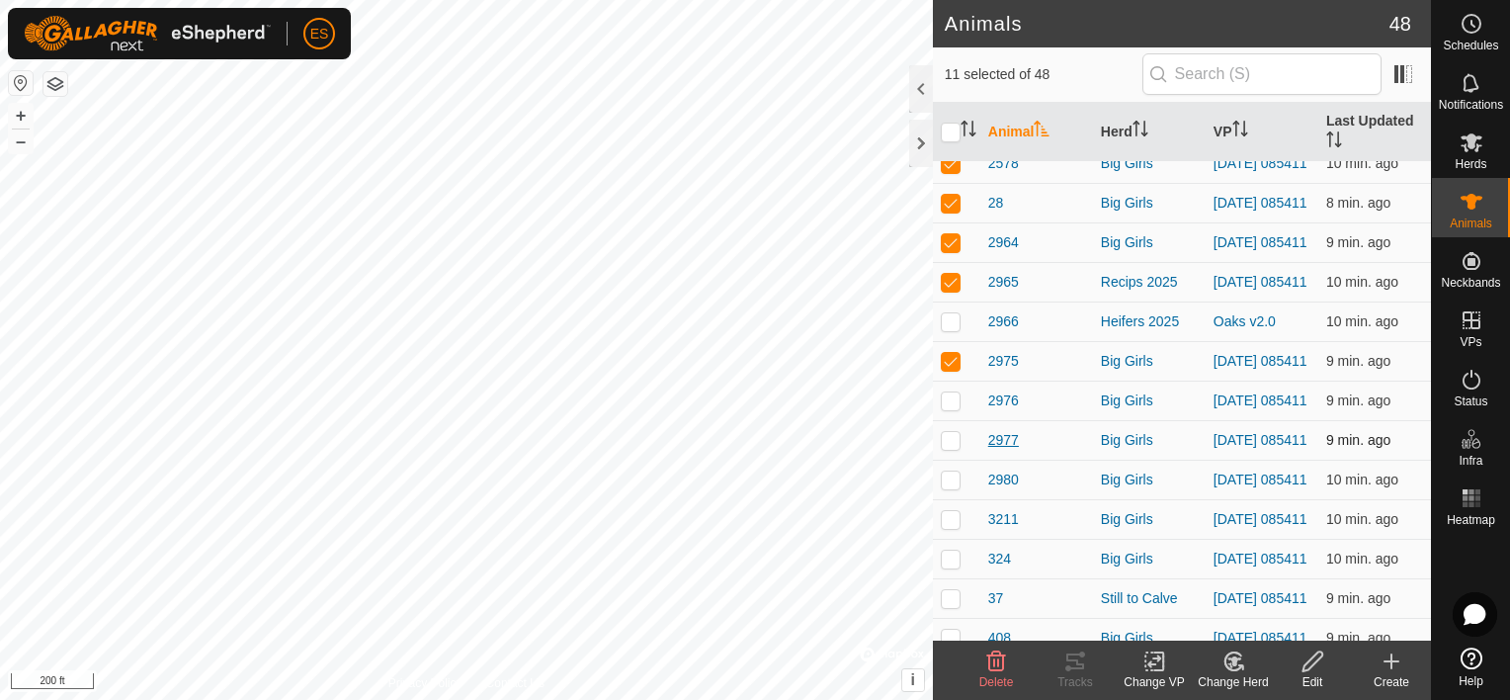
scroll to position [543, 0]
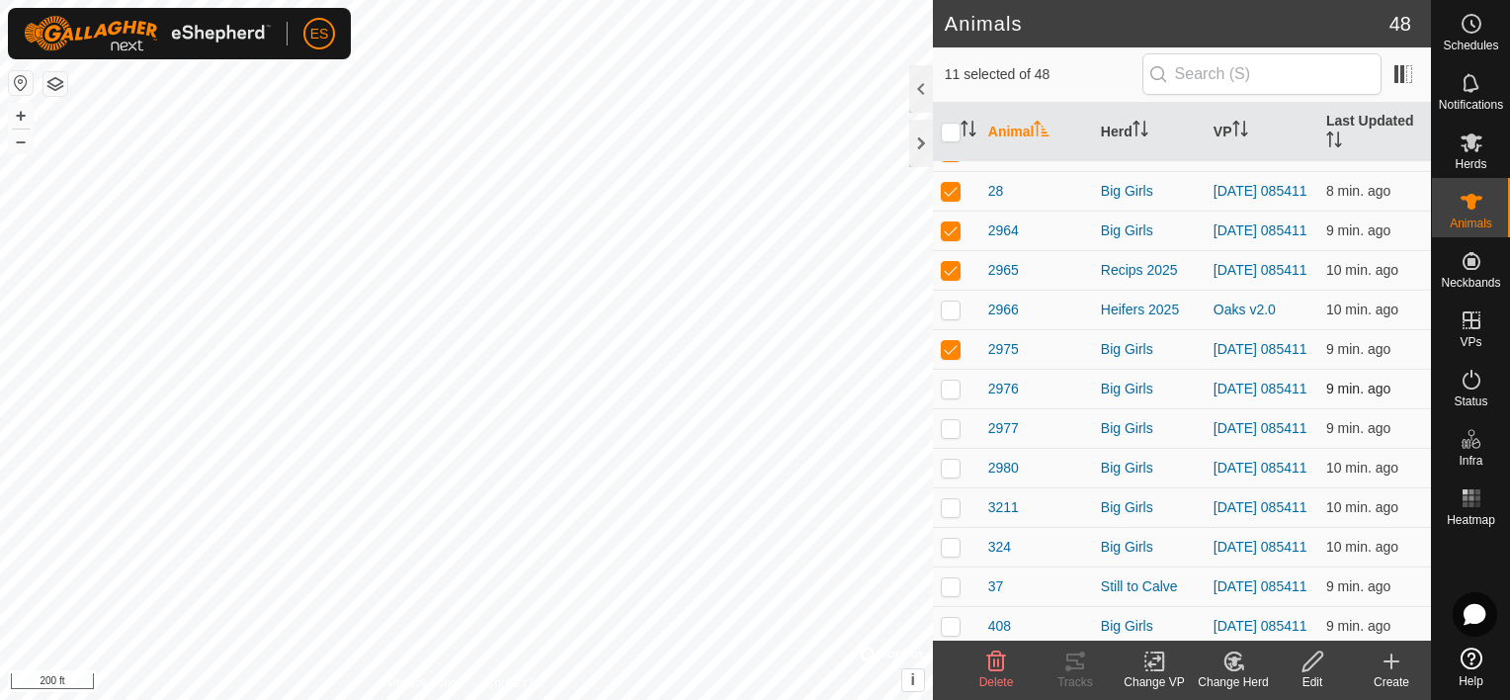
click at [949, 396] on p-checkbox at bounding box center [951, 388] width 20 height 16
checkbox input "true"
click at [950, 436] on p-checkbox at bounding box center [951, 428] width 20 height 16
checkbox input "true"
click at [954, 475] on p-checkbox at bounding box center [951, 467] width 20 height 16
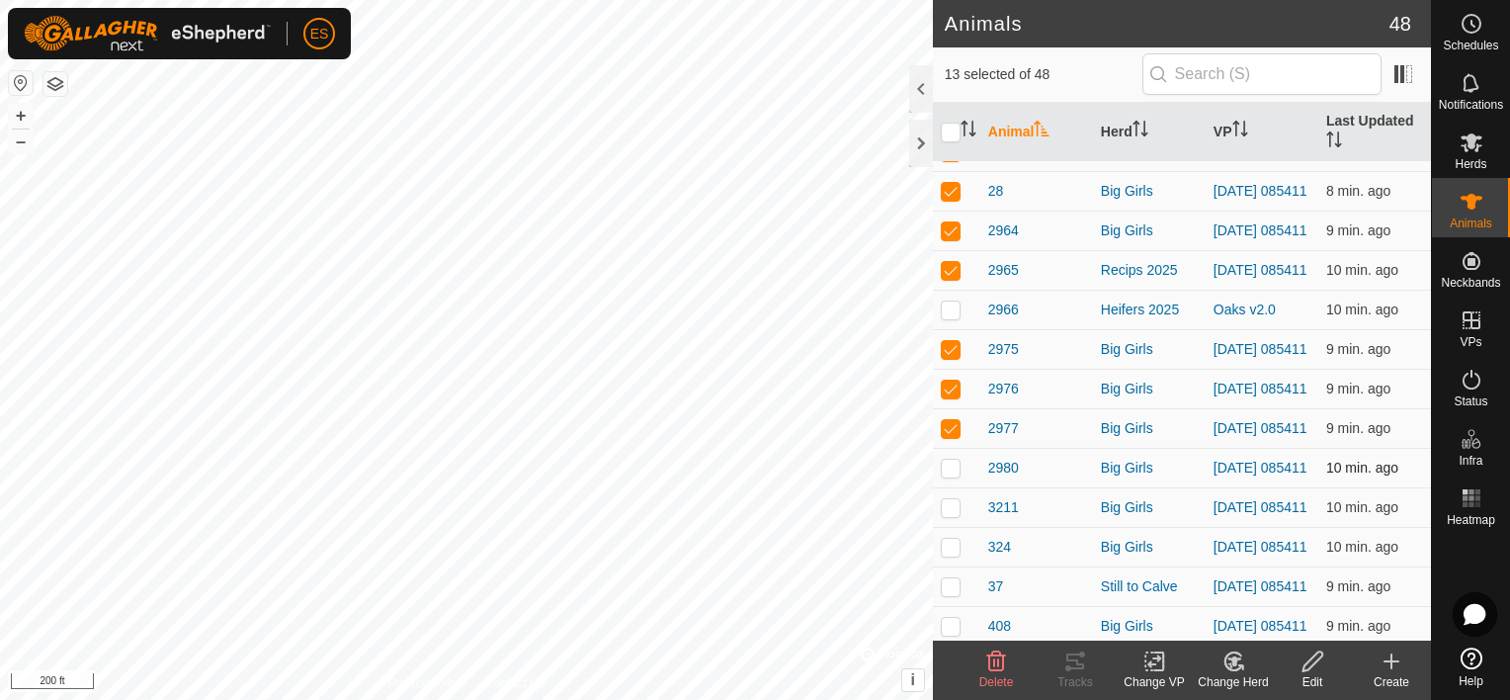
checkbox input "true"
click at [960, 527] on td at bounding box center [956, 507] width 47 height 40
checkbox input "true"
click at [956, 554] on p-checkbox at bounding box center [951, 547] width 20 height 16
checkbox input "true"
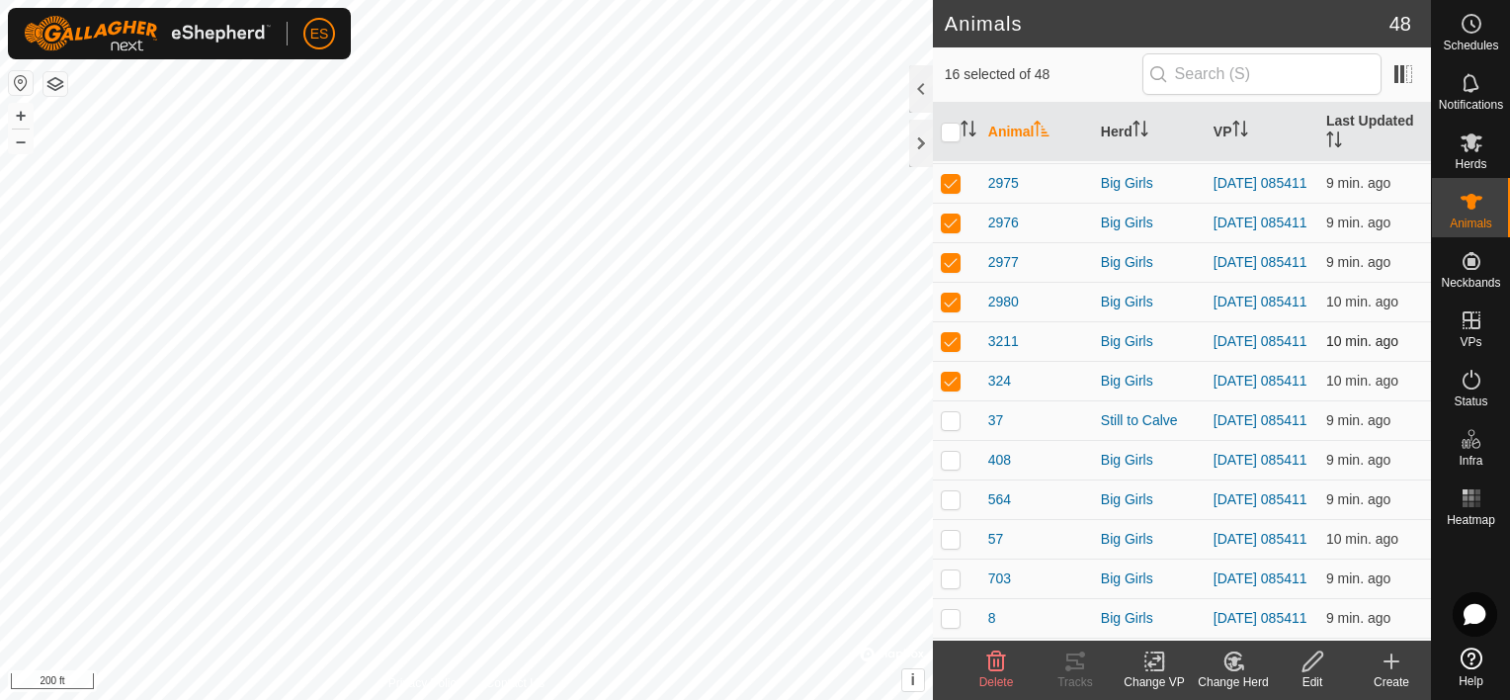
scroll to position [715, 0]
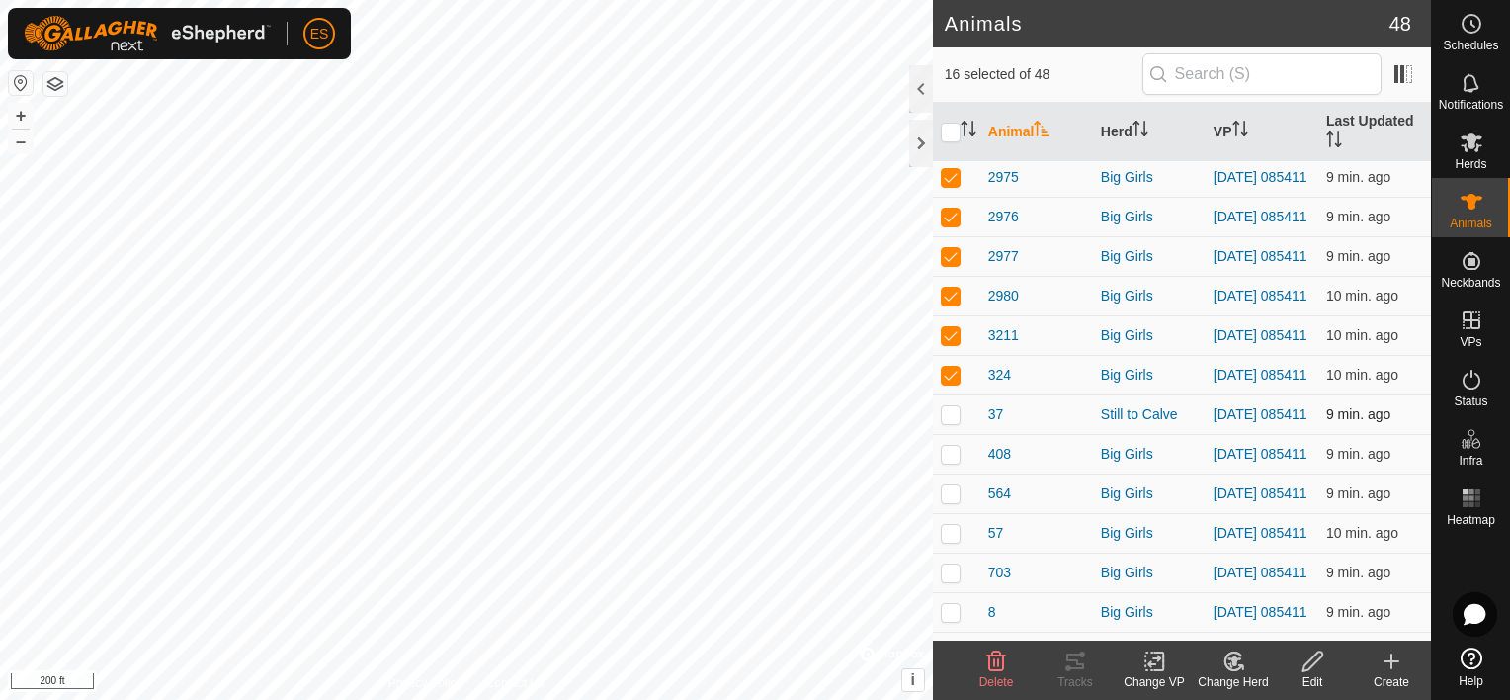
click at [949, 422] on p-checkbox at bounding box center [951, 414] width 20 height 16
checkbox input "true"
click at [952, 461] on p-checkbox at bounding box center [951, 454] width 20 height 16
checkbox input "true"
click at [955, 501] on p-checkbox at bounding box center [951, 493] width 20 height 16
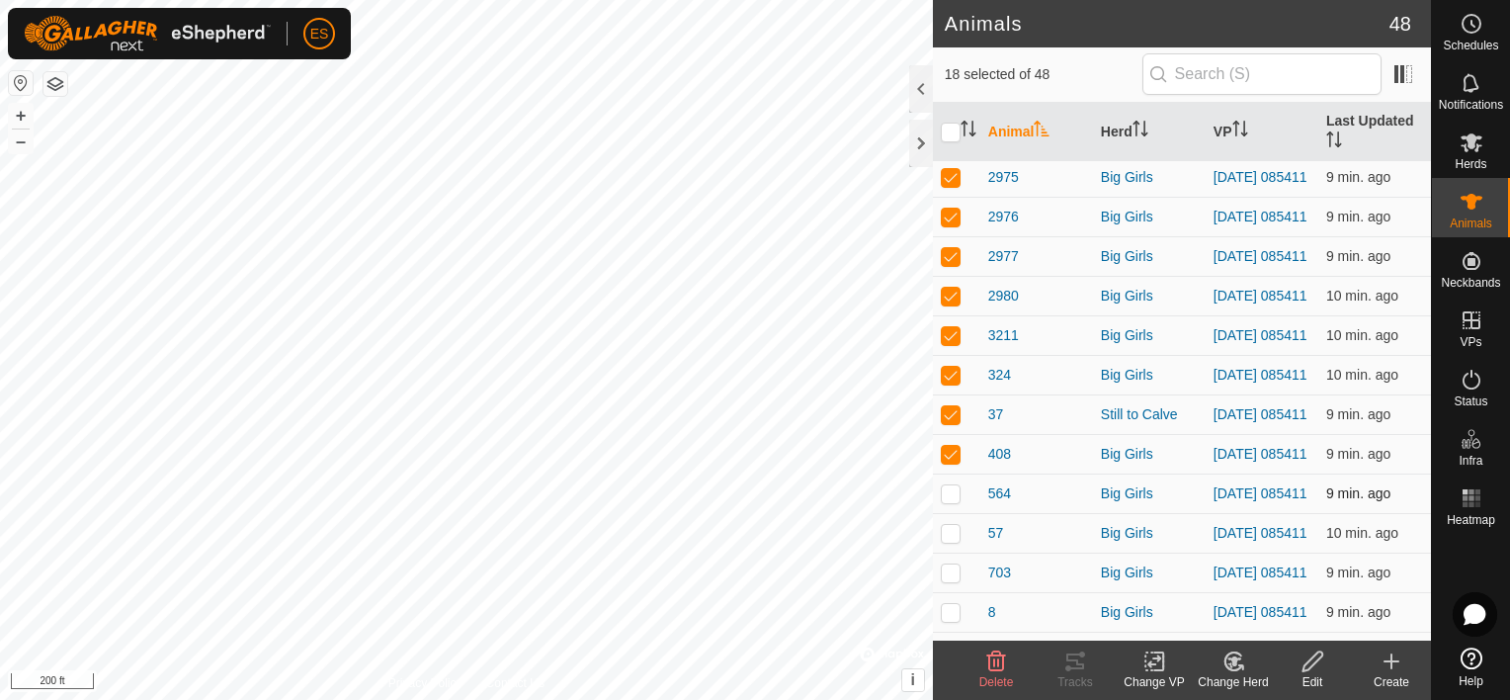
checkbox input "true"
click at [951, 541] on p-checkbox at bounding box center [951, 533] width 20 height 16
checkbox input "true"
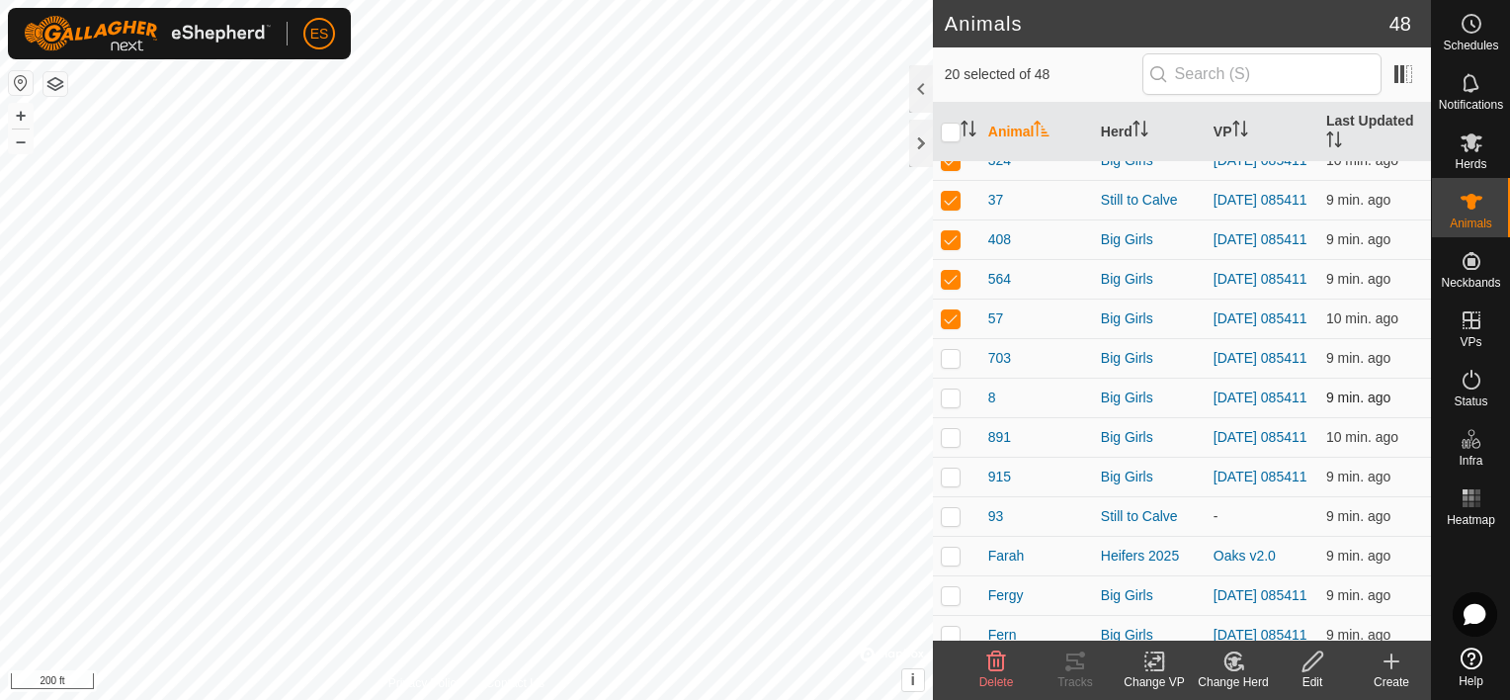
scroll to position [939, 0]
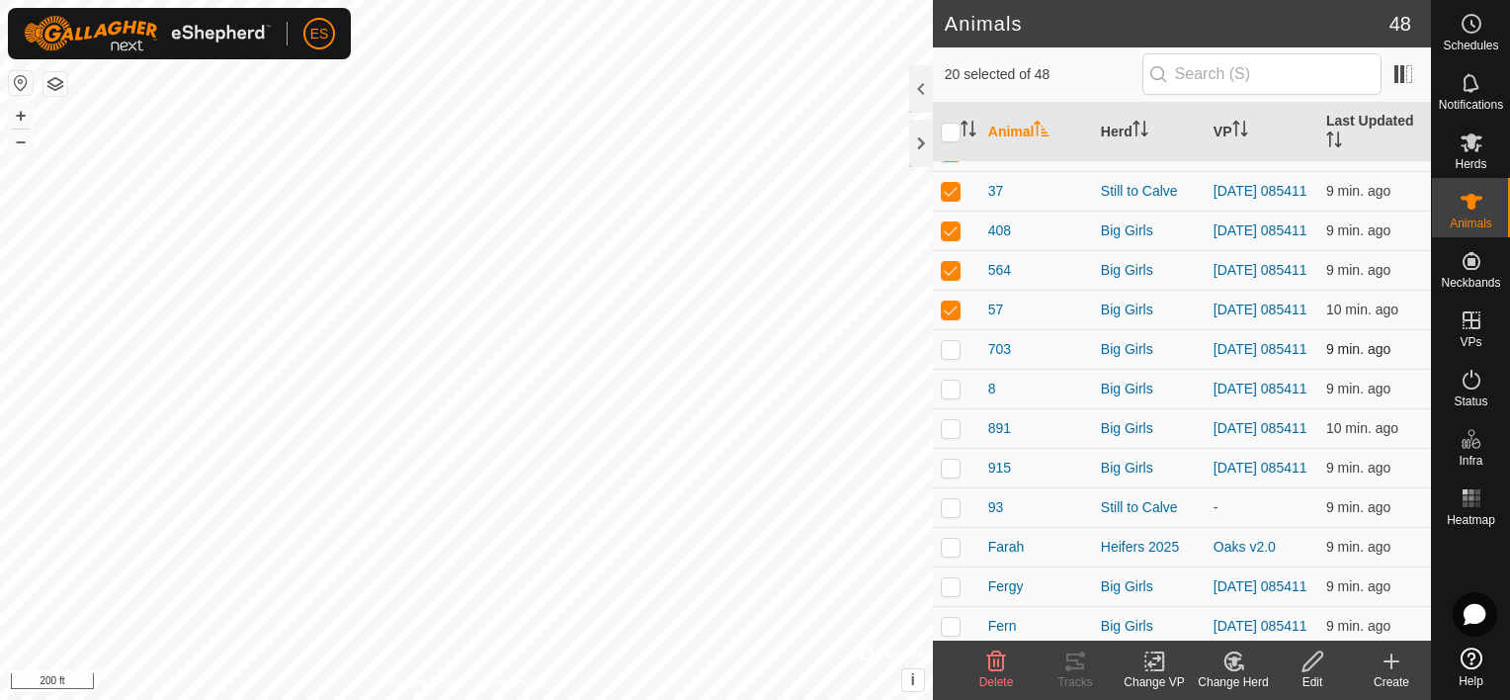
click at [956, 357] on p-checkbox at bounding box center [951, 349] width 20 height 16
checkbox input "true"
click at [952, 396] on p-checkbox at bounding box center [951, 388] width 20 height 16
checkbox input "true"
click at [952, 436] on p-checkbox at bounding box center [951, 428] width 20 height 16
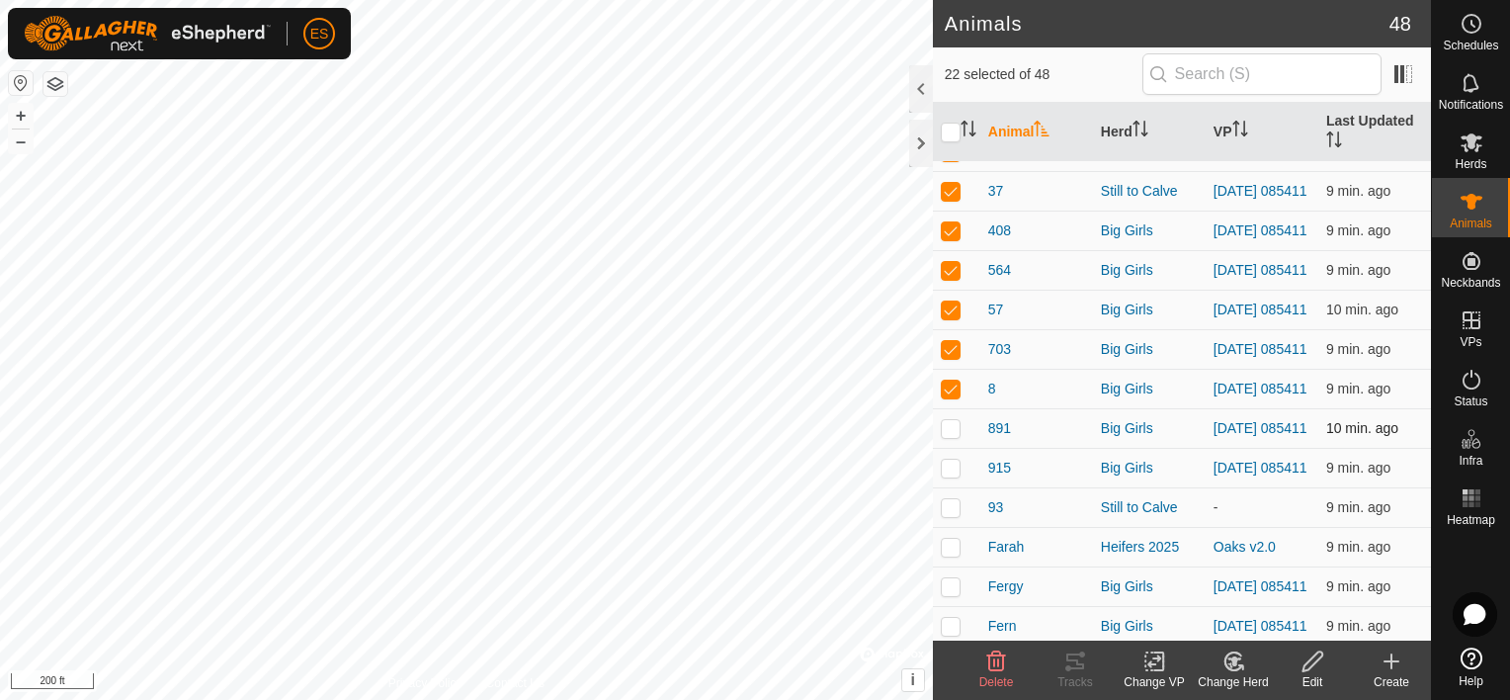
checkbox input "true"
click at [953, 475] on p-checkbox at bounding box center [951, 467] width 20 height 16
checkbox input "true"
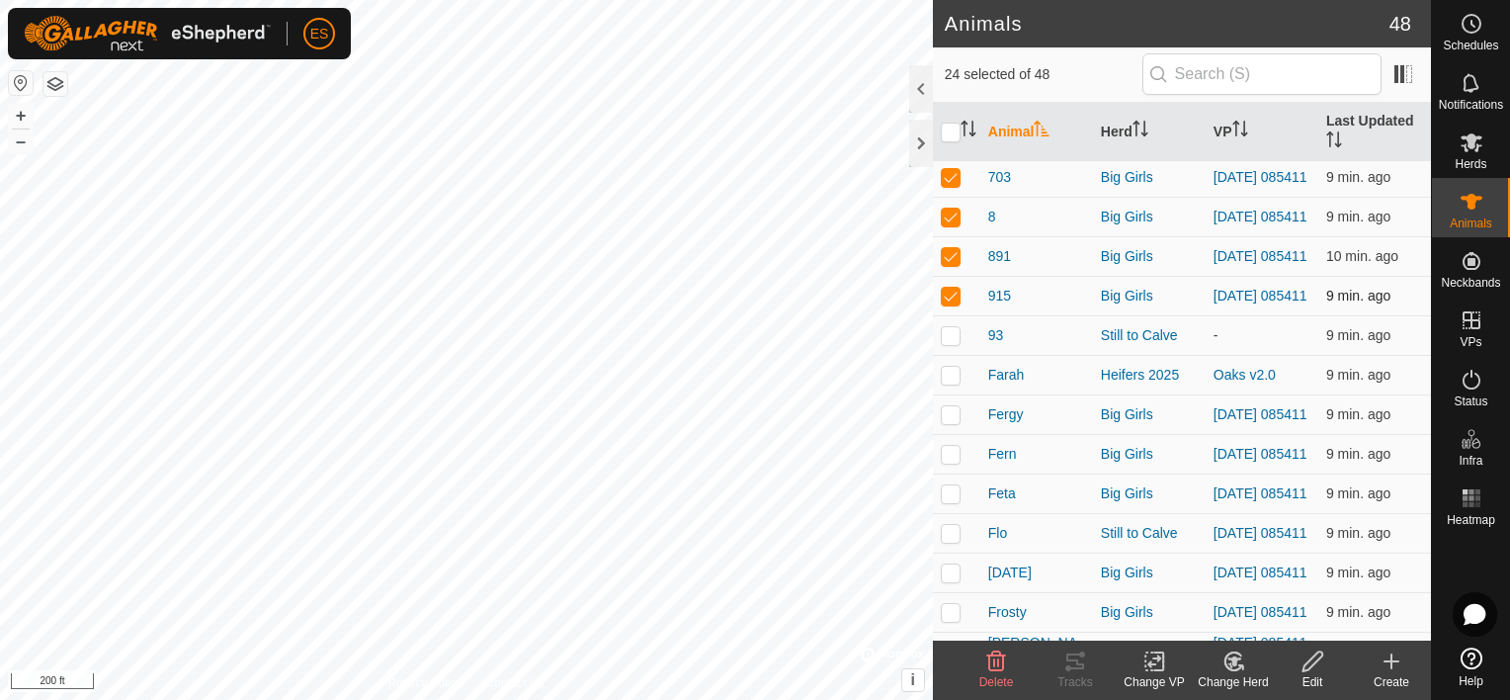
scroll to position [1111, 0]
click at [957, 422] on p-checkbox at bounding box center [951, 414] width 20 height 16
checkbox input "true"
click at [953, 461] on p-checkbox at bounding box center [951, 454] width 20 height 16
checkbox input "true"
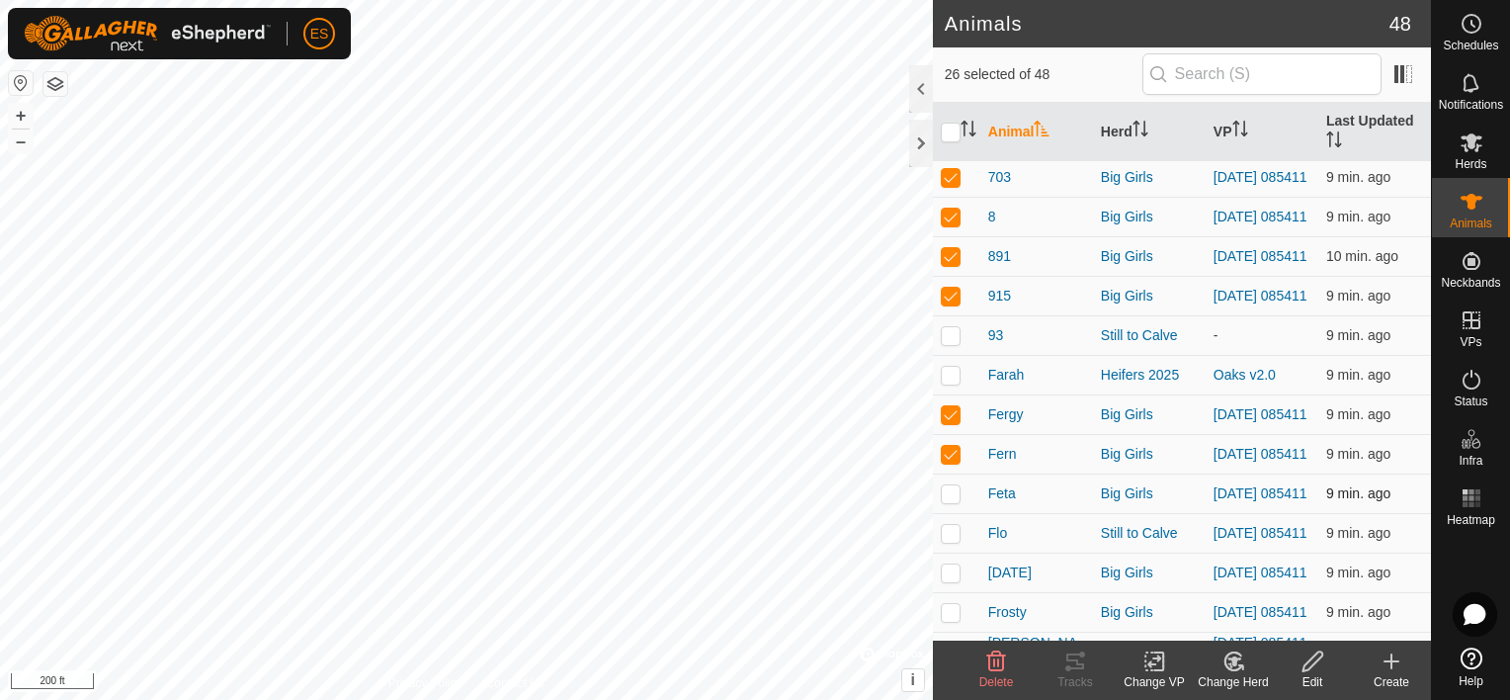
click at [944, 501] on p-checkbox at bounding box center [951, 493] width 20 height 16
checkbox input "true"
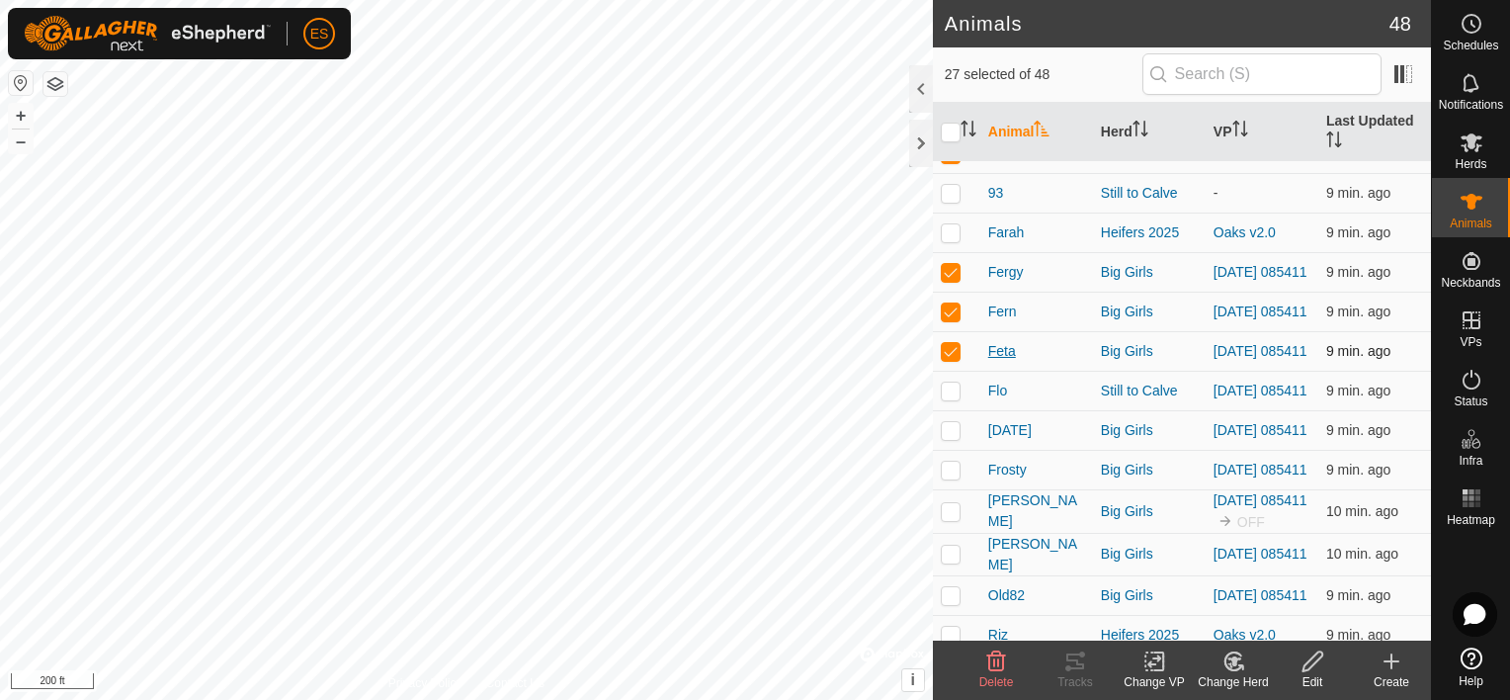
scroll to position [1260, 0]
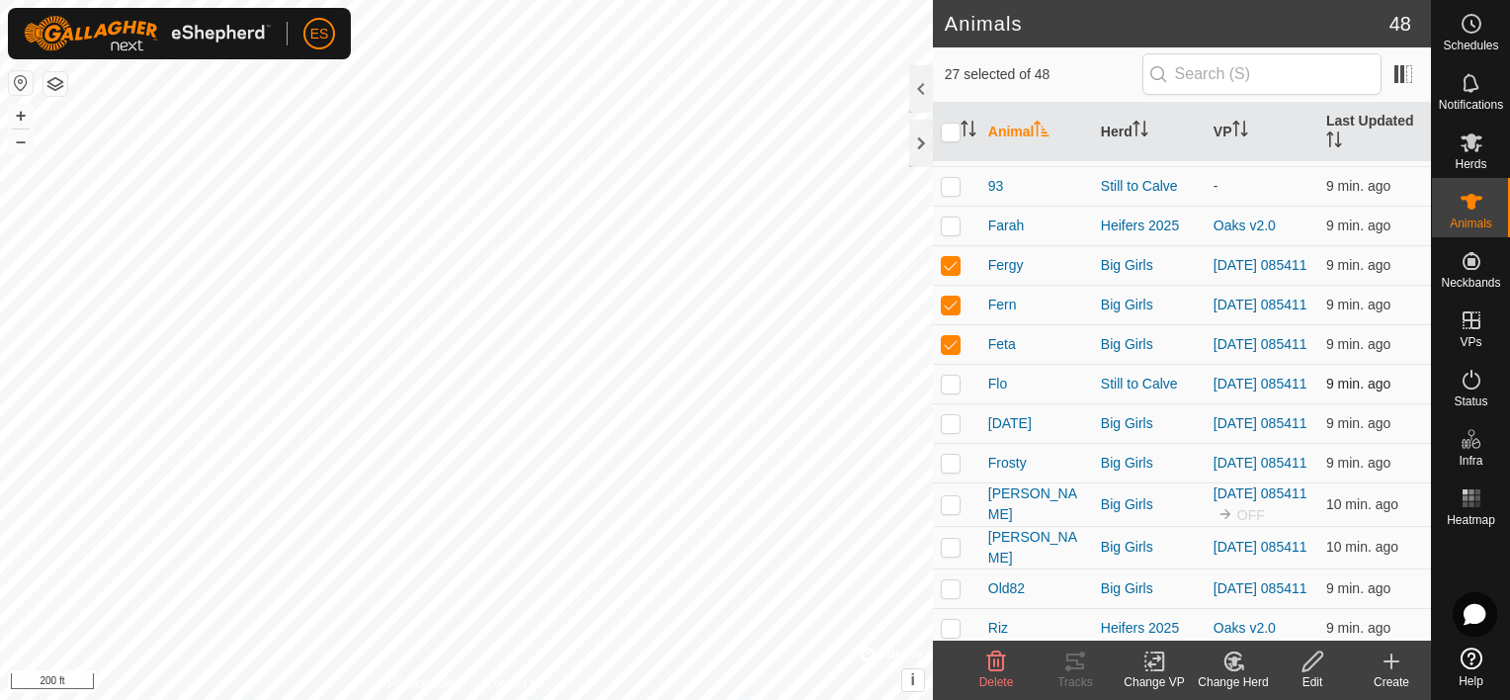
click at [952, 391] on p-checkbox at bounding box center [951, 383] width 20 height 16
checkbox input "true"
click at [954, 443] on td at bounding box center [956, 423] width 47 height 40
checkbox input "true"
click at [953, 470] on p-checkbox at bounding box center [951, 463] width 20 height 16
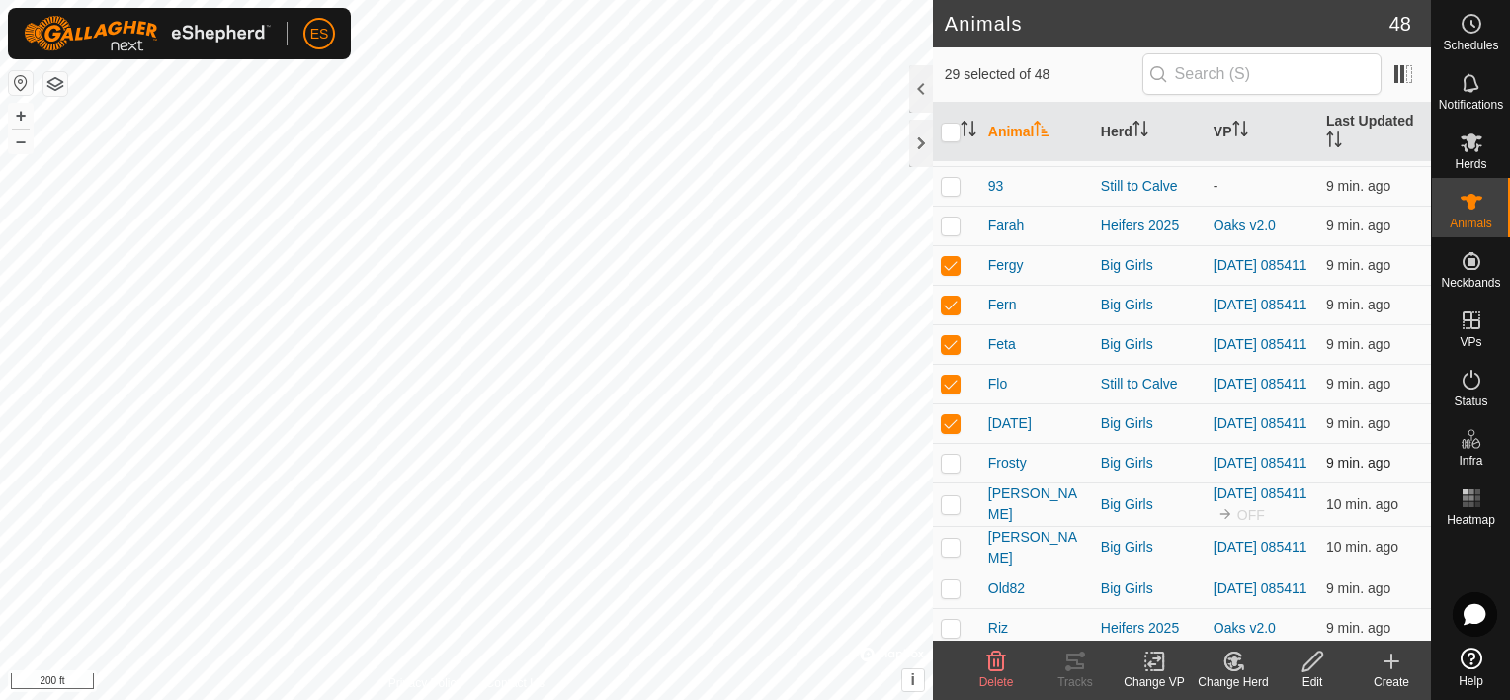
checkbox input "true"
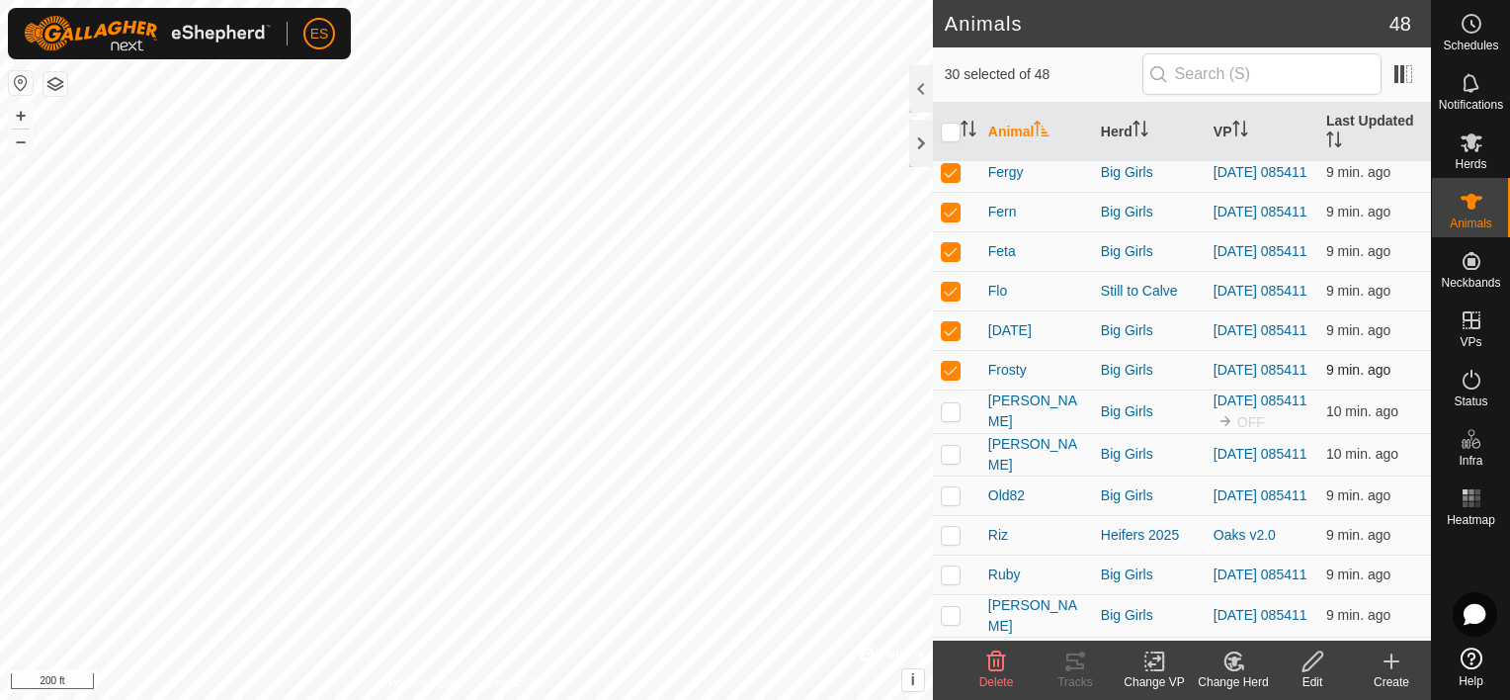
scroll to position [1359, 0]
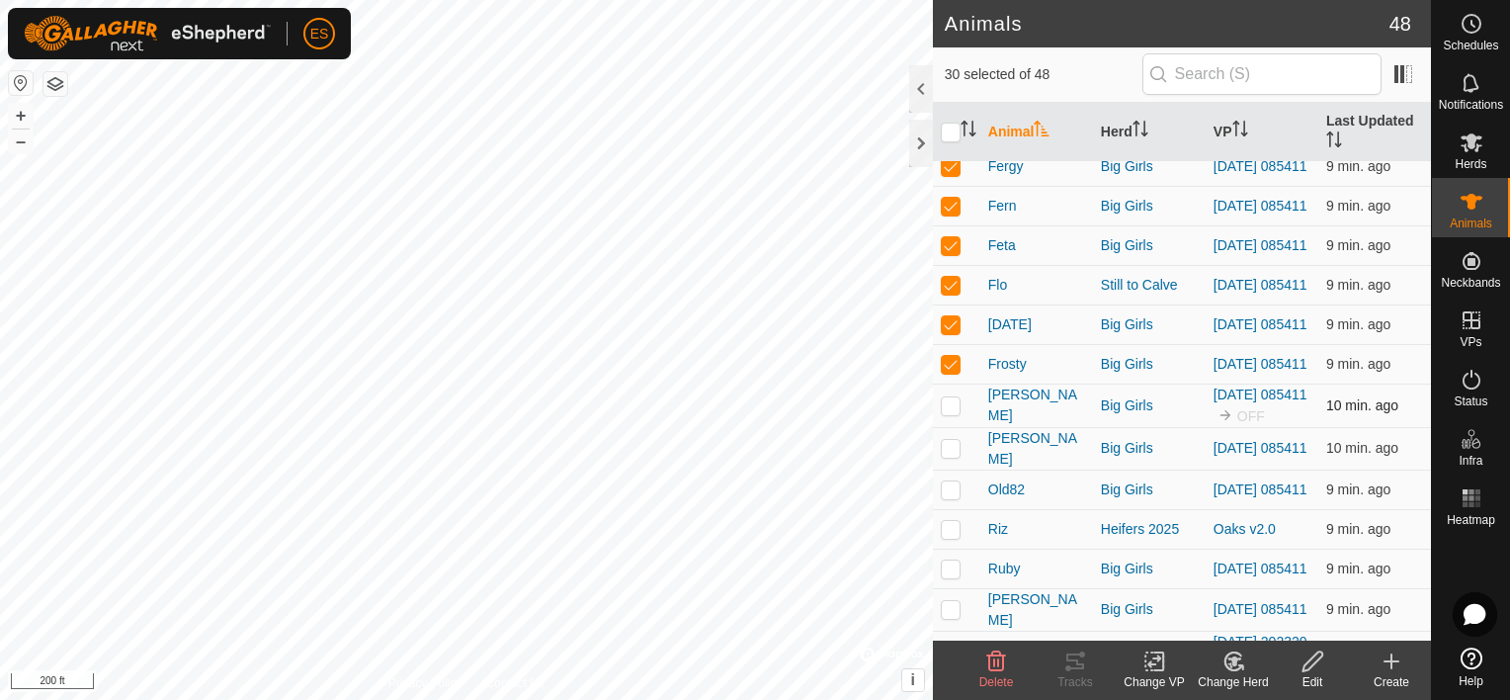
click at [952, 413] on p-checkbox at bounding box center [951, 405] width 20 height 16
checkbox input "true"
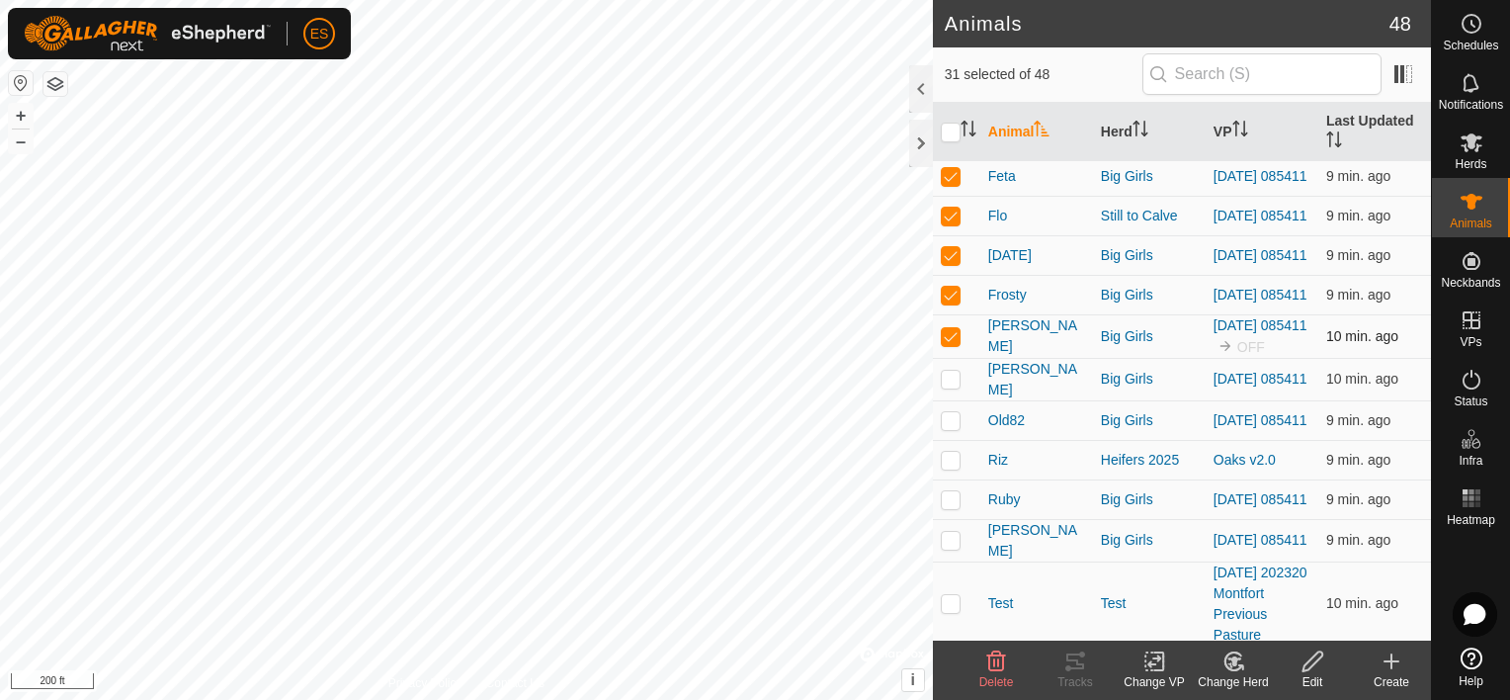
scroll to position [1433, 0]
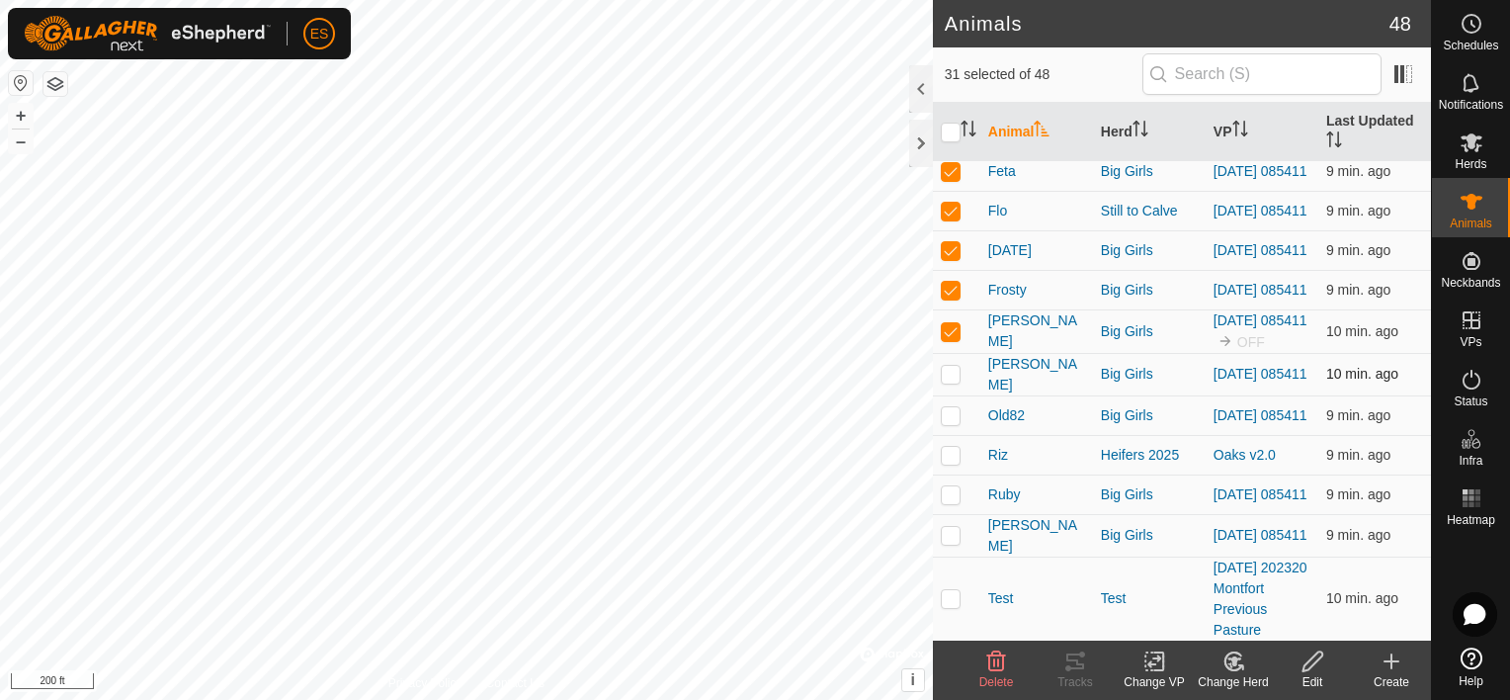
click at [953, 381] on p-checkbox at bounding box center [951, 374] width 20 height 16
checkbox input "true"
click at [952, 423] on p-checkbox at bounding box center [951, 415] width 20 height 16
checkbox input "true"
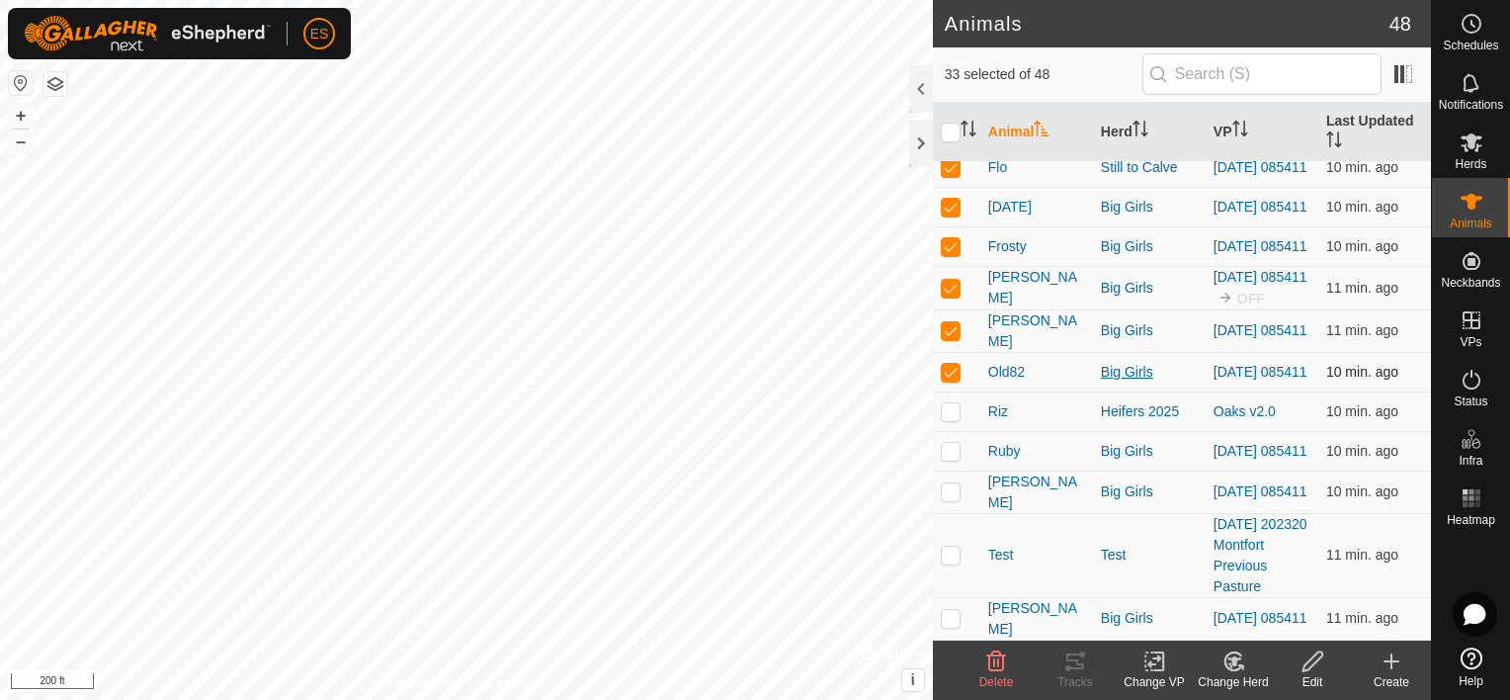
scroll to position [1506, 0]
click at [957, 458] on p-checkbox at bounding box center [951, 451] width 20 height 16
checkbox input "true"
click at [957, 499] on p-checkbox at bounding box center [951, 491] width 20 height 16
checkbox input "true"
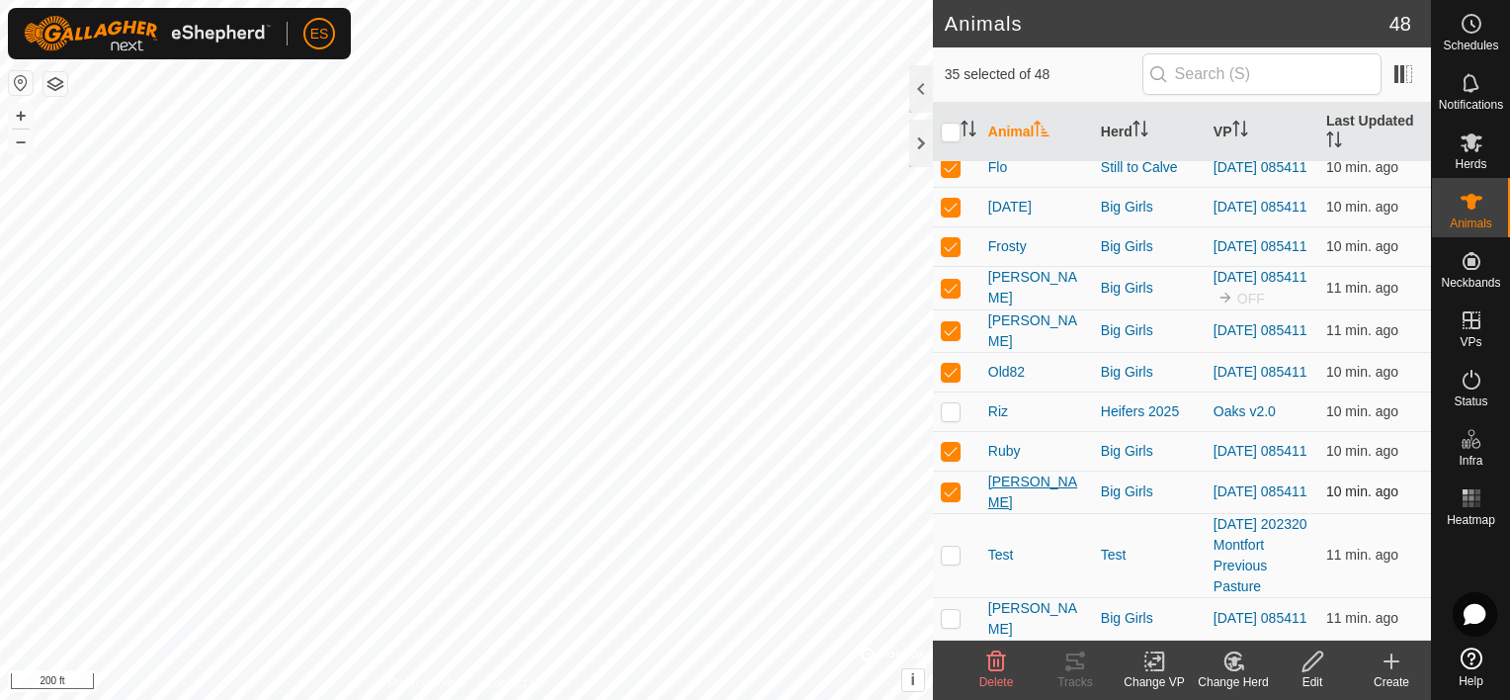
scroll to position [1604, 0]
click at [949, 613] on p-checkbox at bounding box center [951, 618] width 20 height 16
checkbox input "true"
click at [1155, 677] on div "Change VP" at bounding box center [1154, 682] width 79 height 18
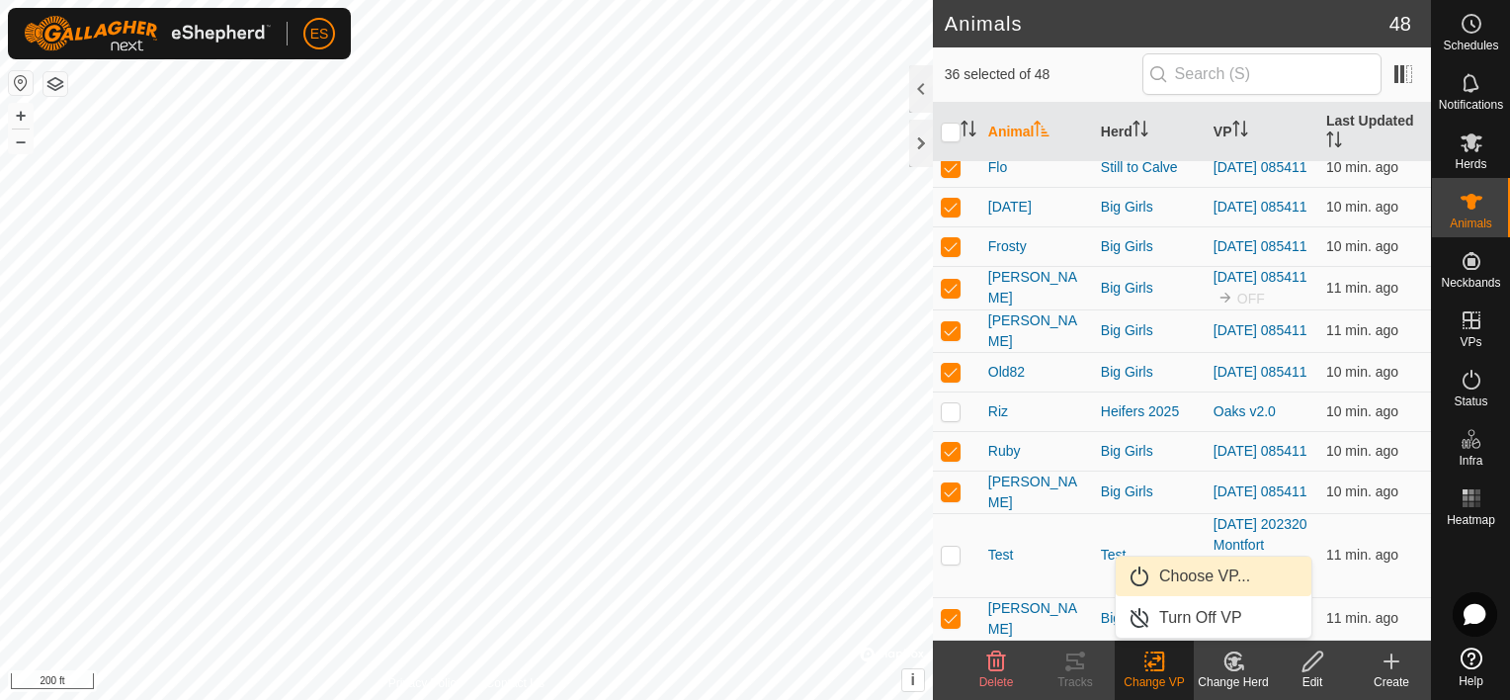
click at [1188, 579] on link "Choose VP..." at bounding box center [1214, 576] width 196 height 40
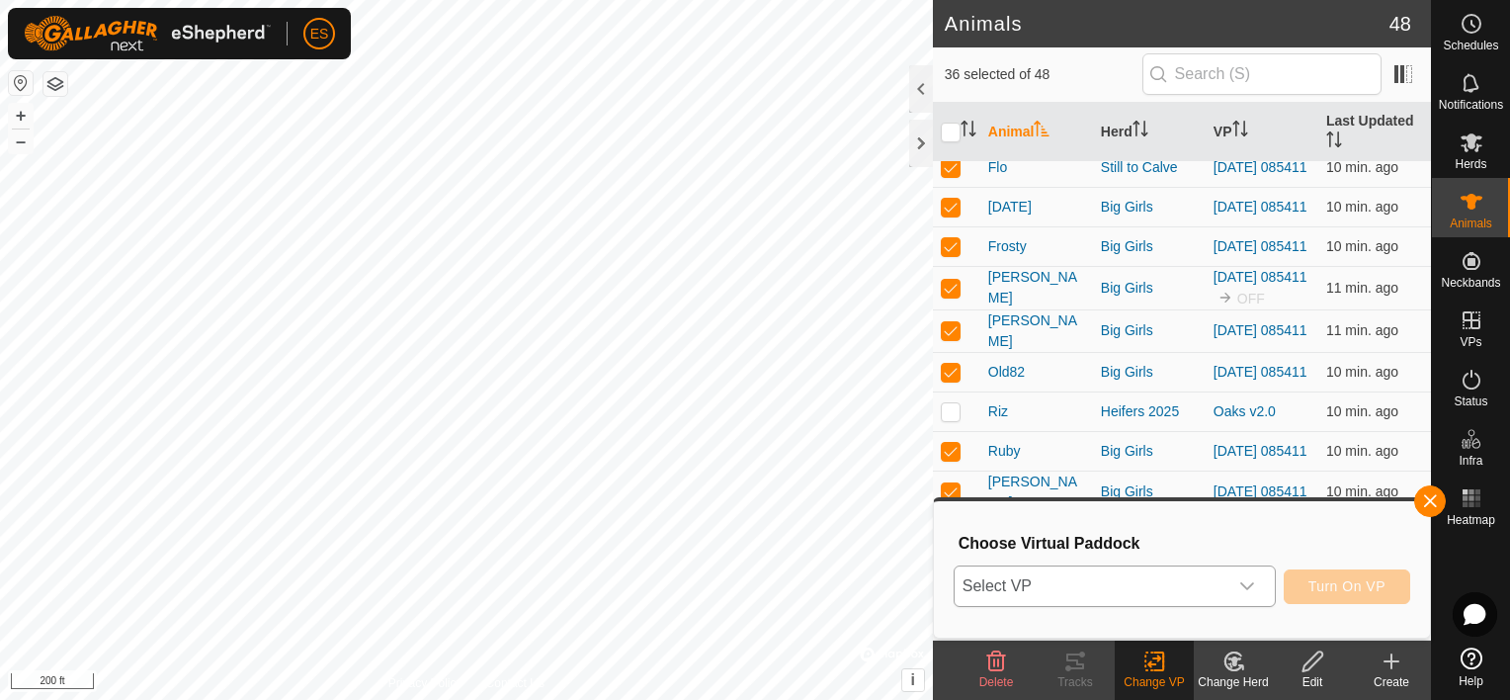
click at [1254, 580] on icon "dropdown trigger" at bounding box center [1247, 586] width 16 height 16
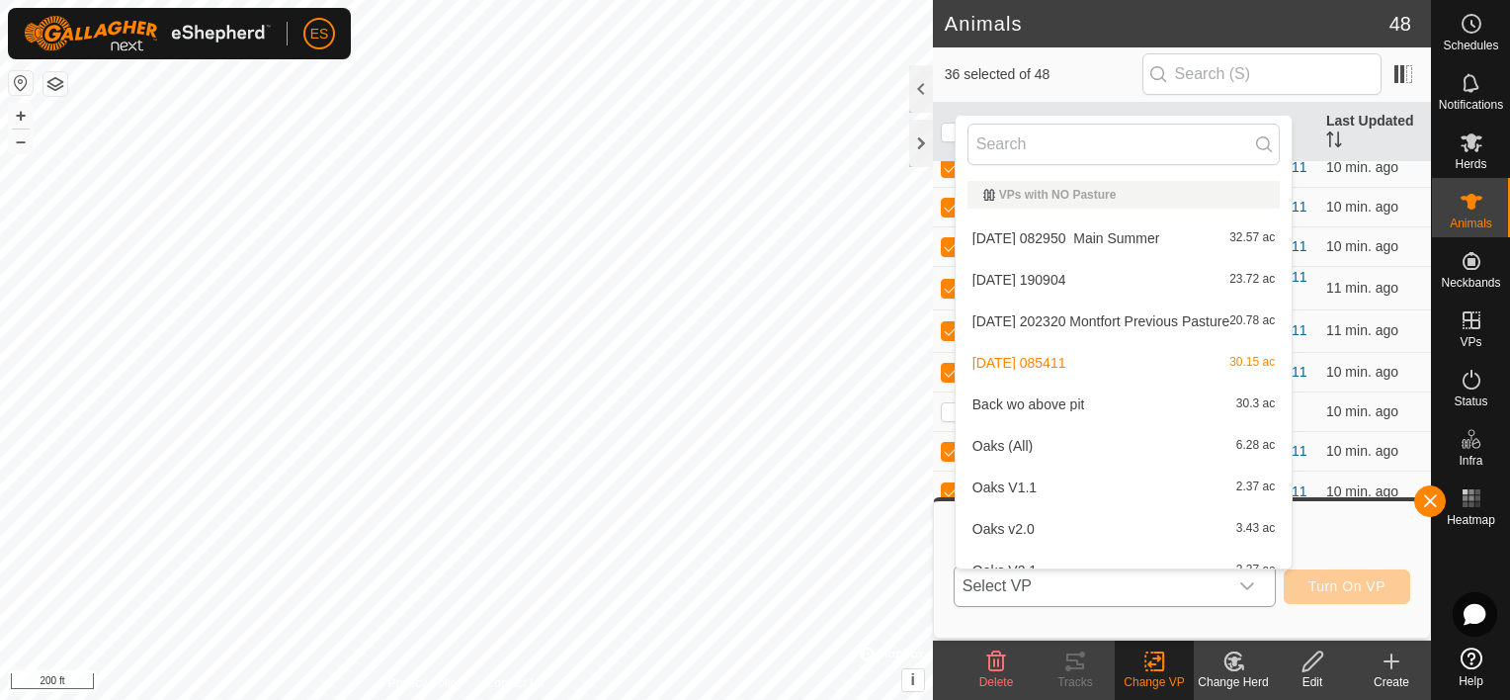
scroll to position [22, 0]
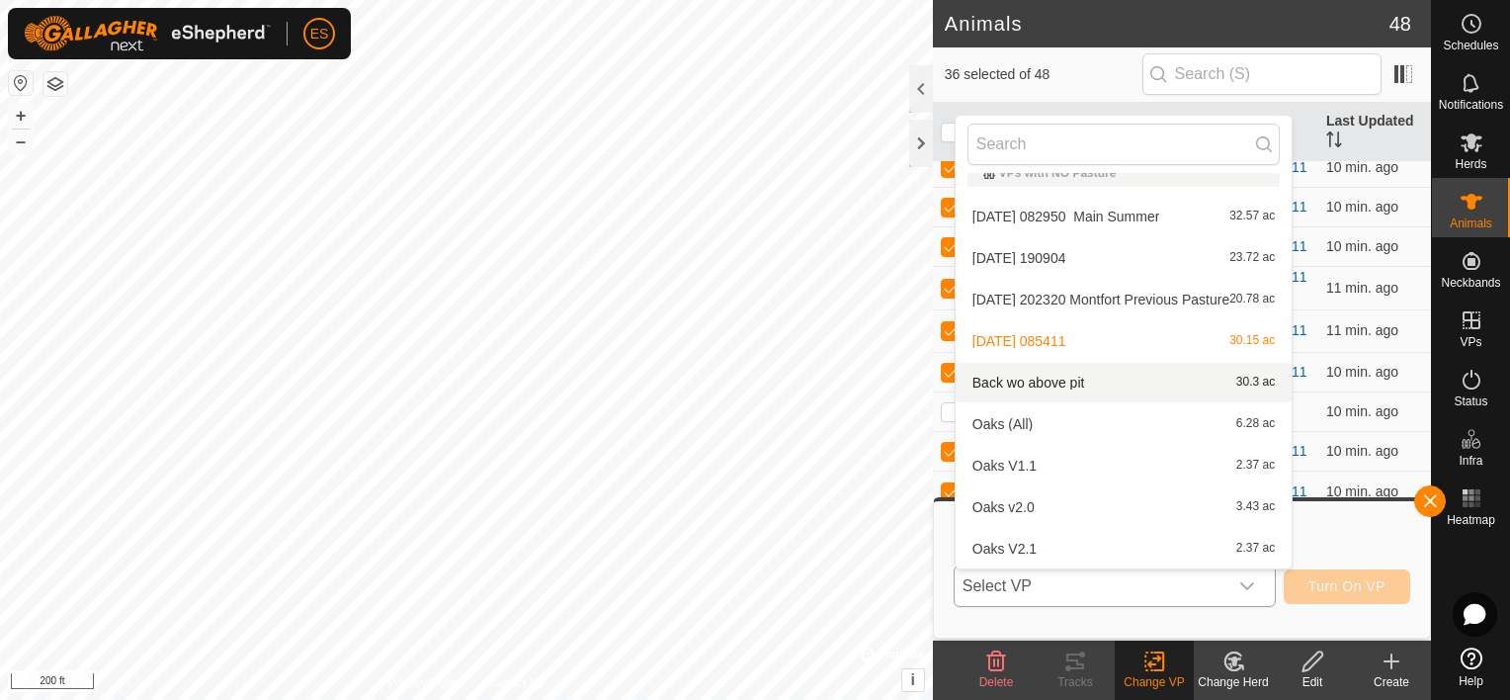
click at [1061, 385] on li "Back wo above pit 30.3 ac" at bounding box center [1124, 383] width 336 height 40
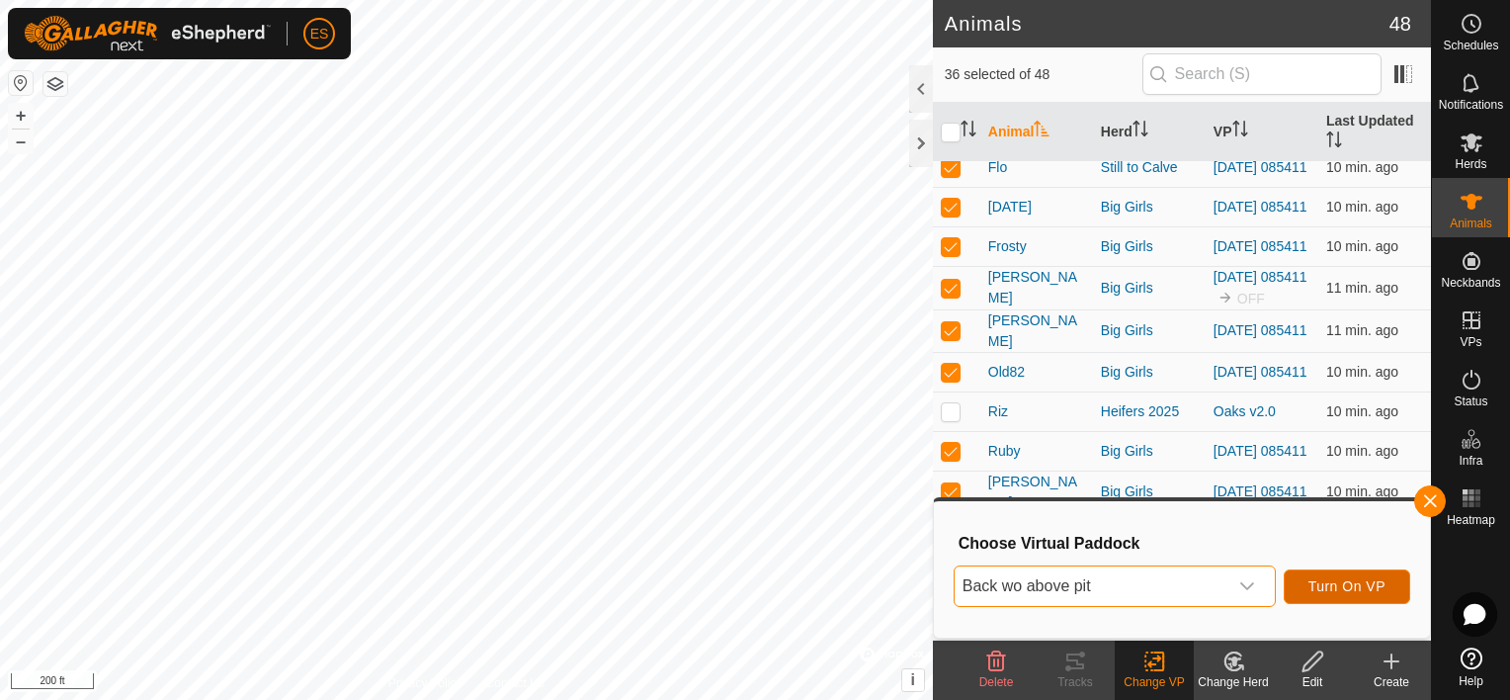
click at [1352, 584] on span "Turn On VP" at bounding box center [1346, 586] width 77 height 16
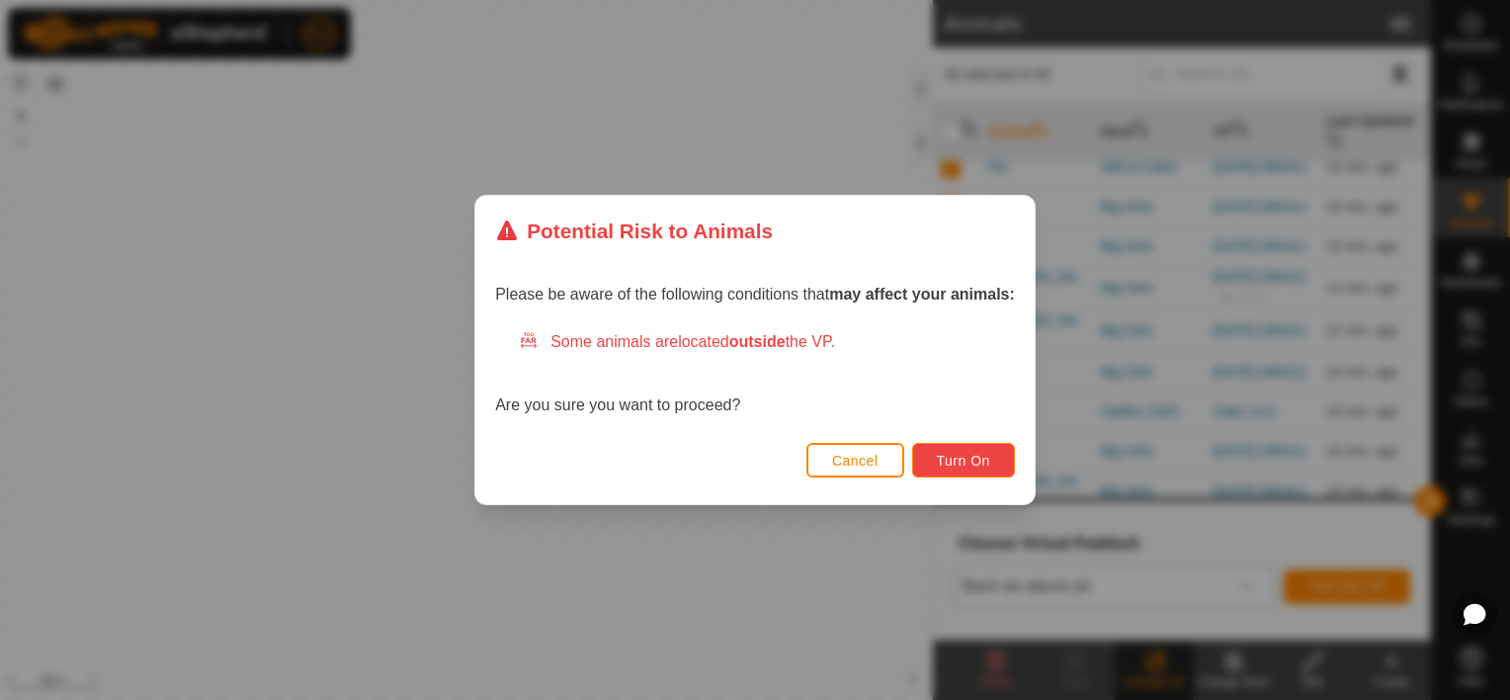
click at [949, 459] on span "Turn On" at bounding box center [963, 461] width 53 height 16
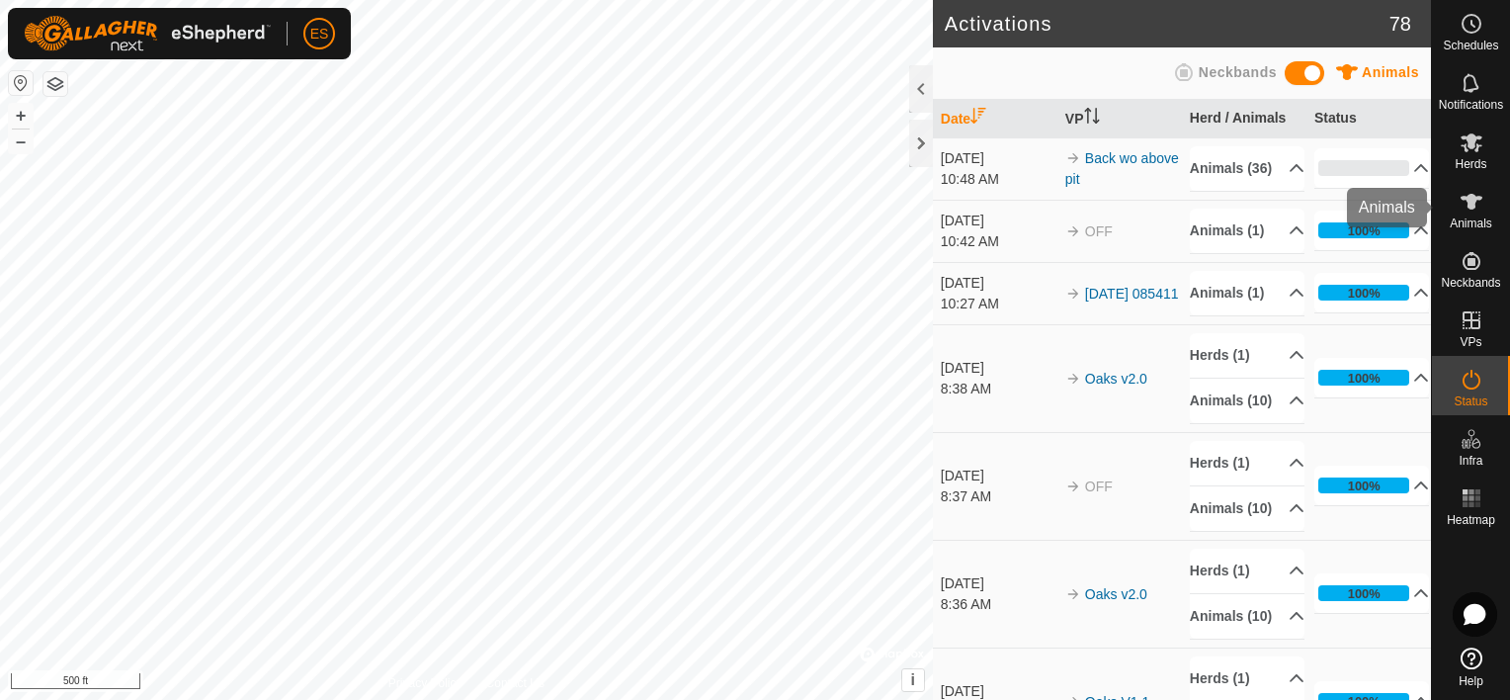
click at [1474, 197] on icon at bounding box center [1471, 202] width 22 height 16
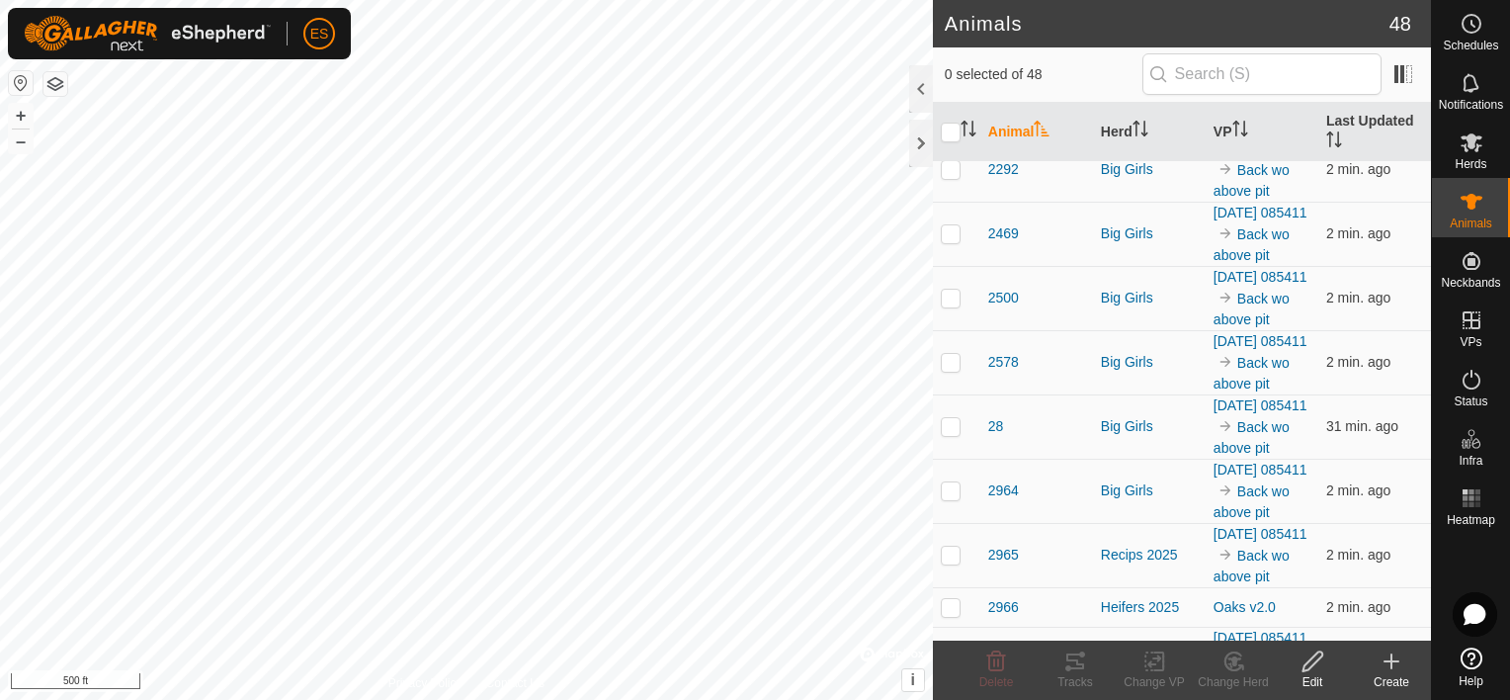
scroll to position [494, 0]
